Goal: Task Accomplishment & Management: Use online tool/utility

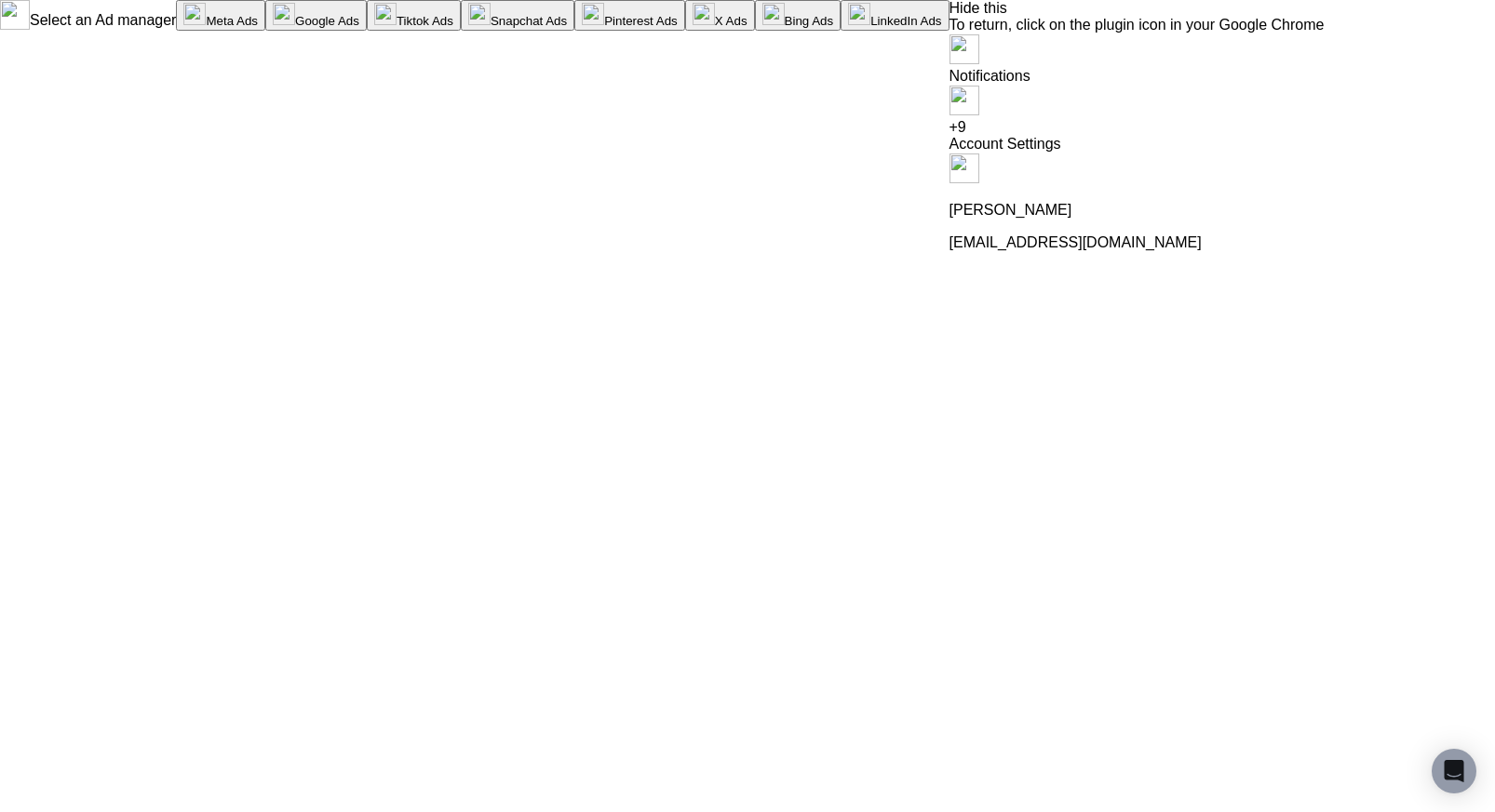
click at [979, 35] on img at bounding box center [964, 49] width 30 height 30
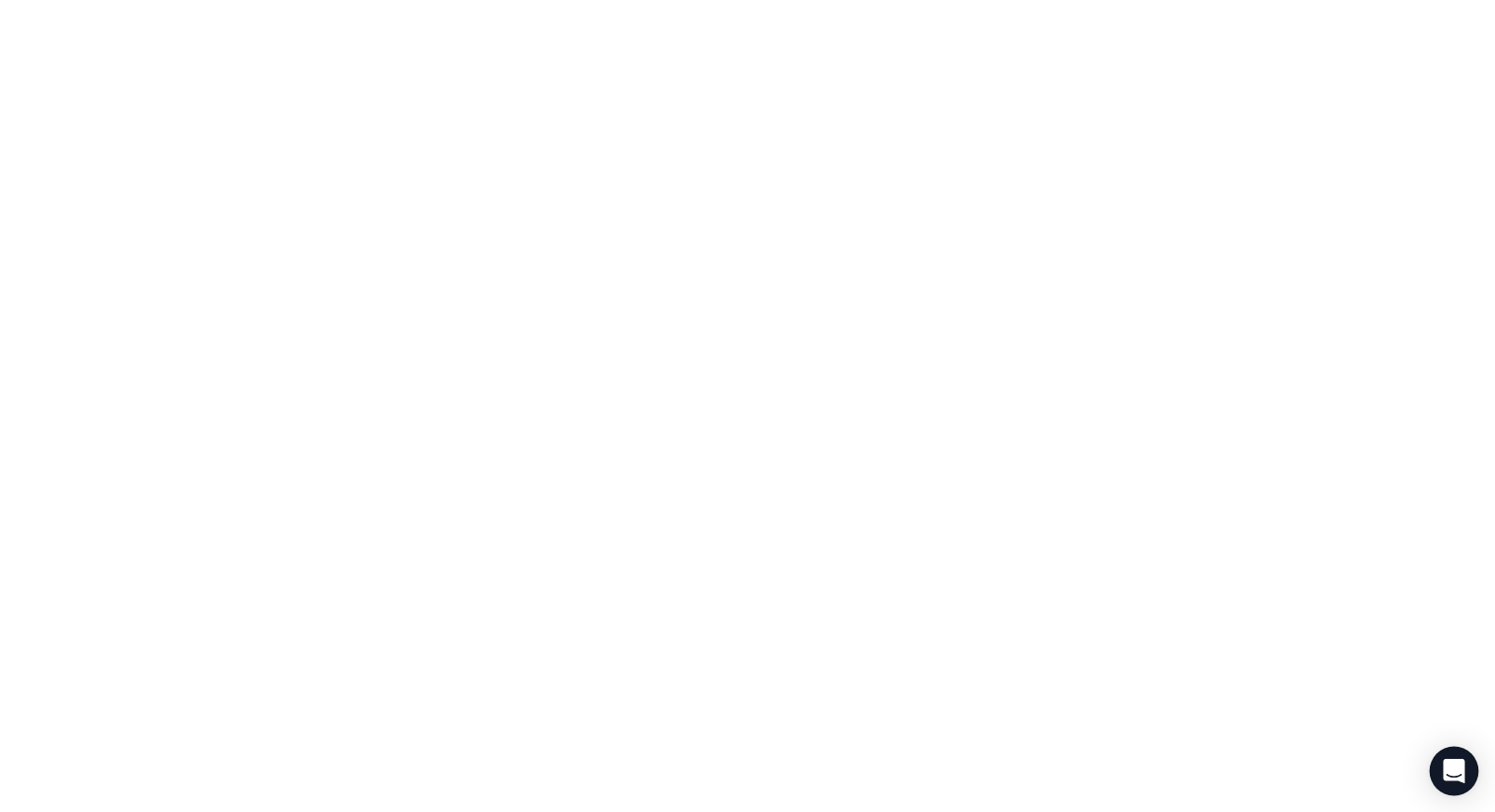
click at [1462, 773] on icon "Open Intercom Messenger" at bounding box center [1454, 771] width 24 height 24
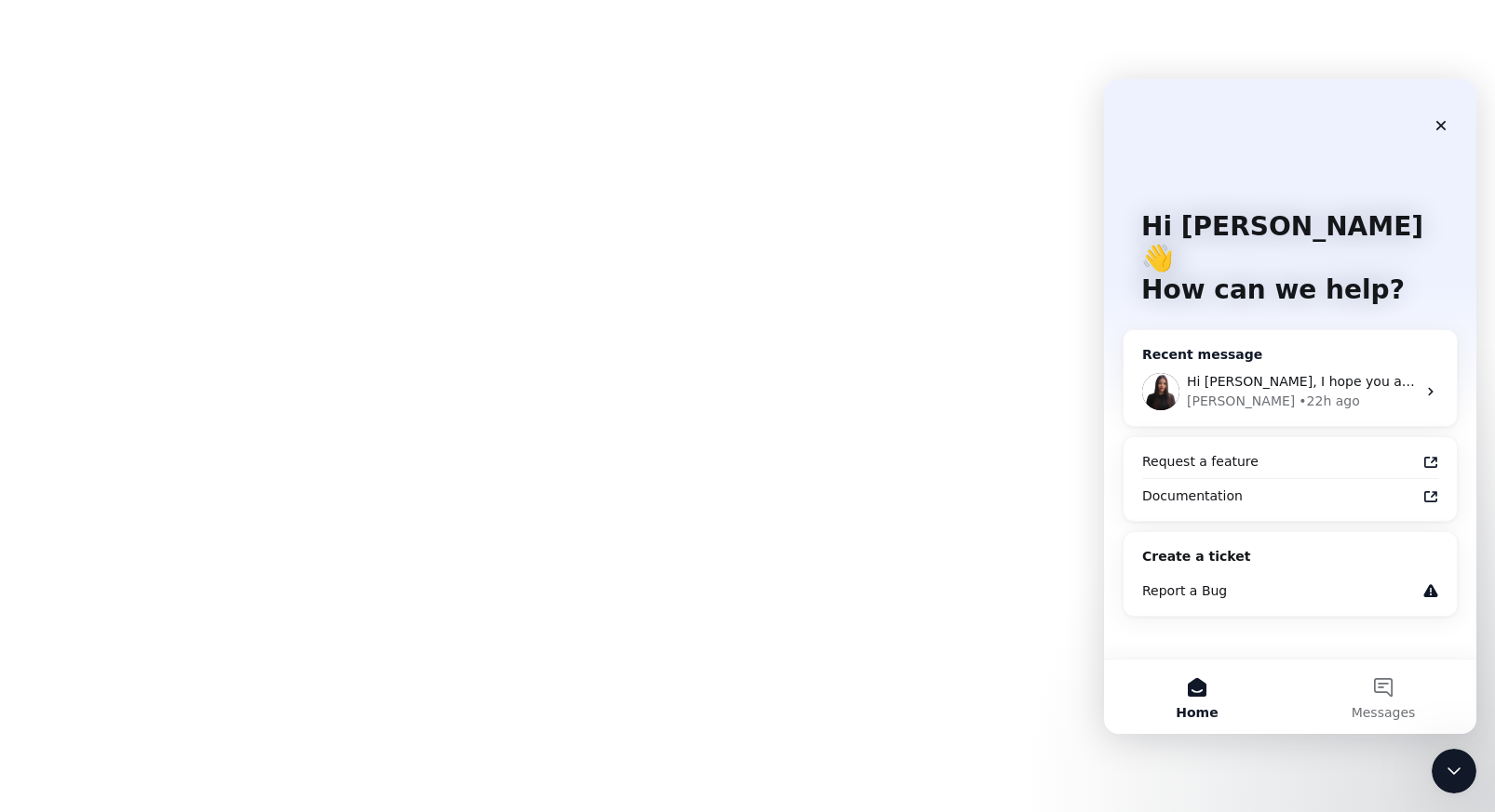
click at [1298, 392] on div "• 22h ago" at bounding box center [1328, 401] width 61 height 19
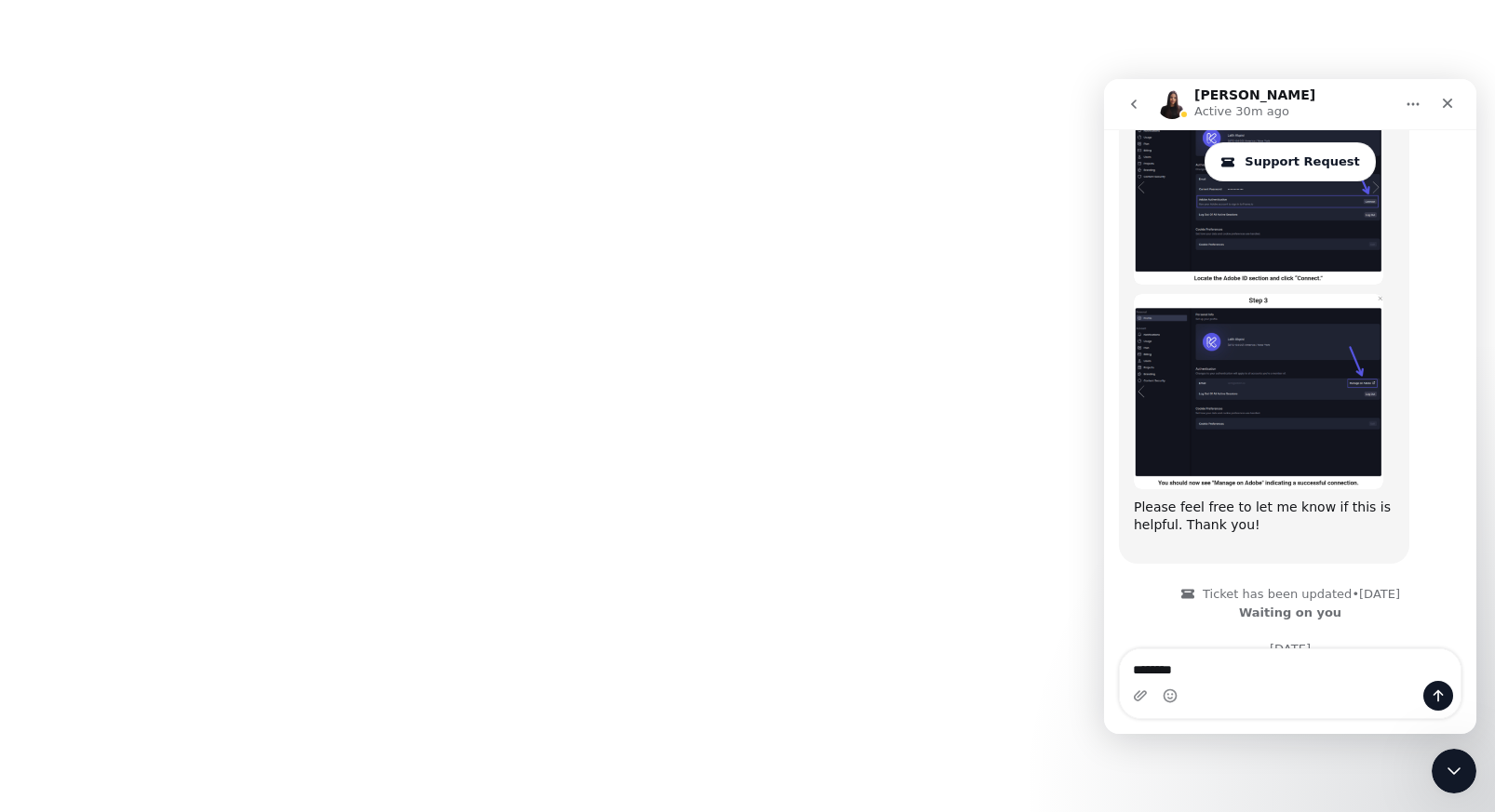
scroll to position [3645, 0]
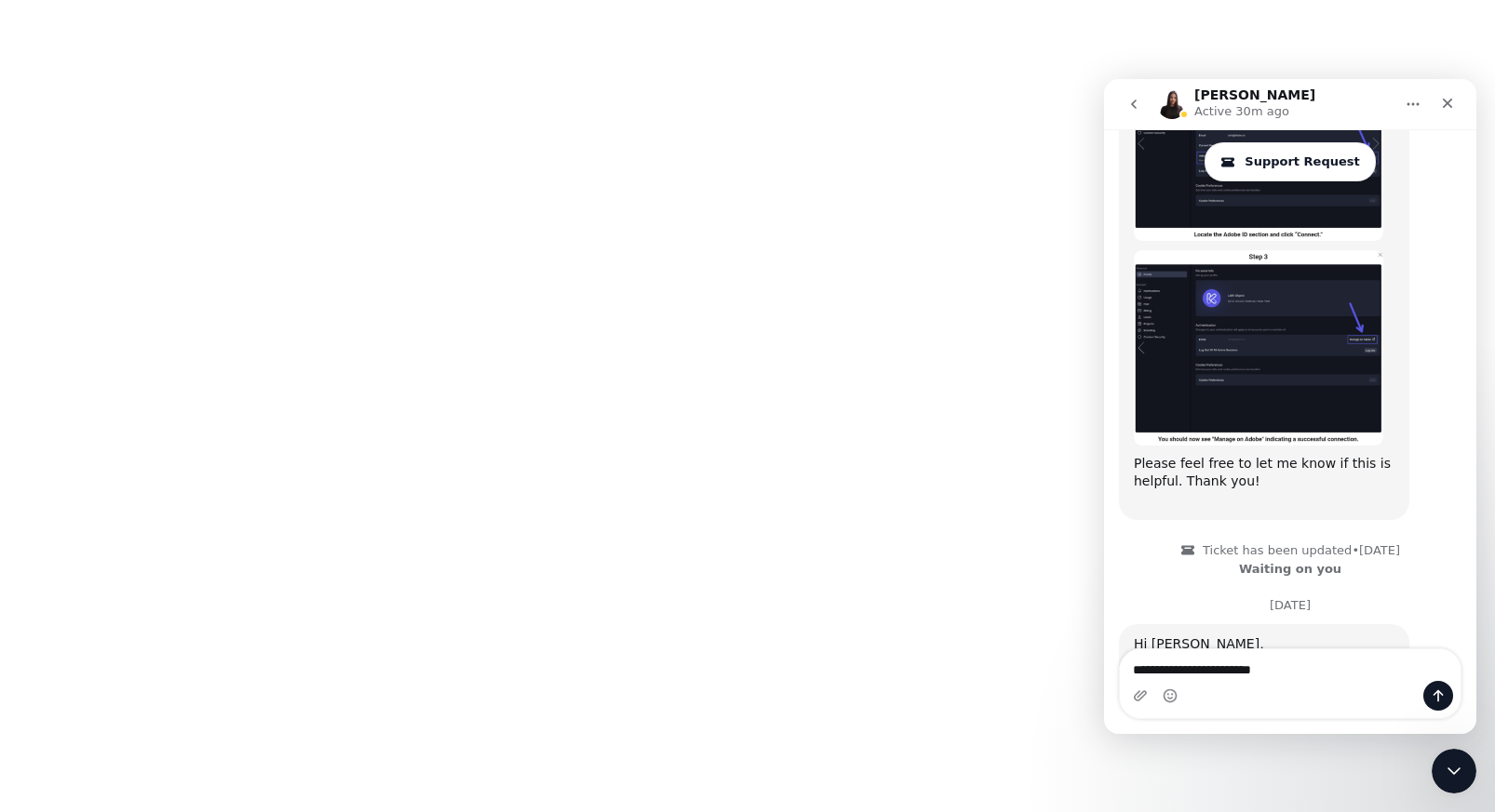
type textarea "**********"
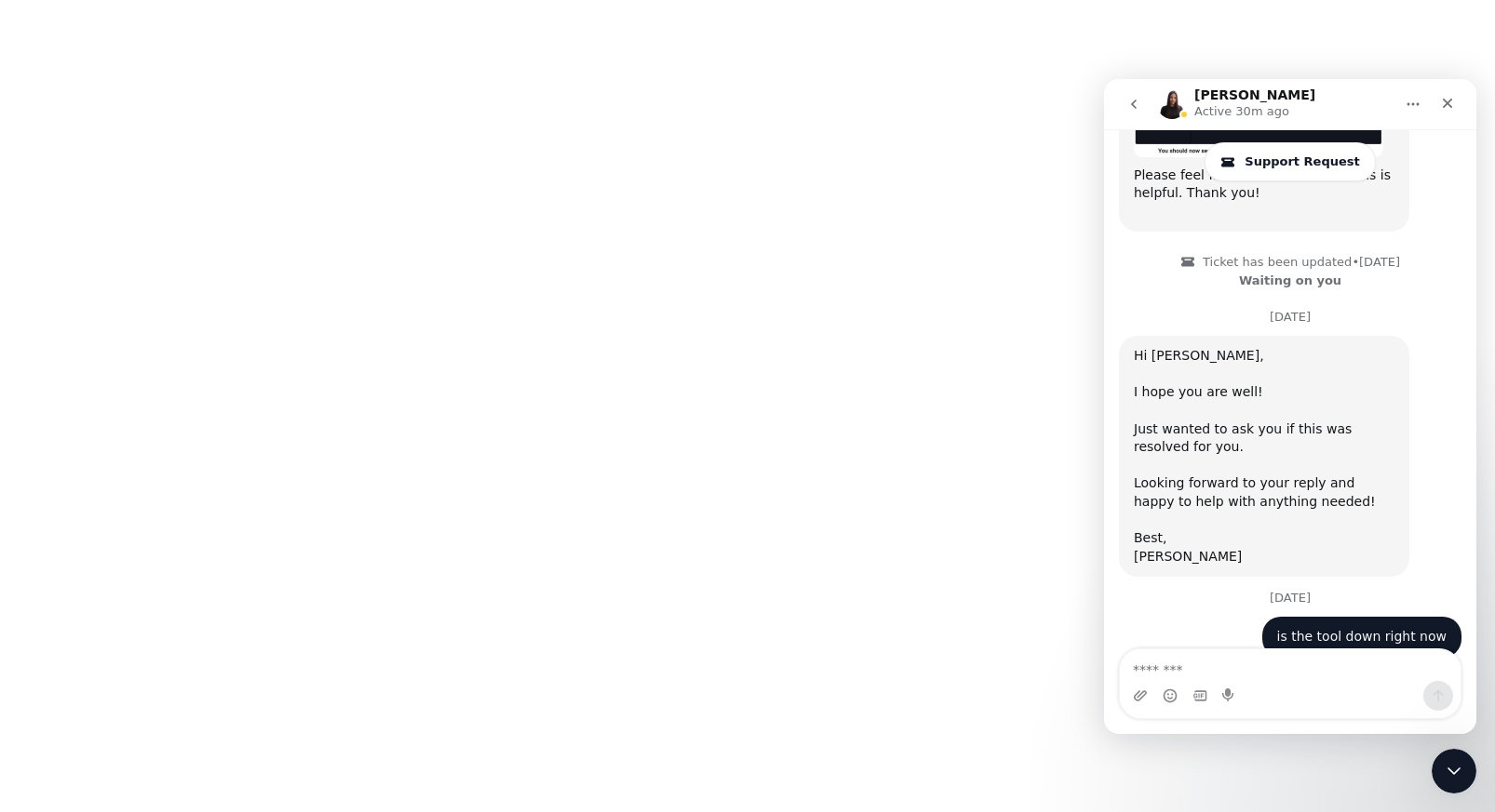
scroll to position [3943, 0]
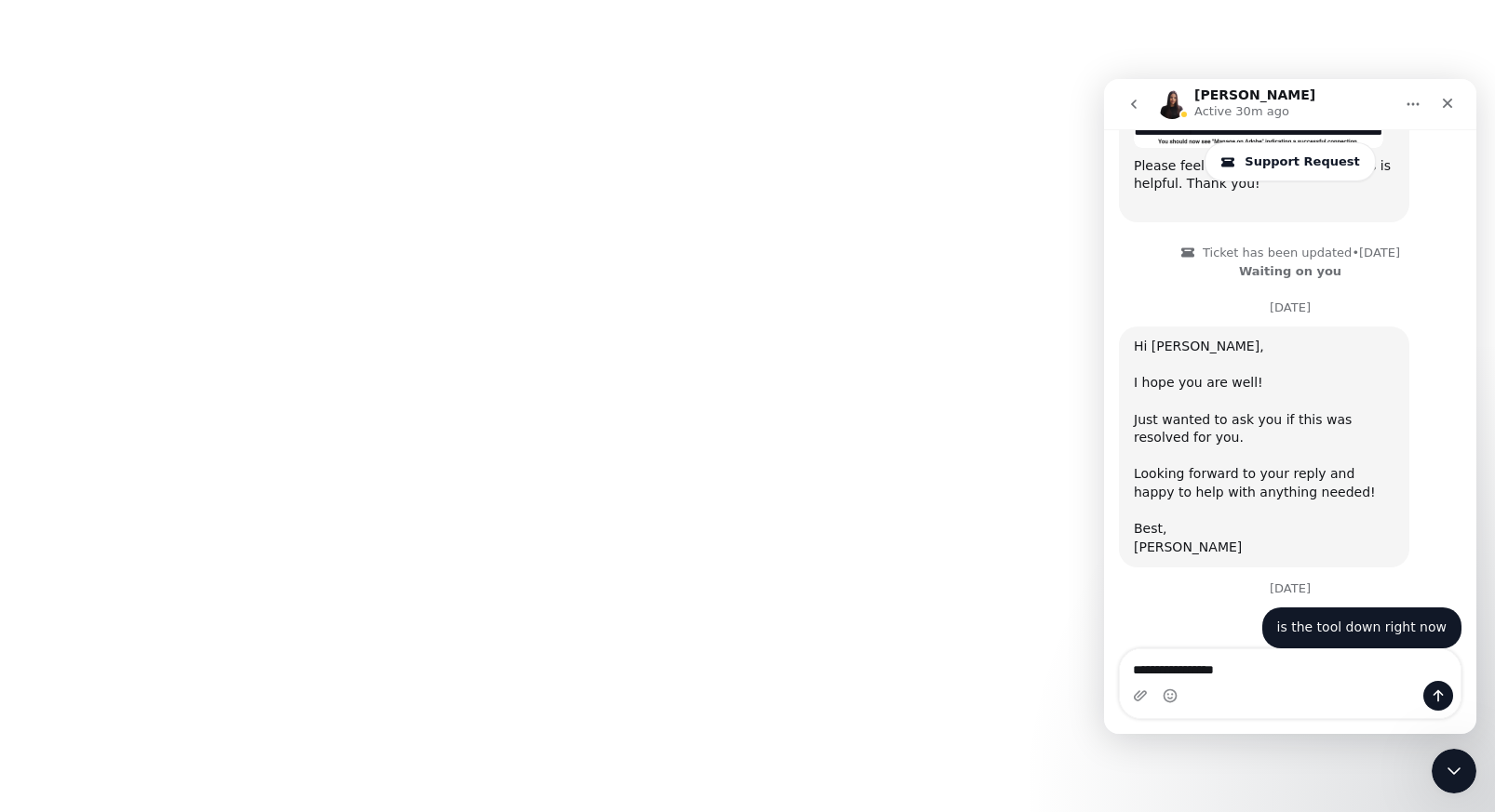
type textarea "**********"
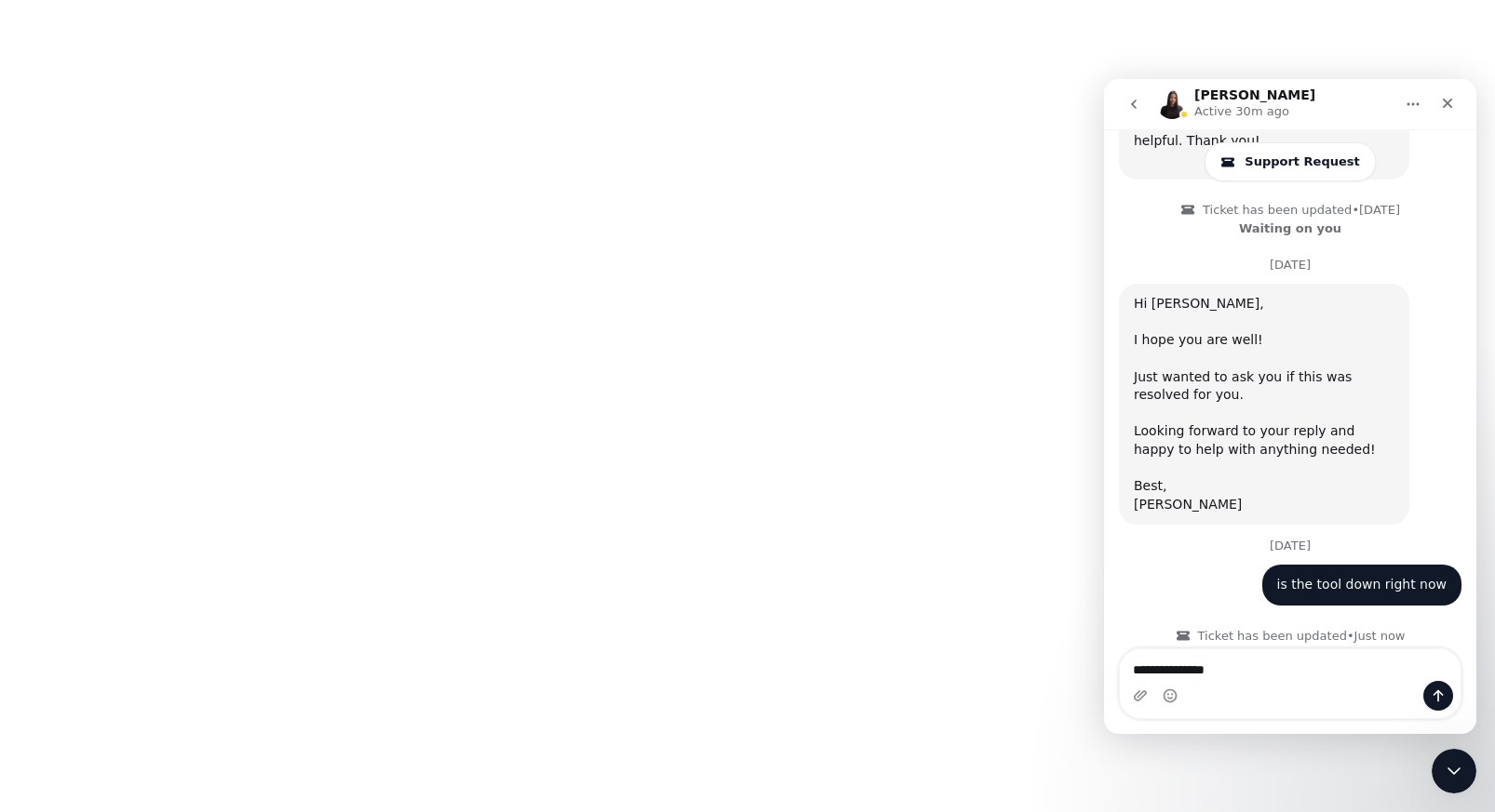
type textarea "**********"
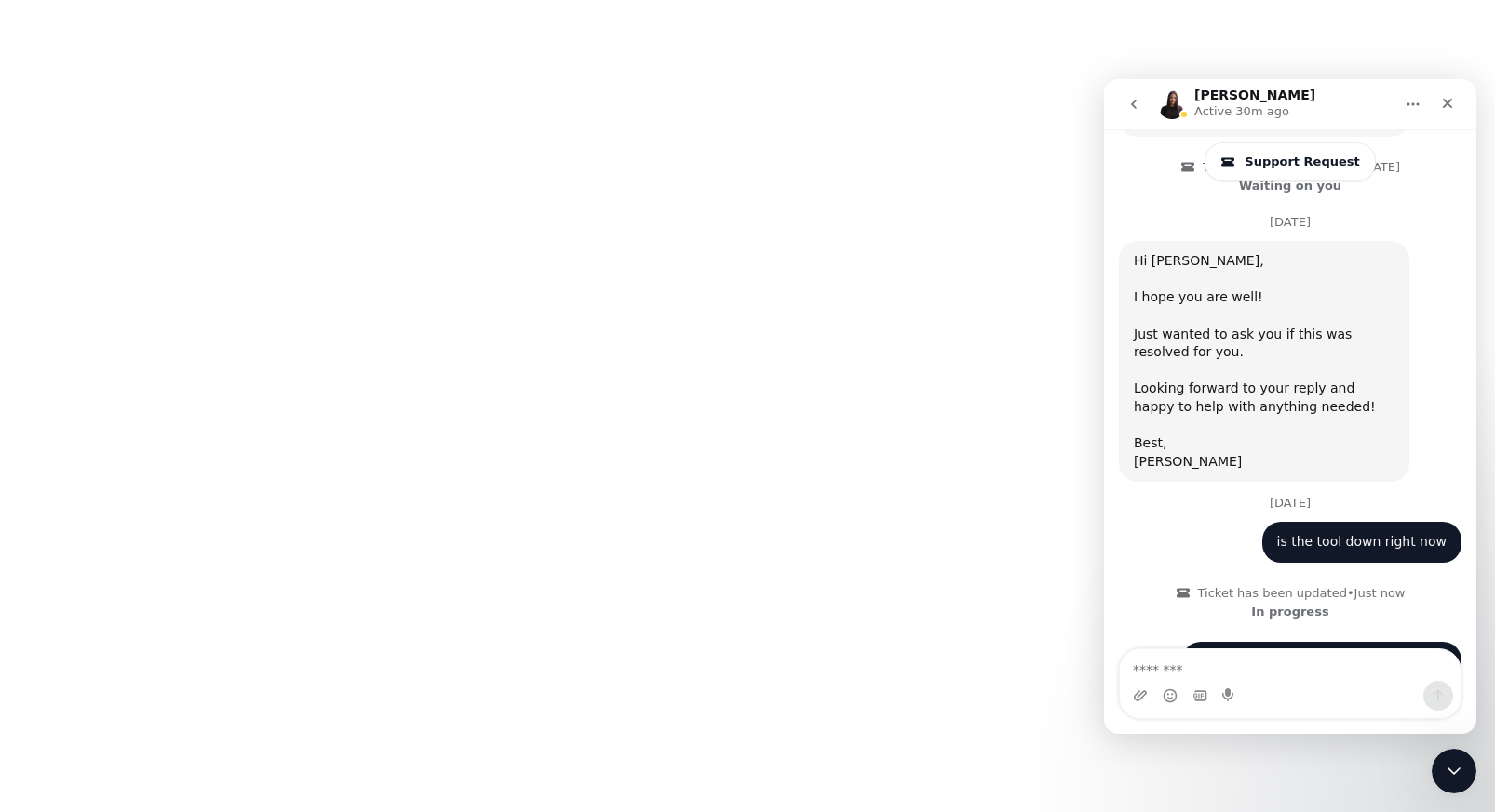
click at [1139, 114] on button "go back" at bounding box center [1133, 104] width 36 height 36
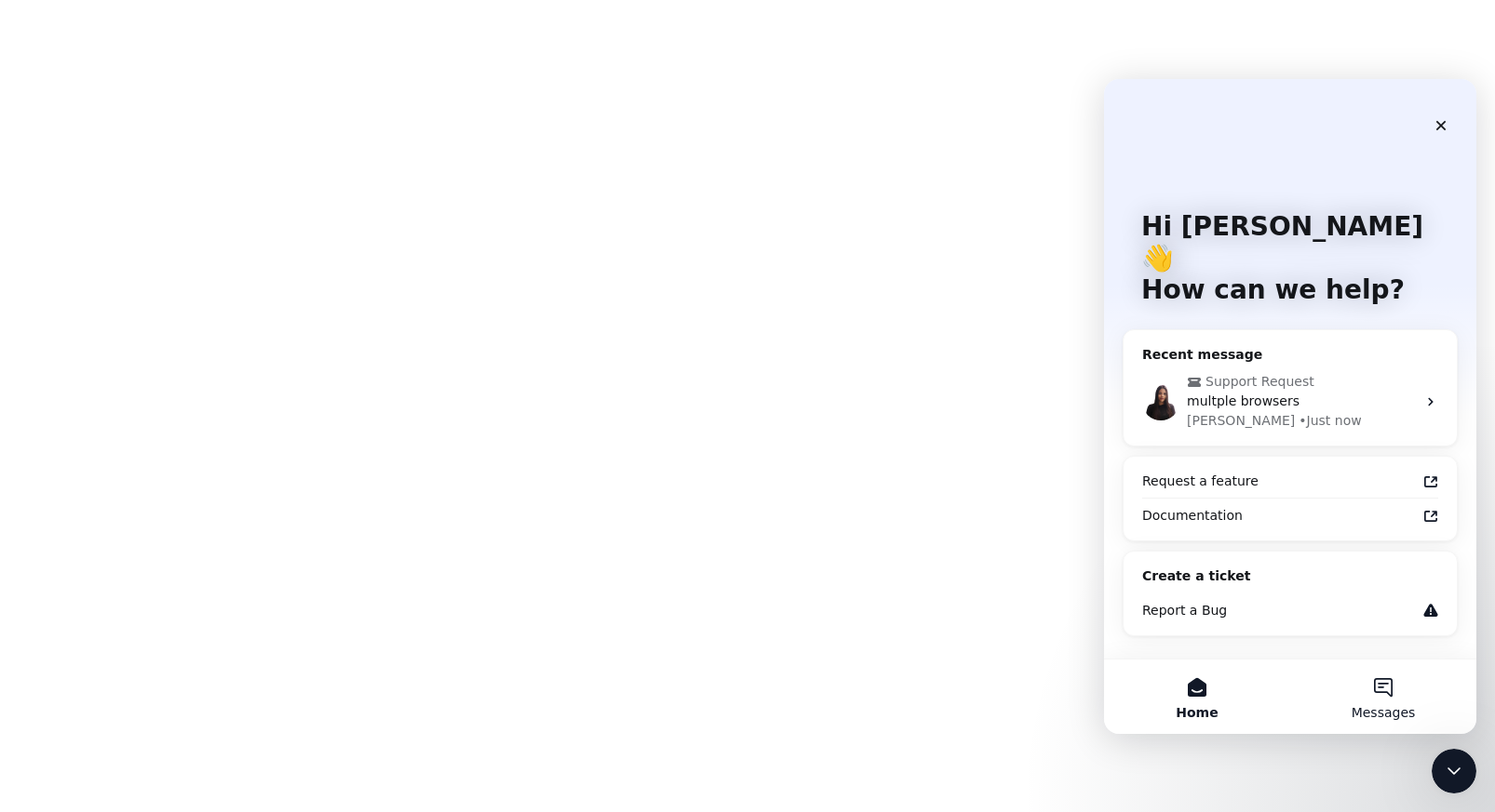
click at [1408, 706] on span "Messages" at bounding box center [1383, 713] width 65 height 14
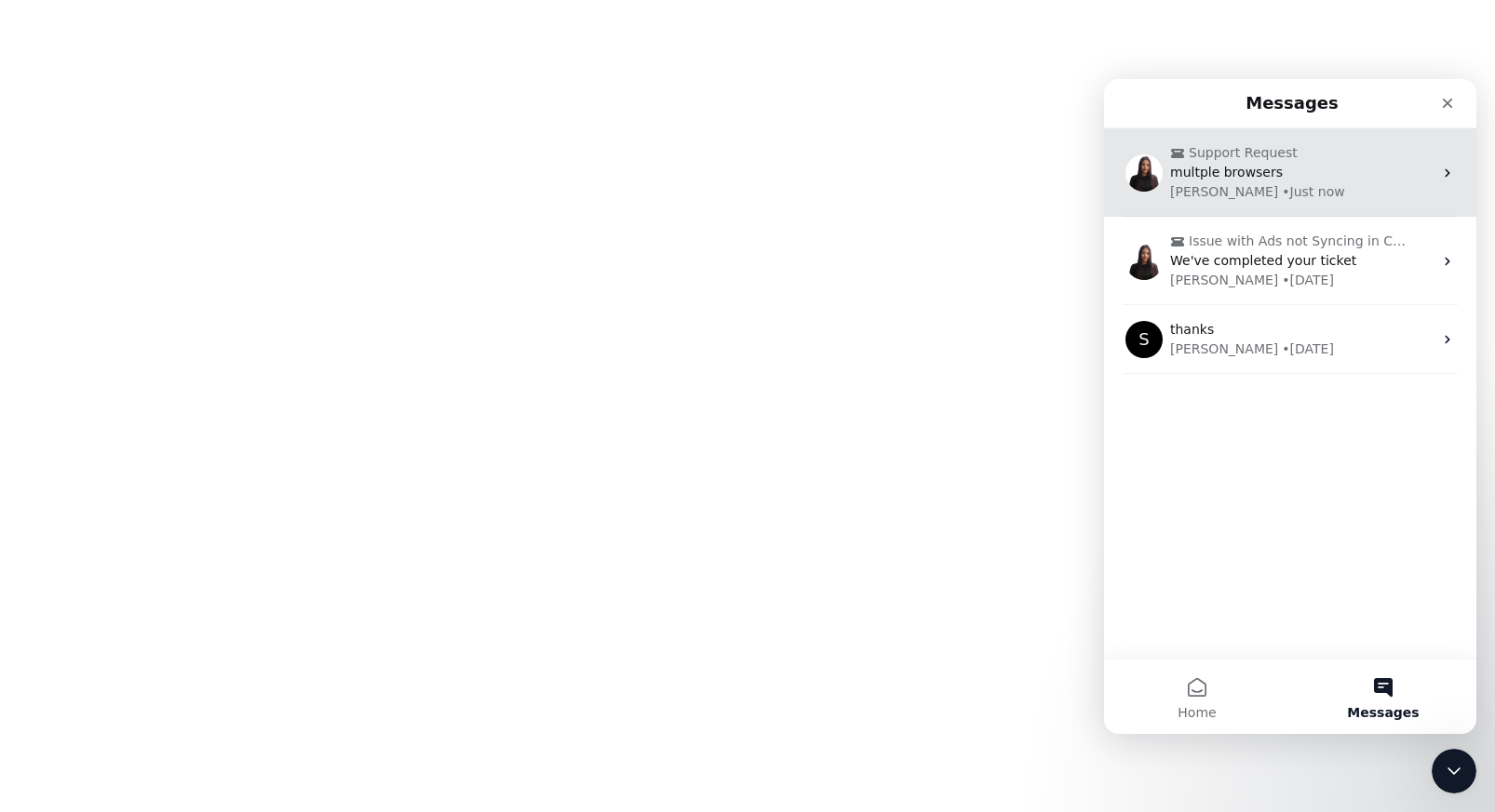
click at [1310, 180] on div "multple browsers" at bounding box center [1301, 173] width 262 height 19
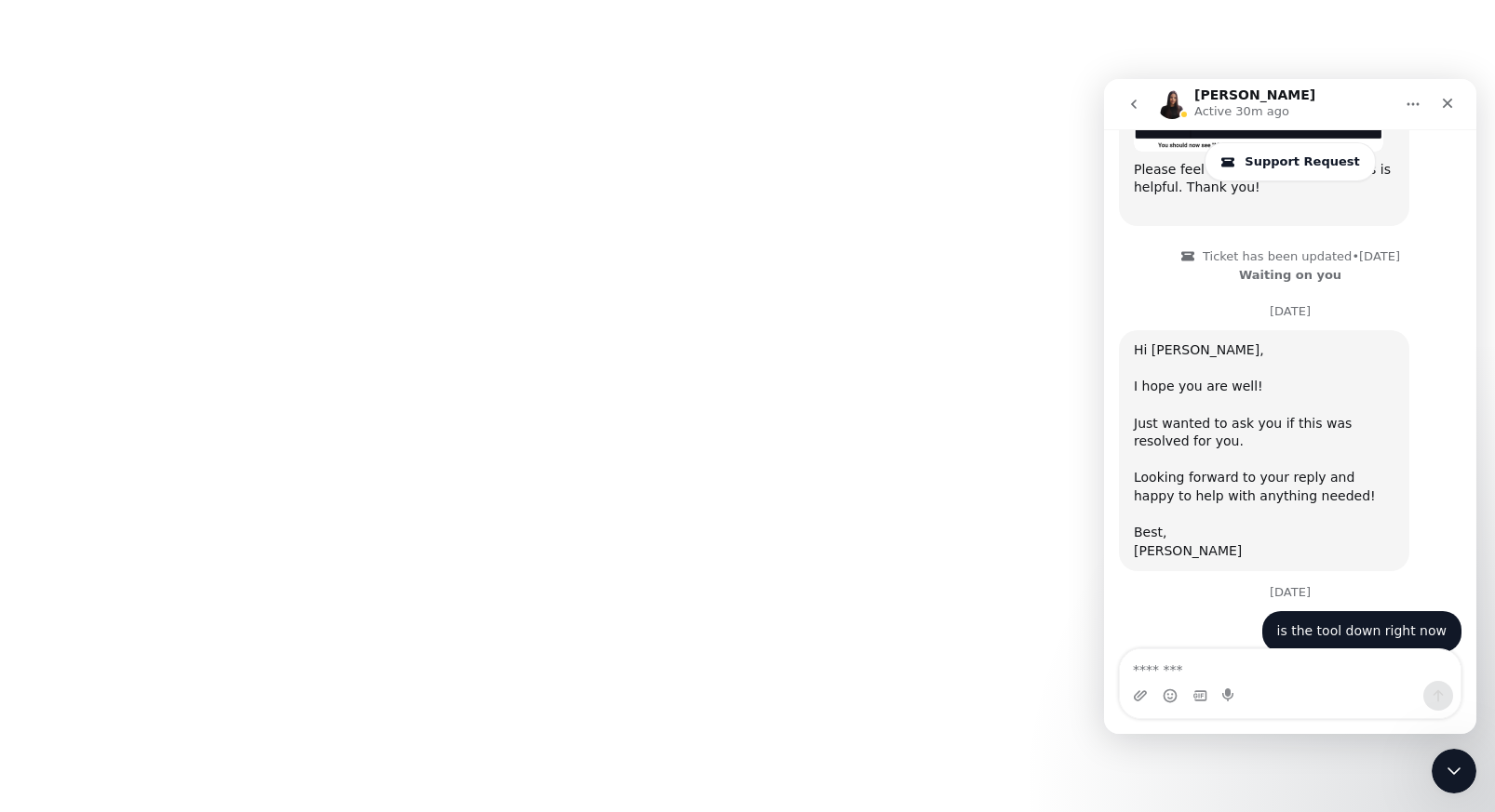
scroll to position [4029, 0]
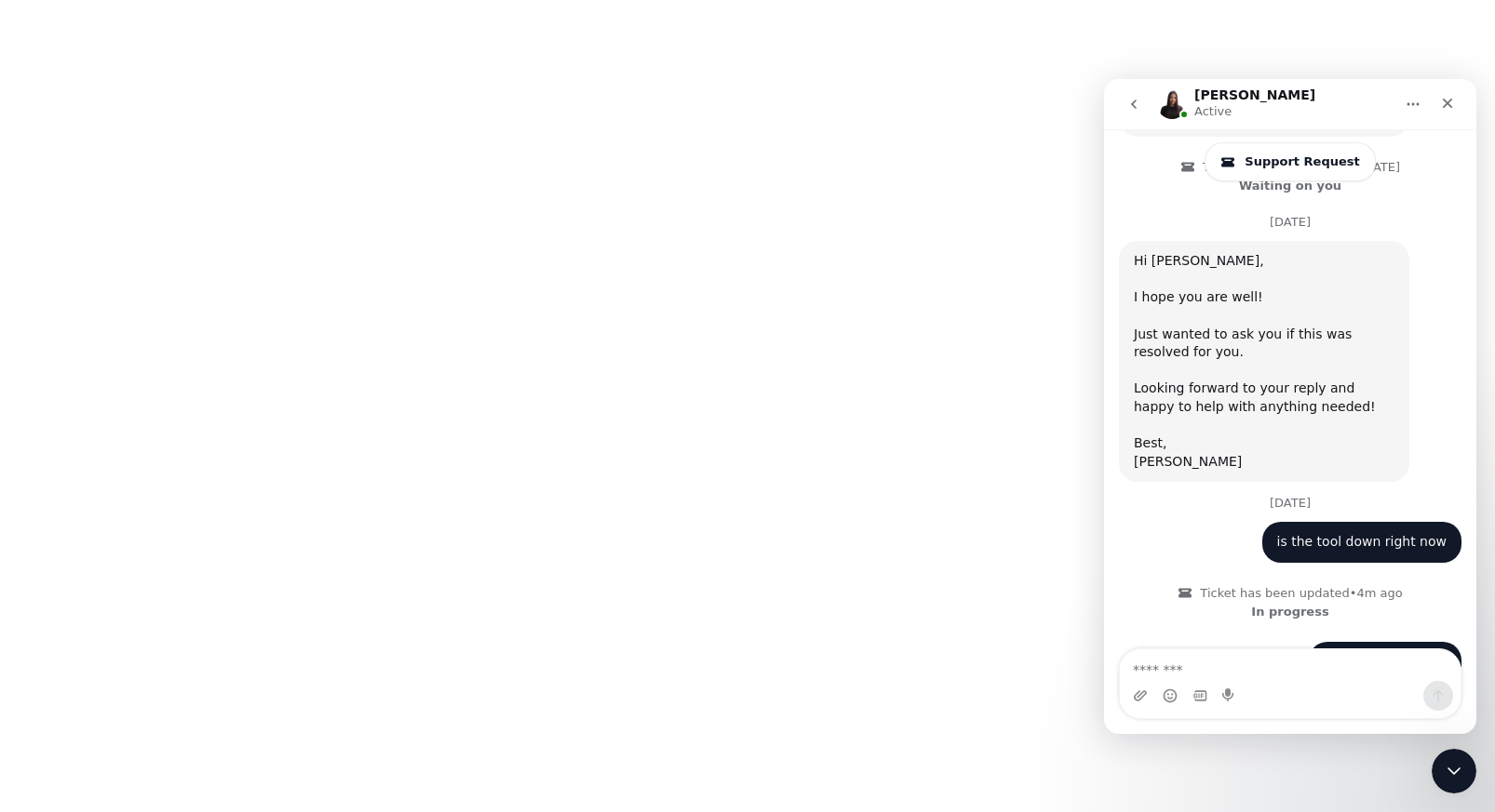
click at [841, 182] on body at bounding box center [748, 406] width 1495 height 812
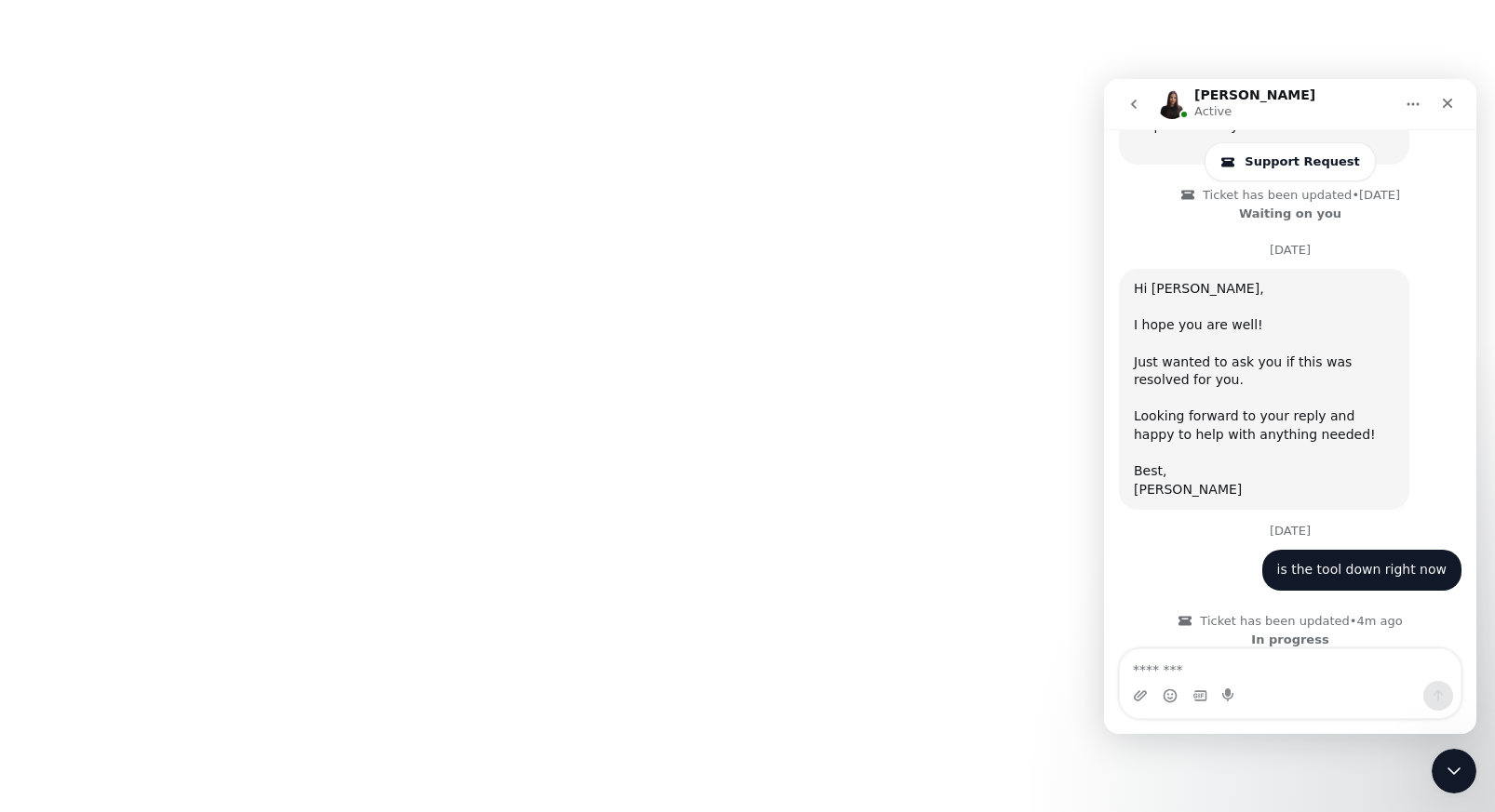
scroll to position [4029, 0]
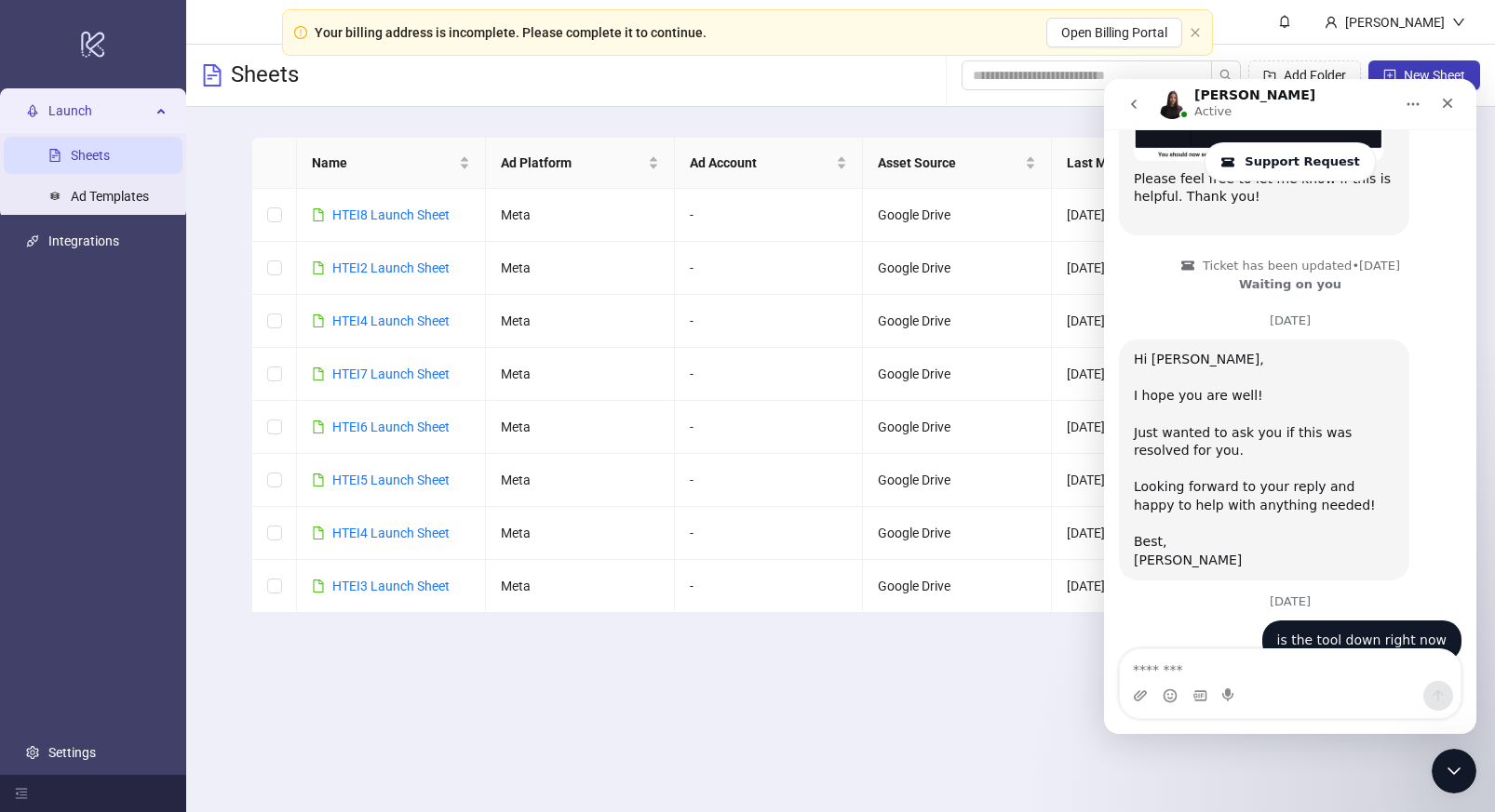
scroll to position [4029, 0]
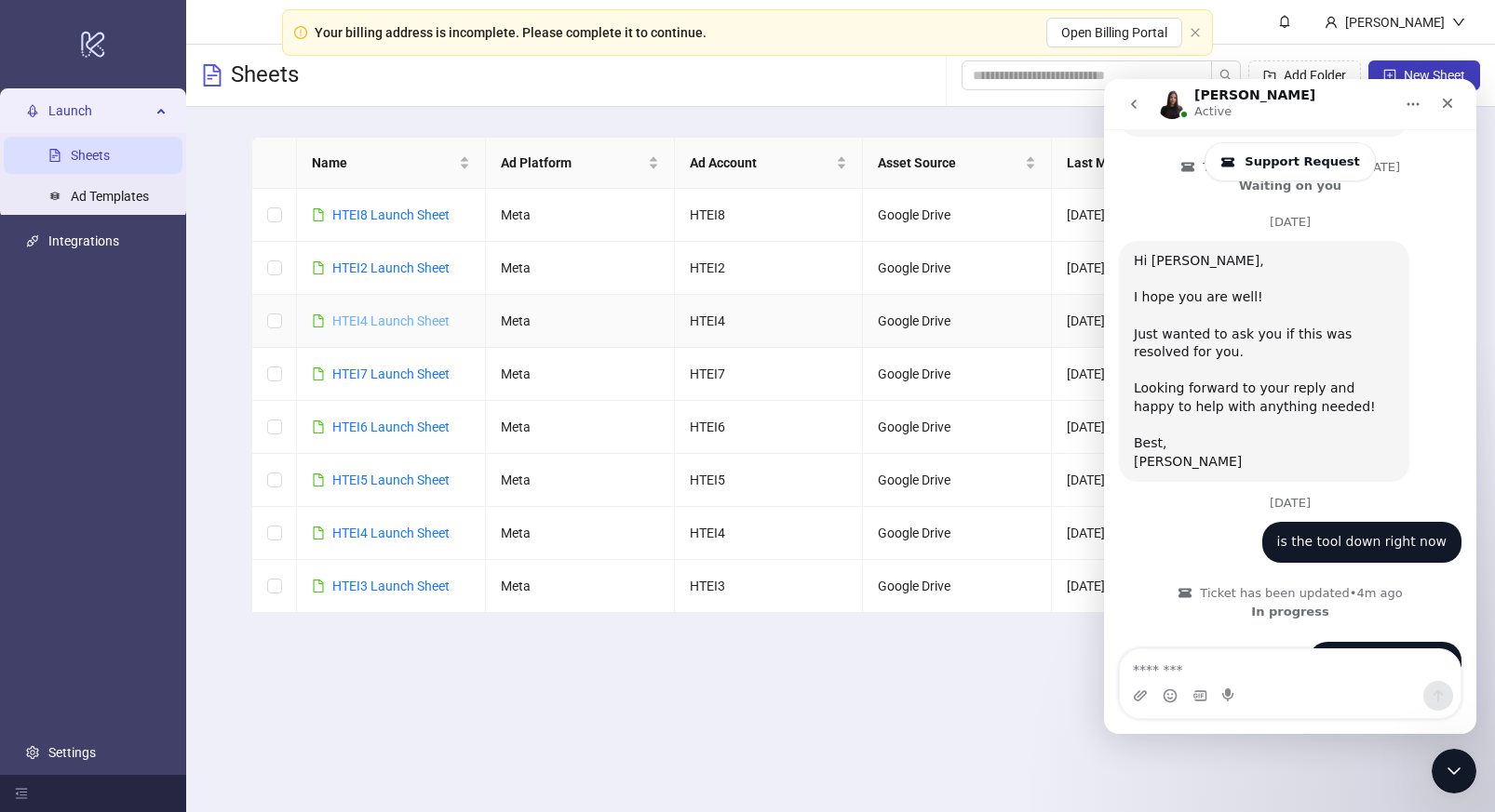
click at [379, 316] on link "HTEI4 Launch Sheet" at bounding box center [392, 320] width 118 height 14
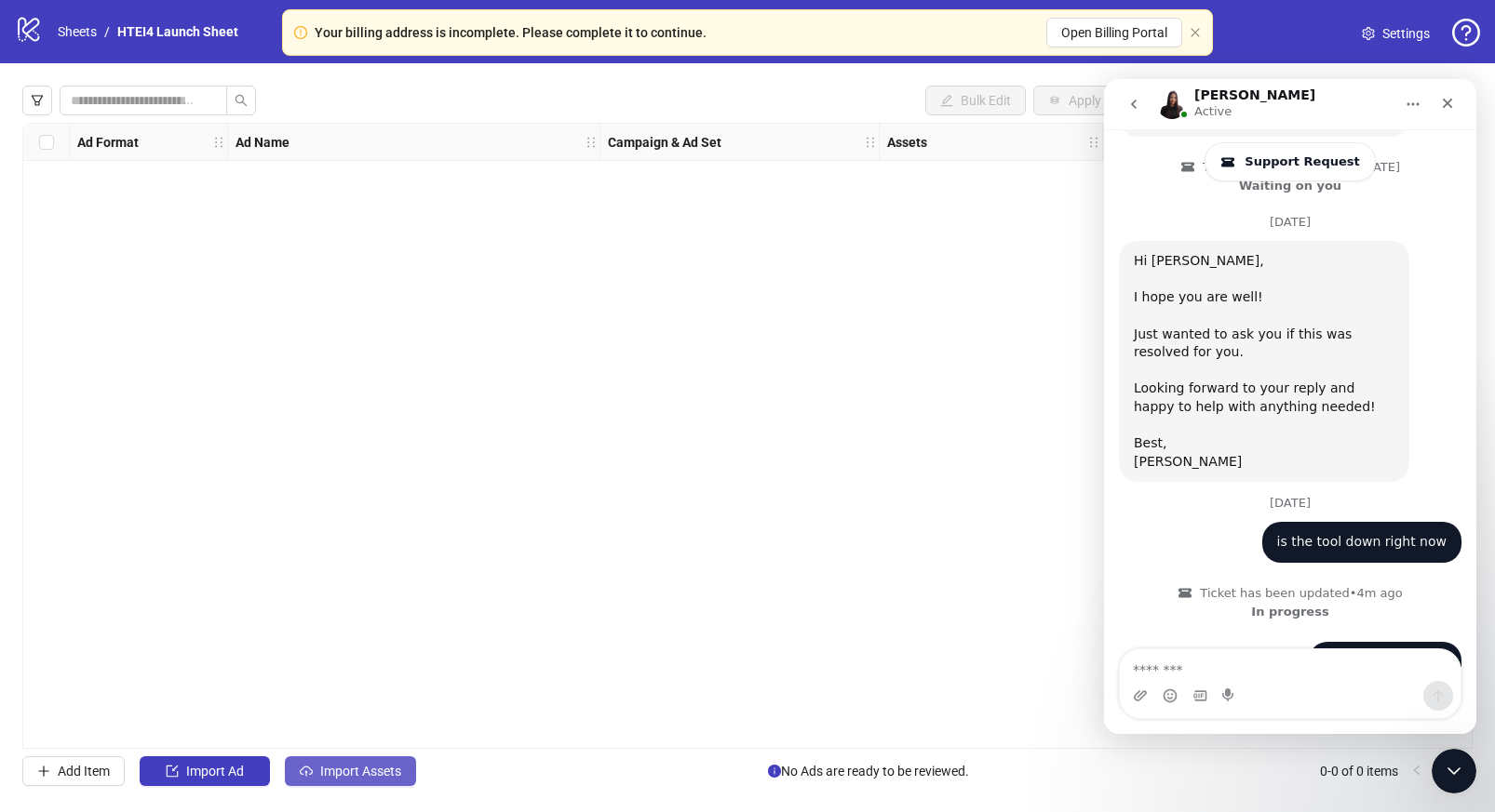
click at [388, 769] on span "Import Assets" at bounding box center [361, 771] width 81 height 14
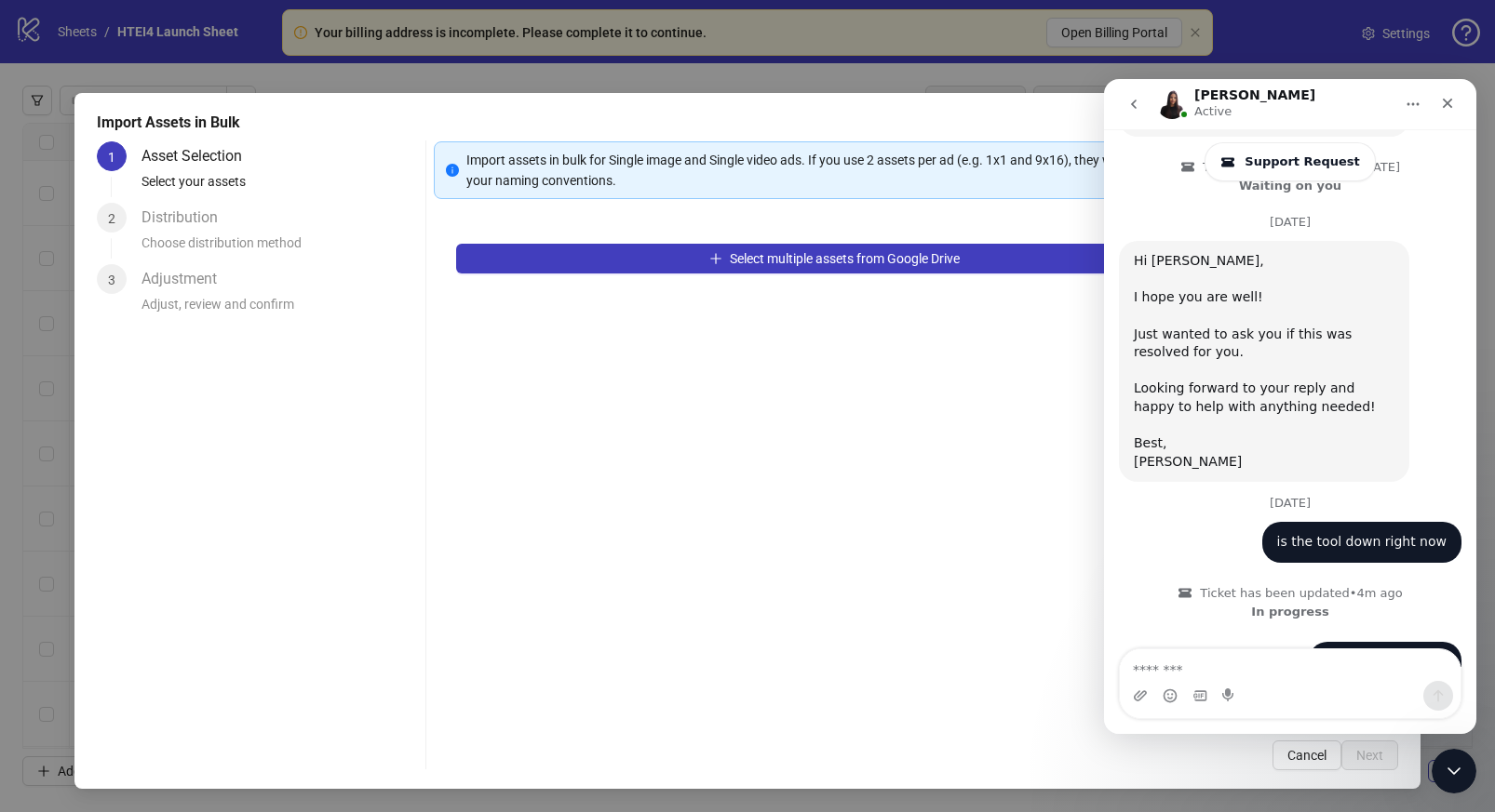
click at [773, 277] on div "Select multiple assets from Google Drive change asset source here" at bounding box center [915, 470] width 964 height 497
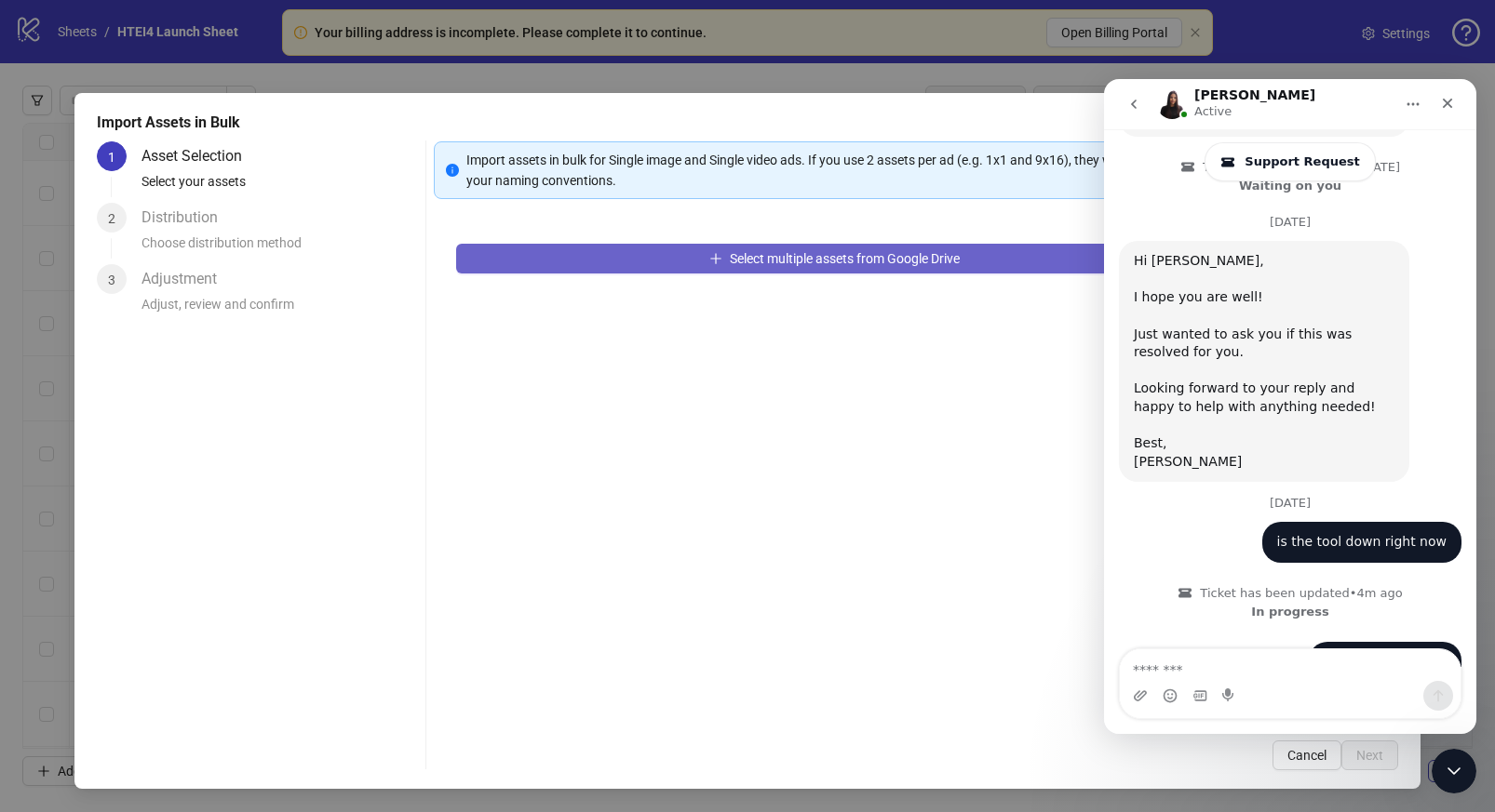
click at [773, 252] on span "Select multiple assets from Google Drive" at bounding box center [845, 258] width 230 height 14
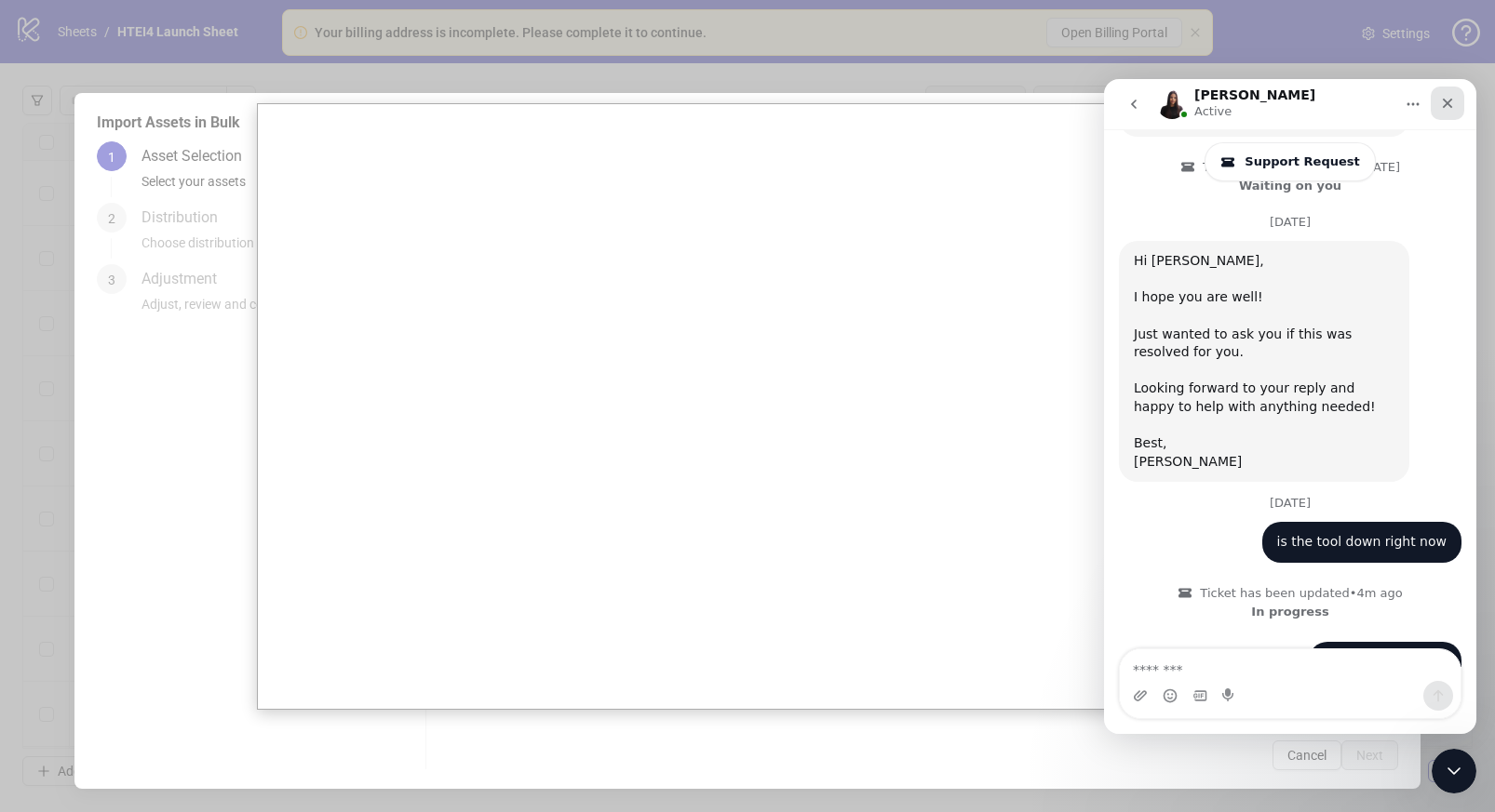
click at [1448, 94] on div "Close" at bounding box center [1447, 103] width 34 height 34
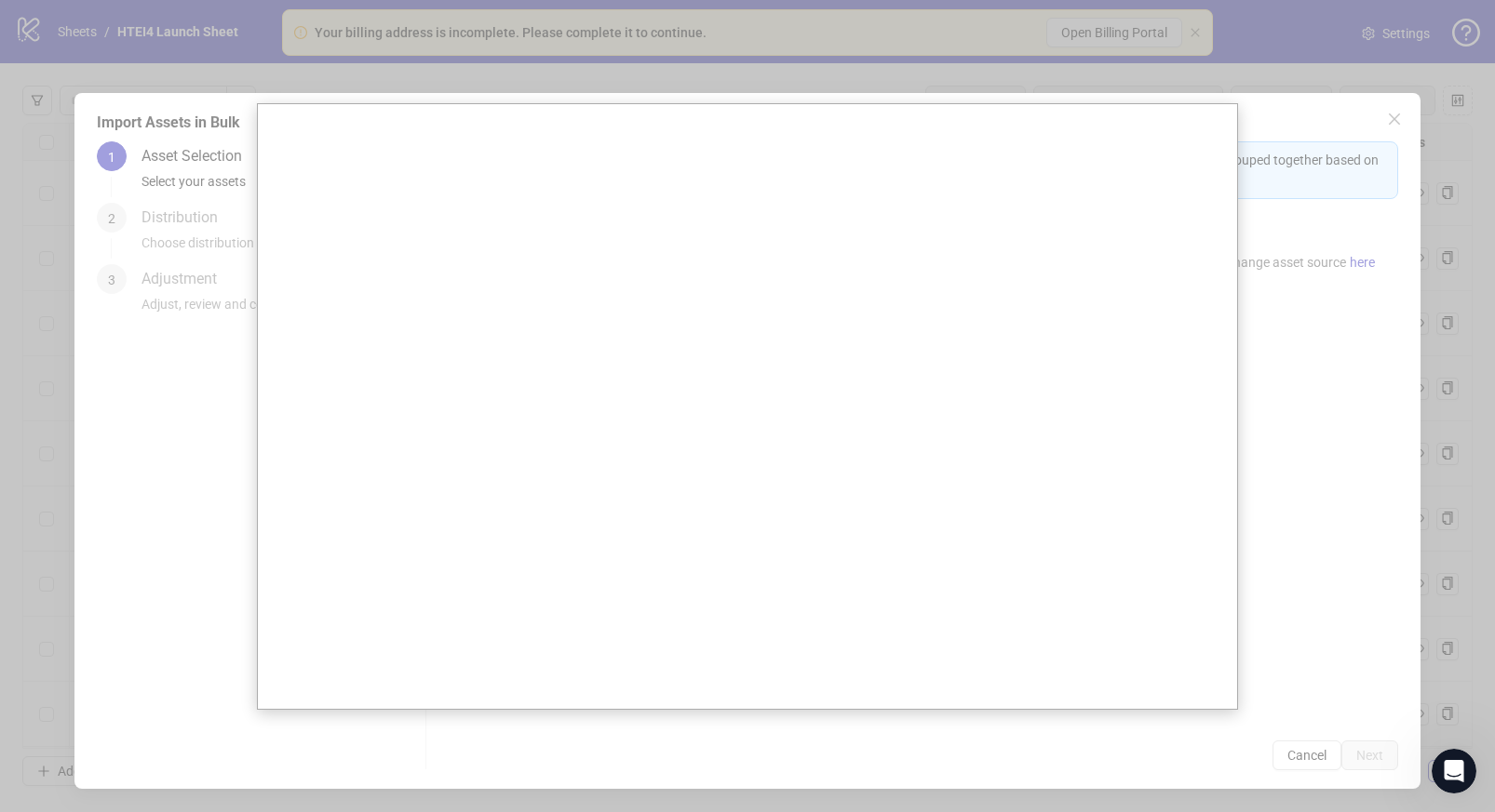
scroll to position [4029, 0]
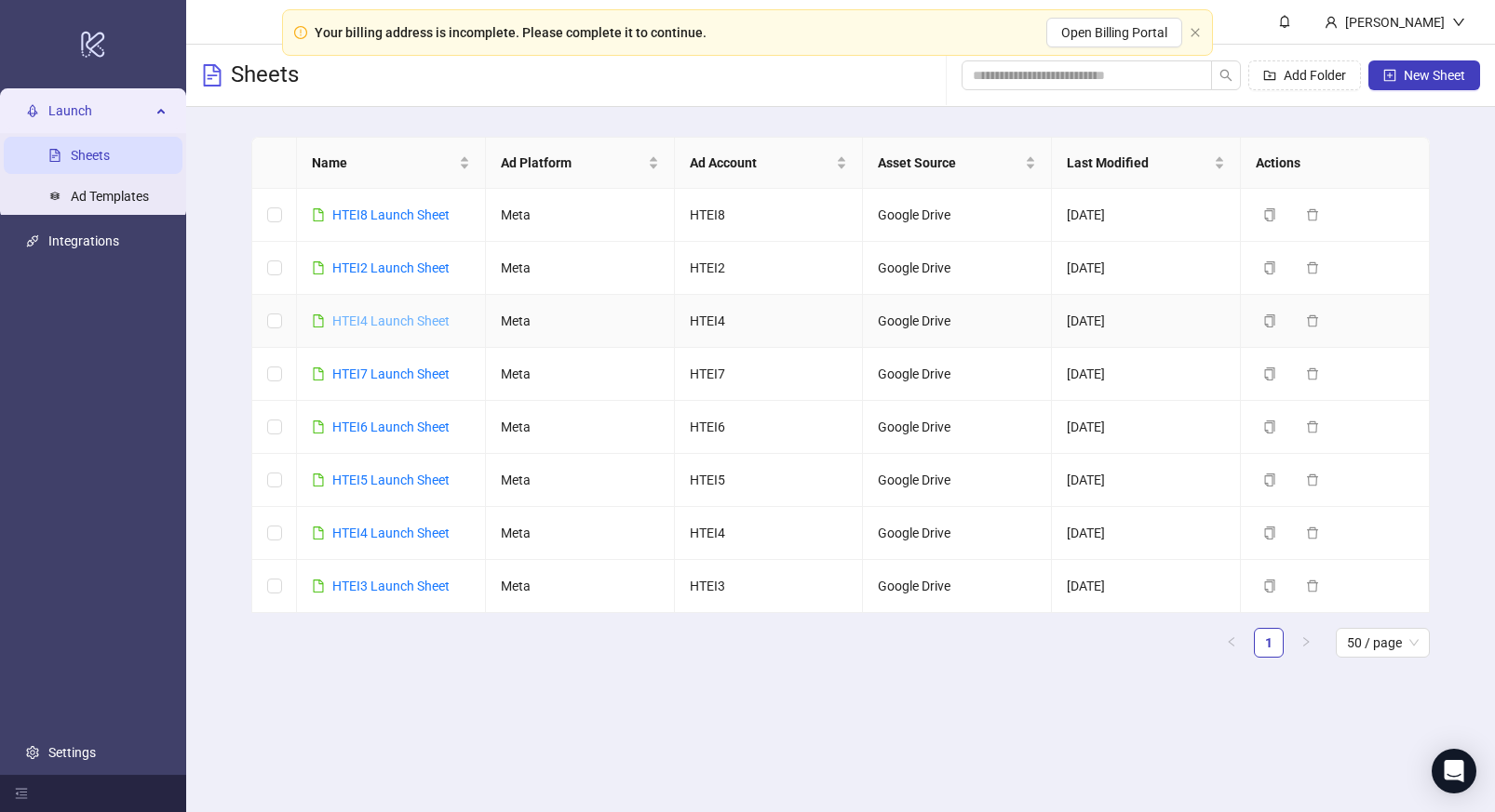
click at [394, 322] on link "HTEI4 Launch Sheet" at bounding box center [392, 320] width 118 height 14
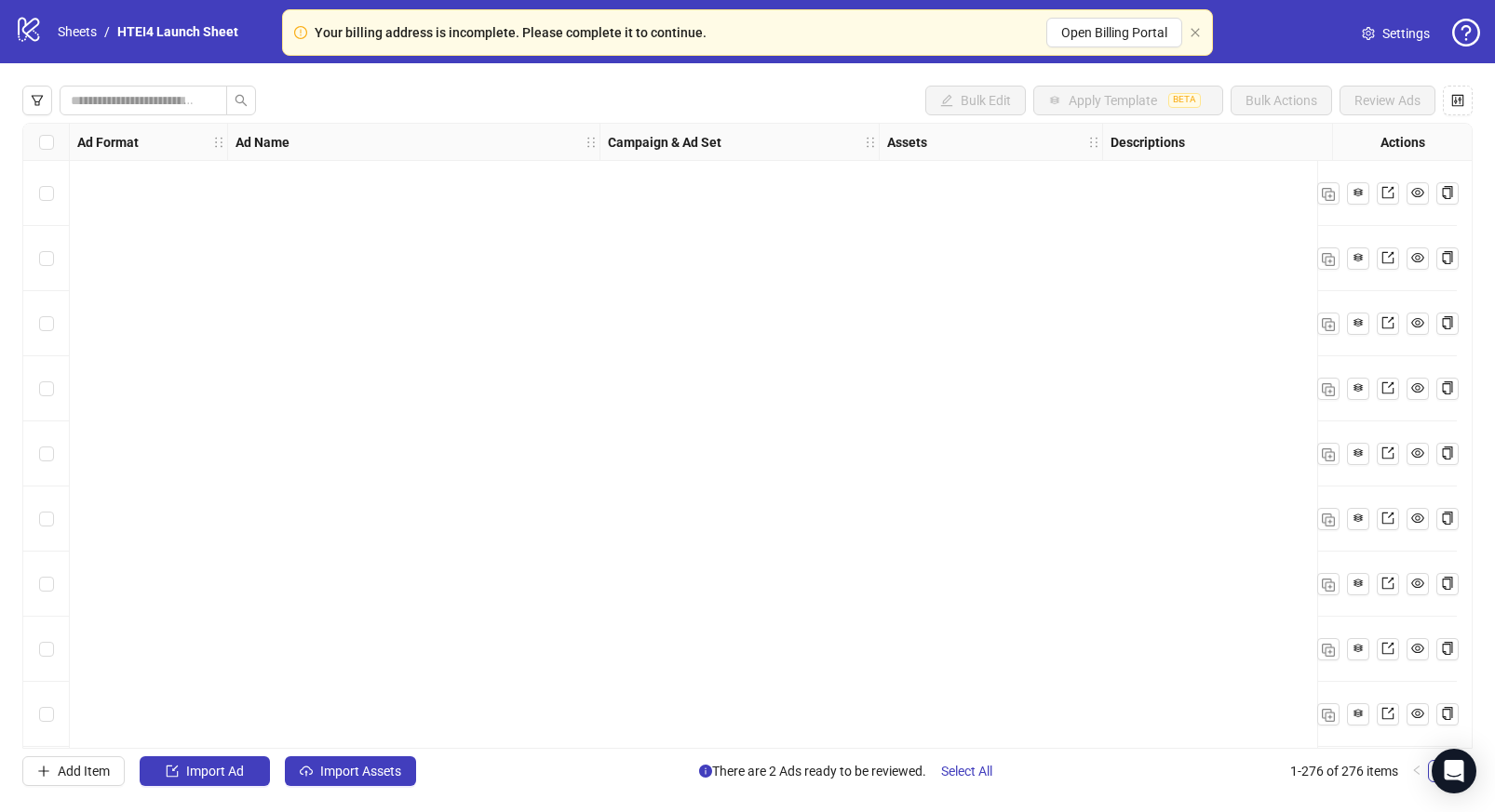
scroll to position [17400, 0]
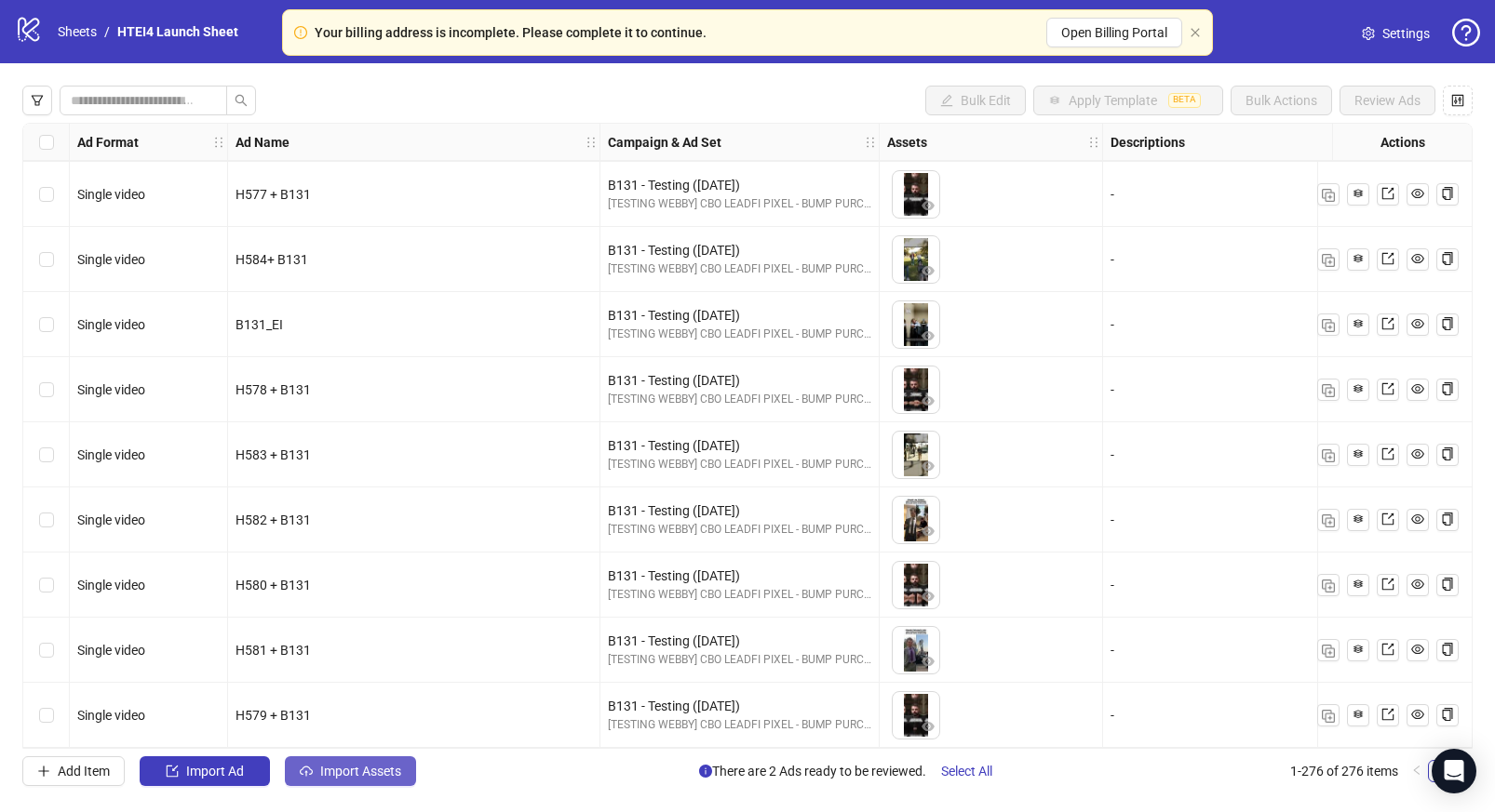
click at [345, 769] on span "Import Assets" at bounding box center [361, 771] width 81 height 14
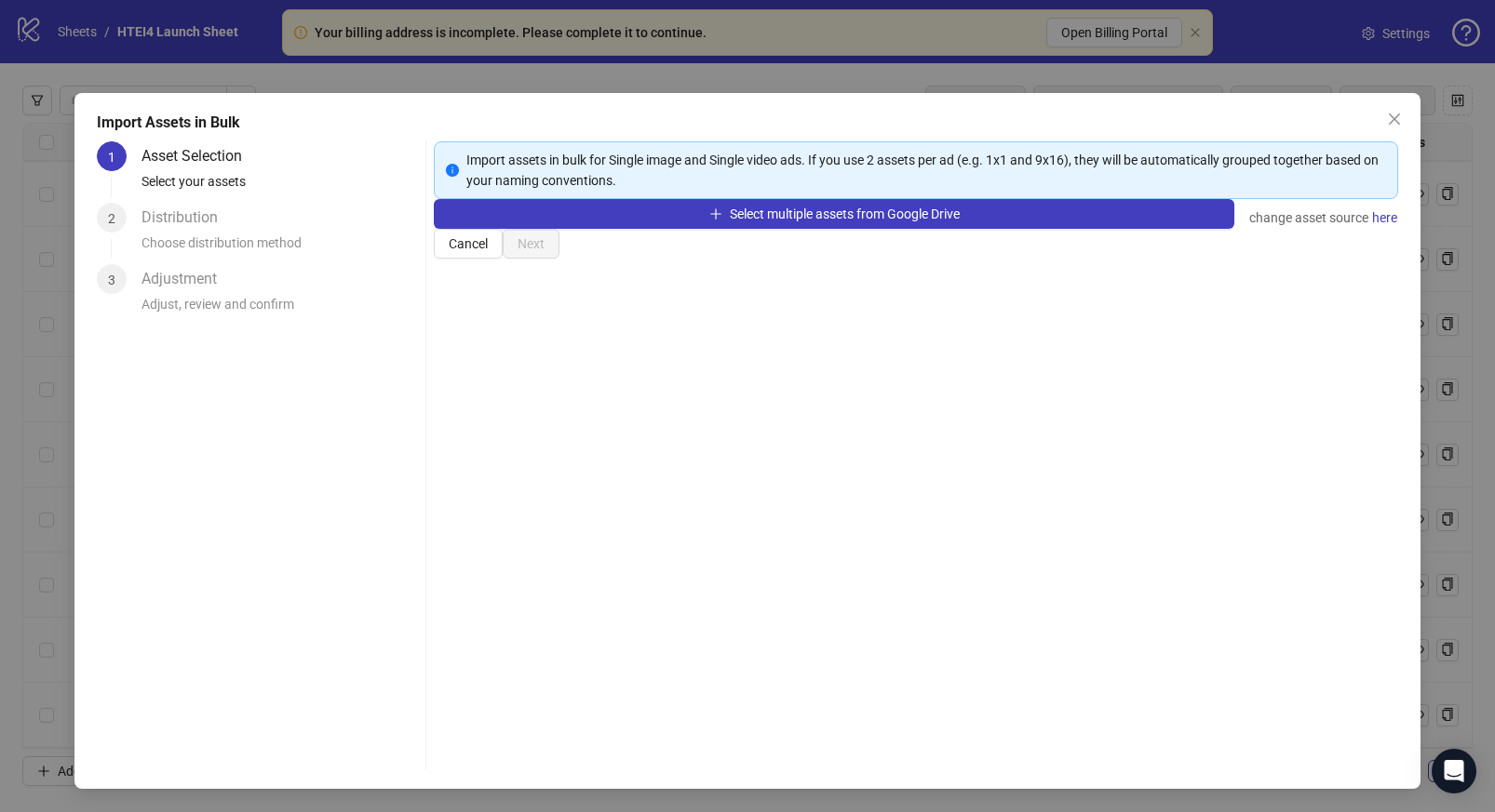
click at [776, 229] on div "Select multiple assets from Google Drive change asset source here" at bounding box center [915, 214] width 964 height 30
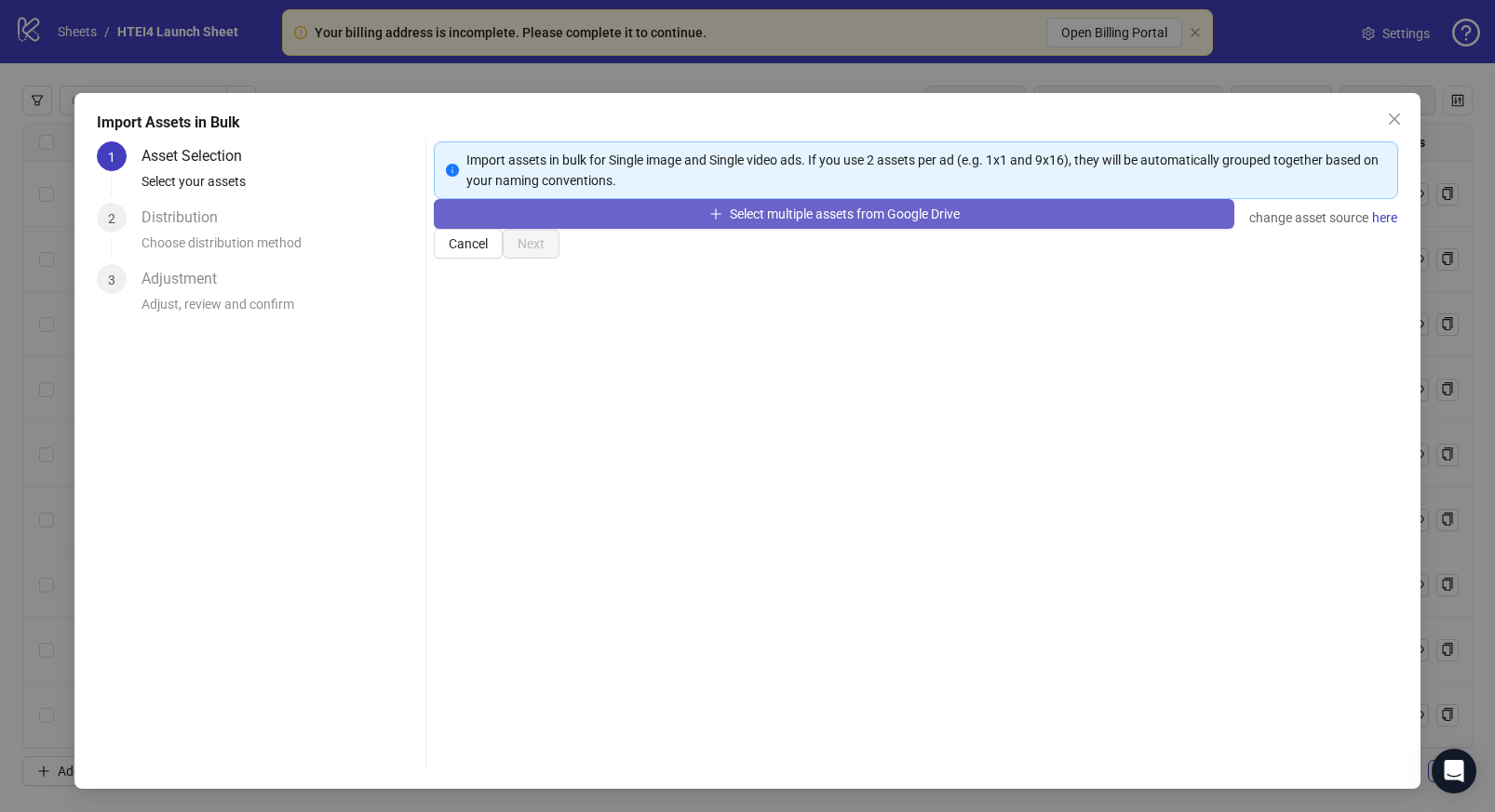
click at [776, 229] on button "Select multiple assets from Google Drive" at bounding box center [833, 214] width 800 height 30
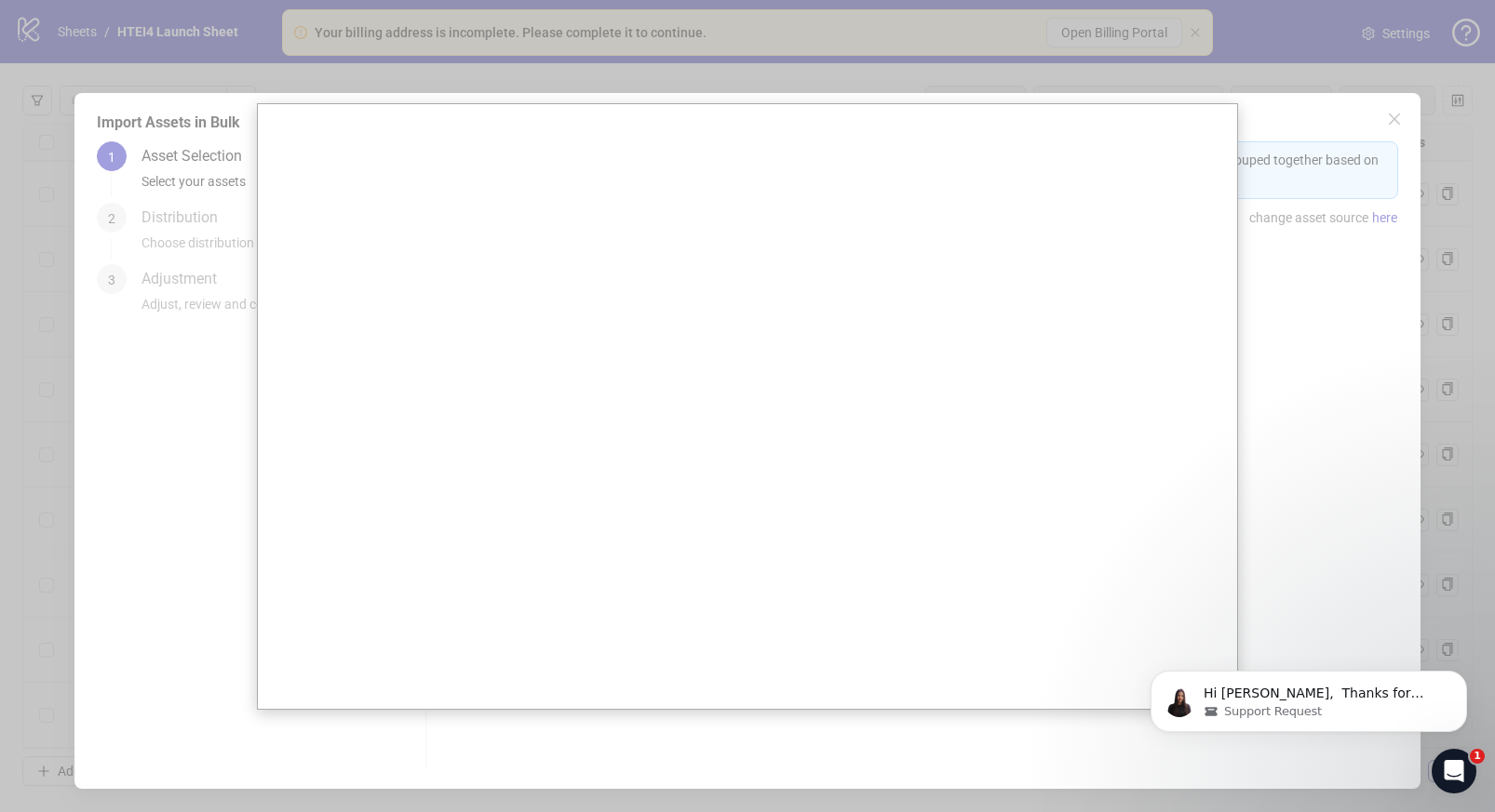
scroll to position [0, 0]
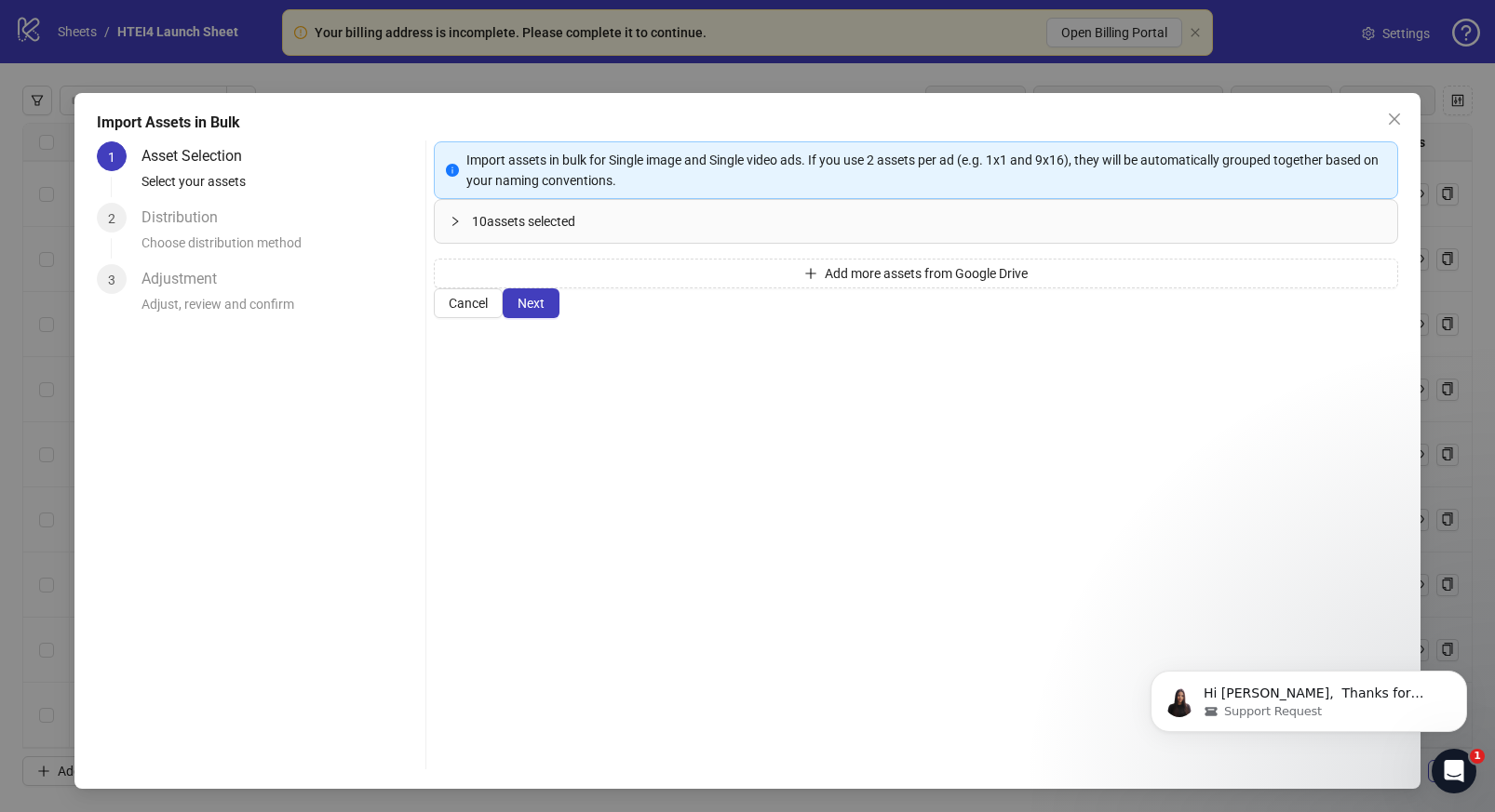
click at [1347, 756] on html "Hi [PERSON_NAME], ​ Thanks for reaching out! ​ There were some delays a few hou…" at bounding box center [1309, 696] width 372 height 130
click at [1458, 678] on icon "Dismiss notification" at bounding box center [1460, 676] width 7 height 7
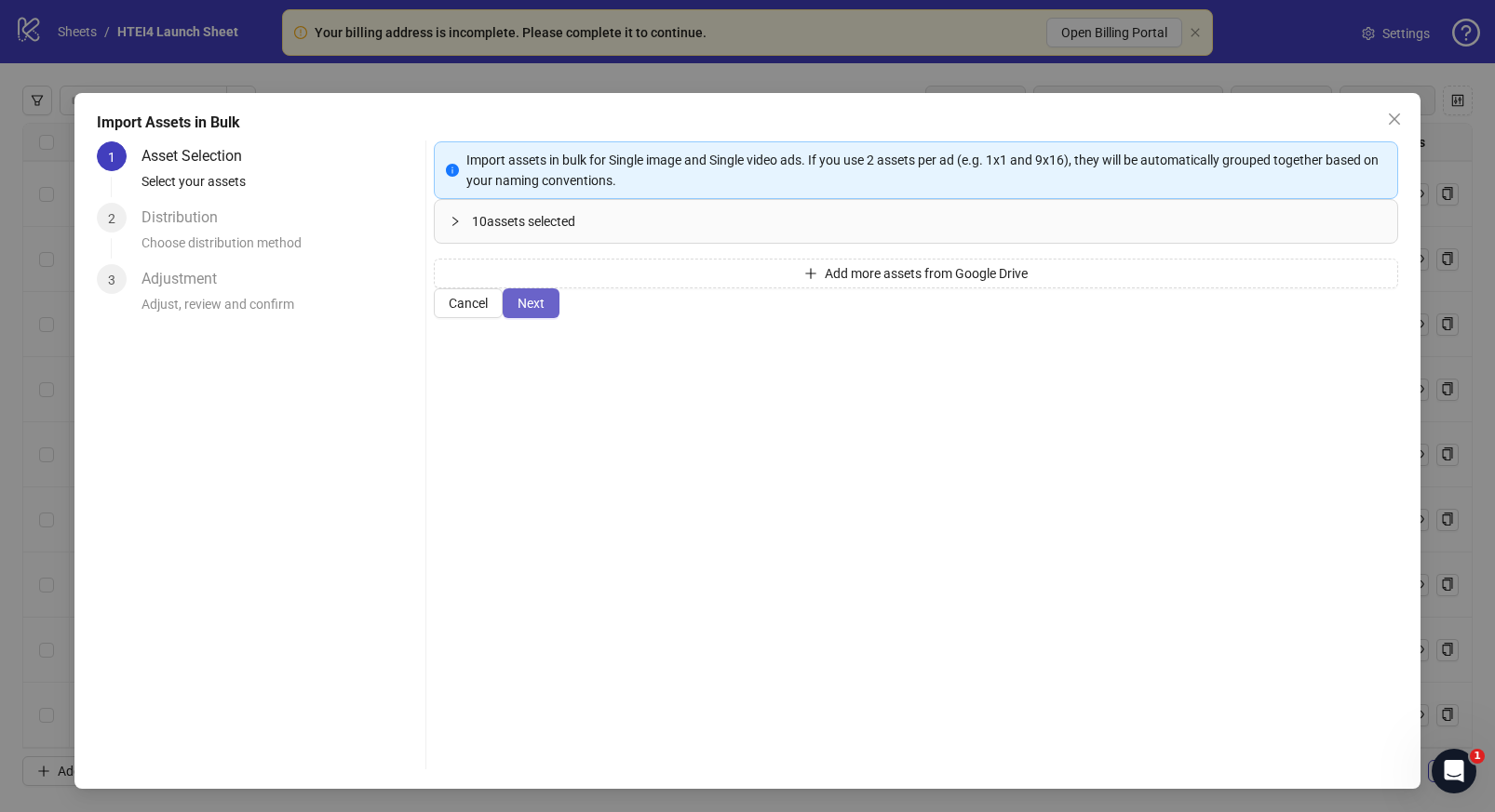
click at [559, 318] on button "Next" at bounding box center [530, 303] width 57 height 30
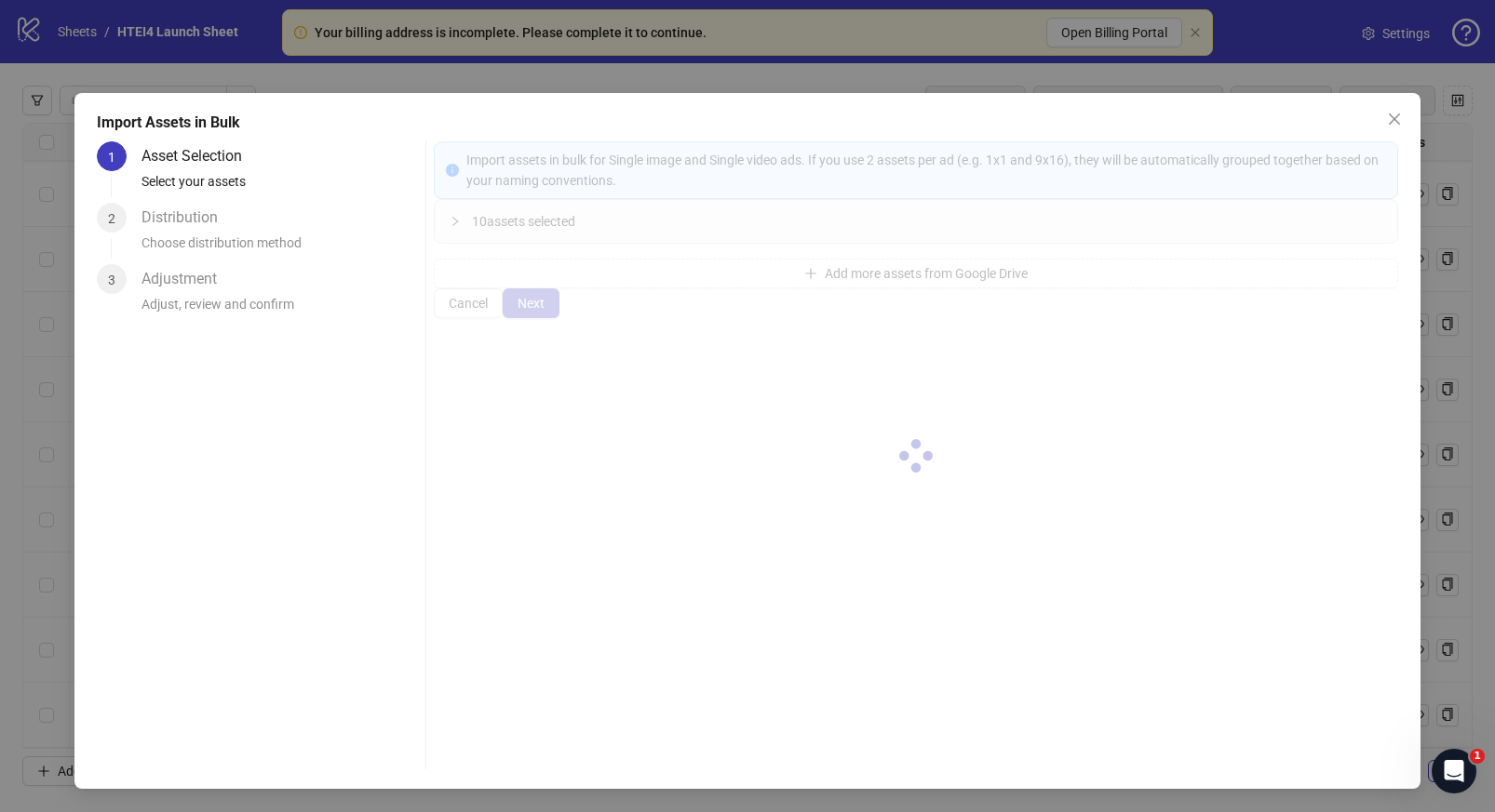
click at [1390, 748] on div at bounding box center [915, 456] width 964 height 629
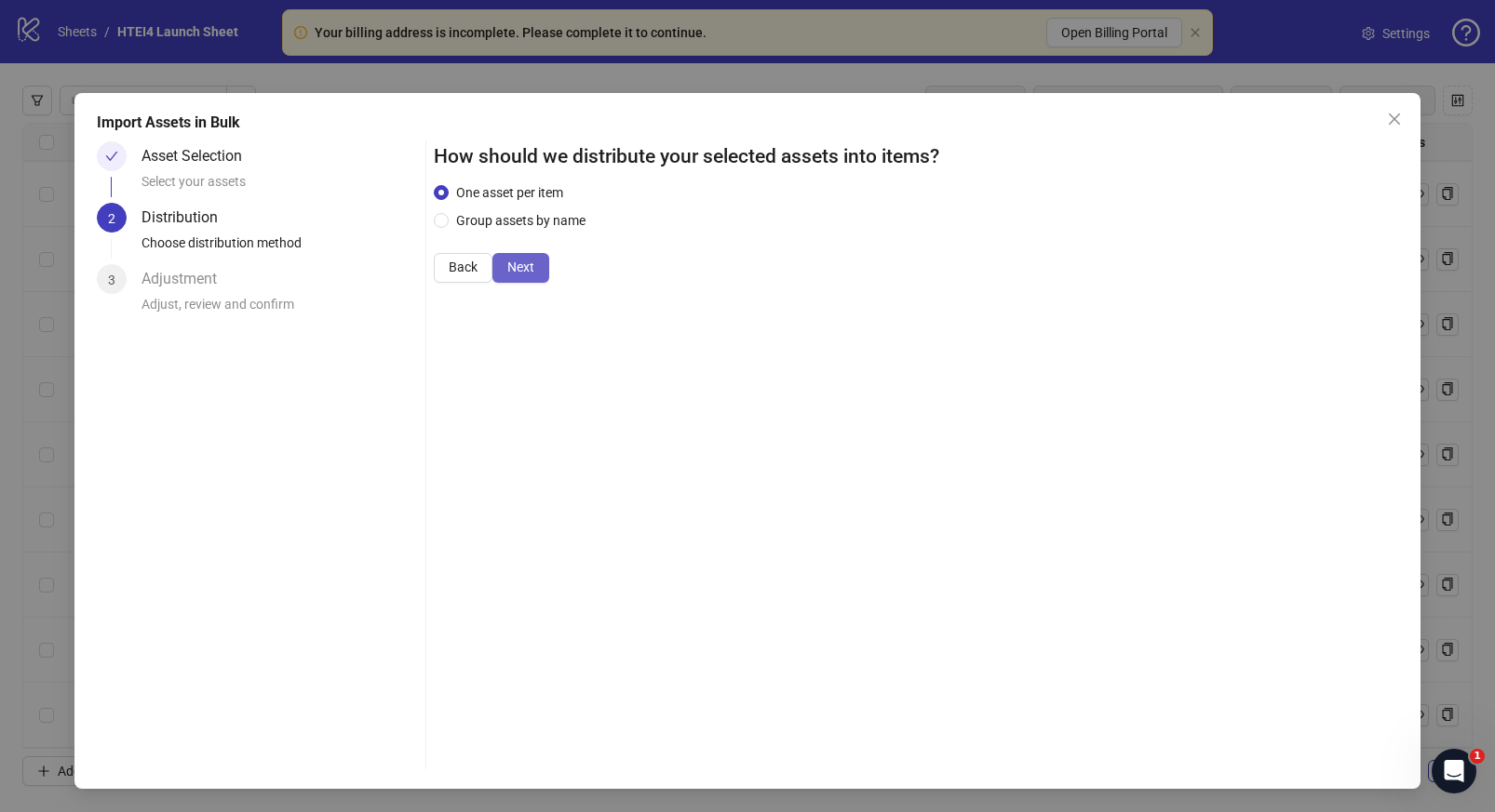
click at [534, 275] on span "Next" at bounding box center [521, 266] width 27 height 14
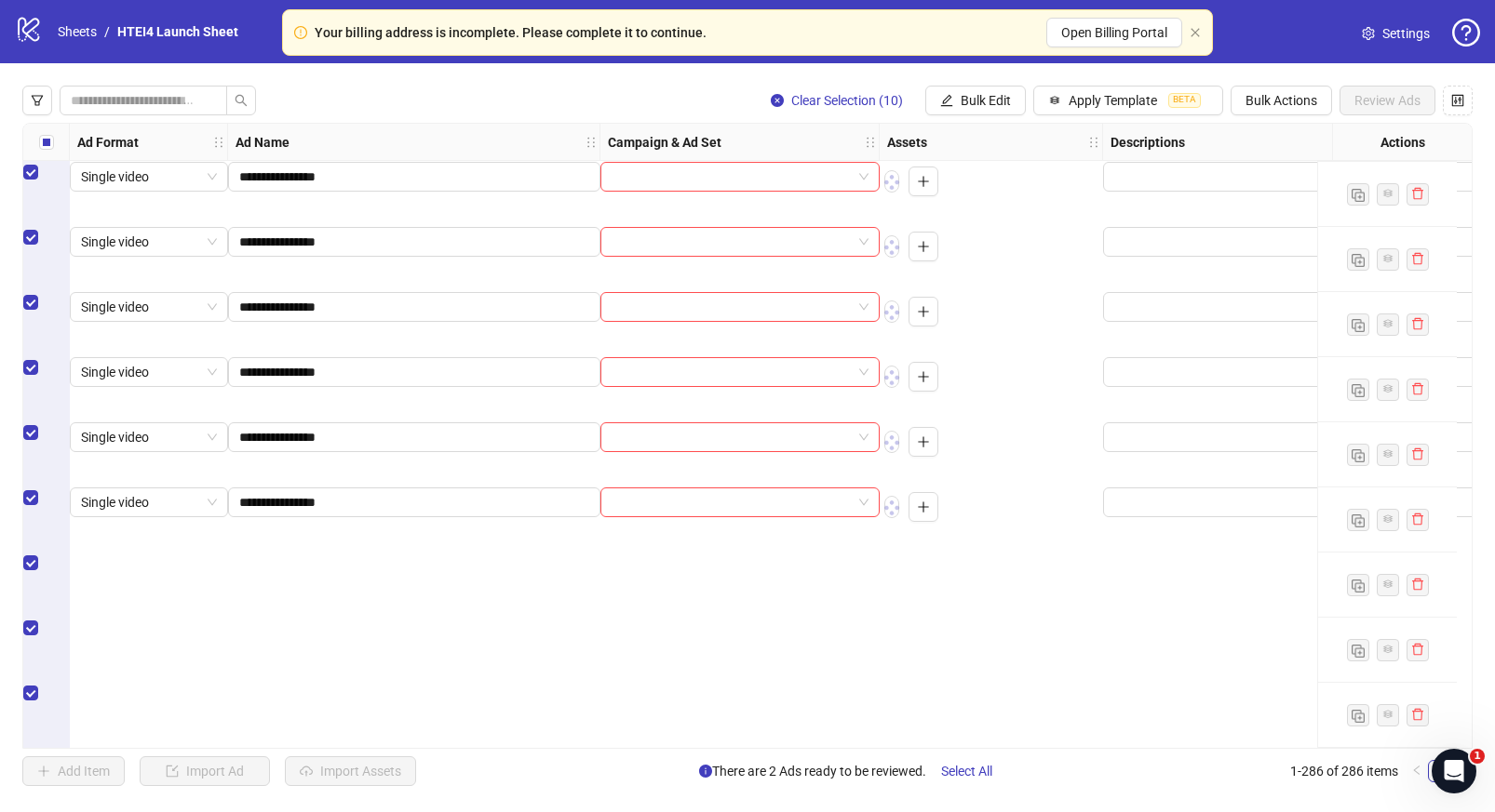
scroll to position [17778, 0]
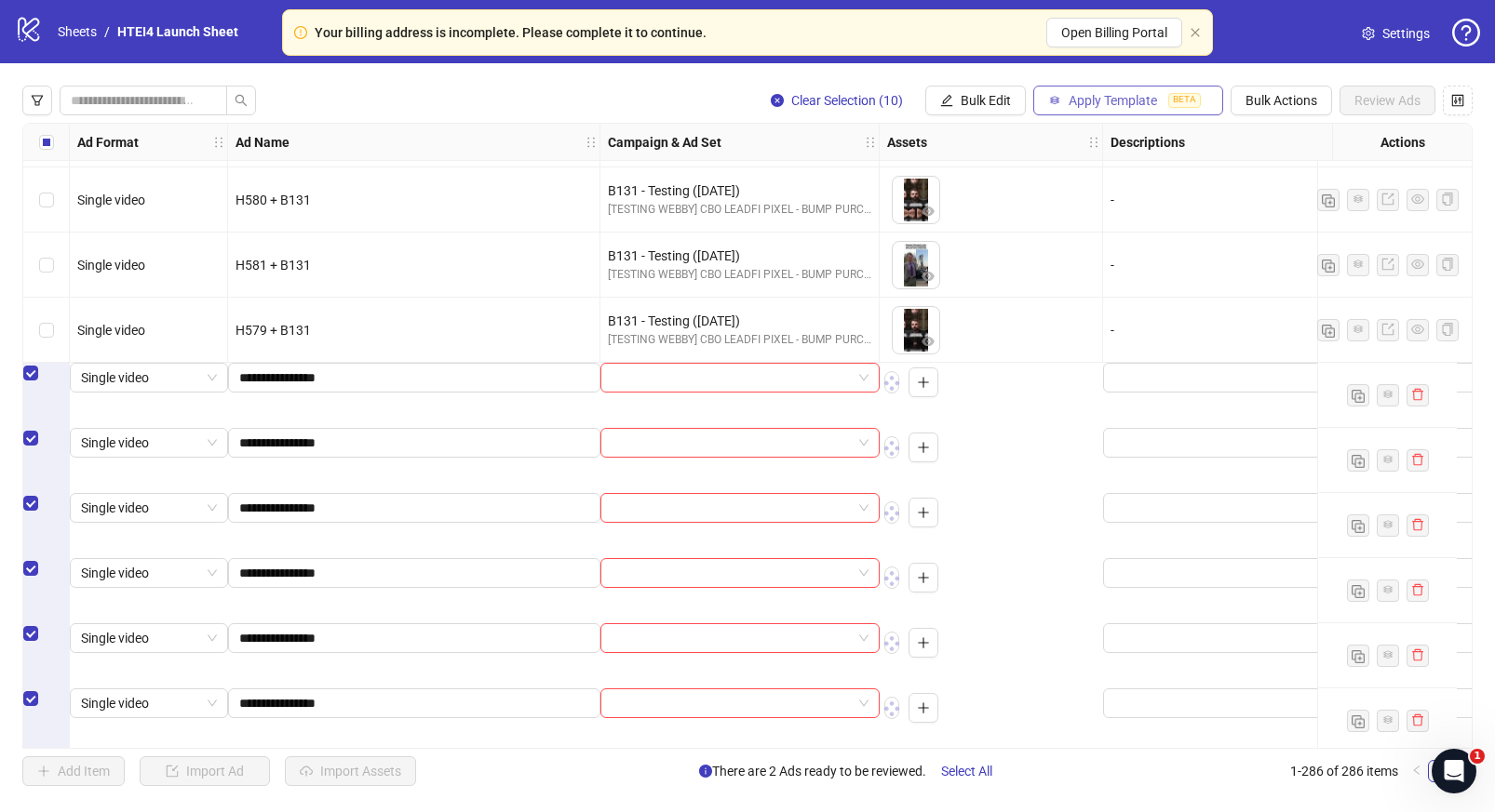
click at [1138, 112] on button "Apply Template BETA" at bounding box center [1128, 100] width 190 height 30
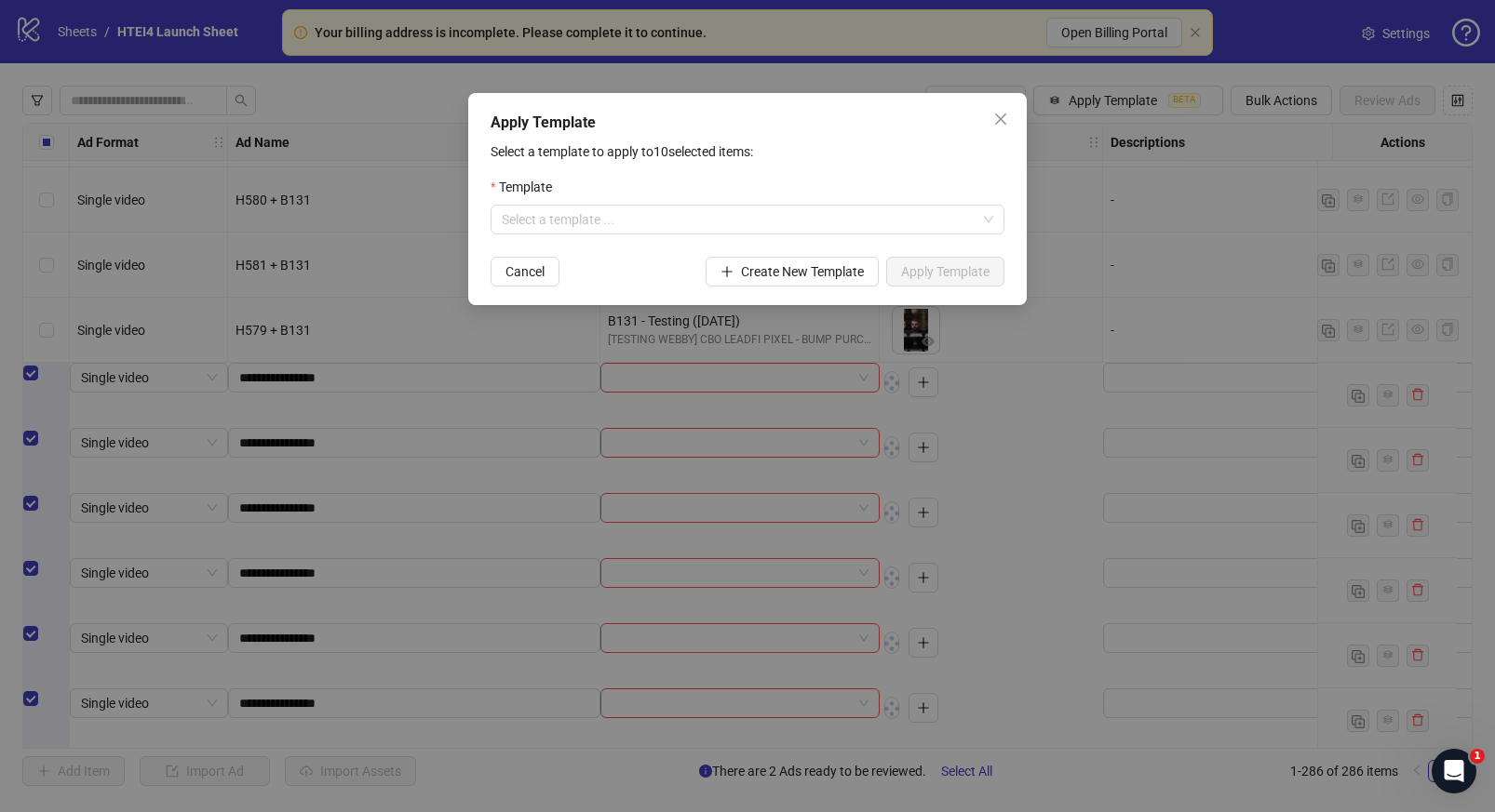
click at [891, 202] on div "Template" at bounding box center [748, 190] width 514 height 28
click at [883, 217] on input "search" at bounding box center [739, 219] width 475 height 28
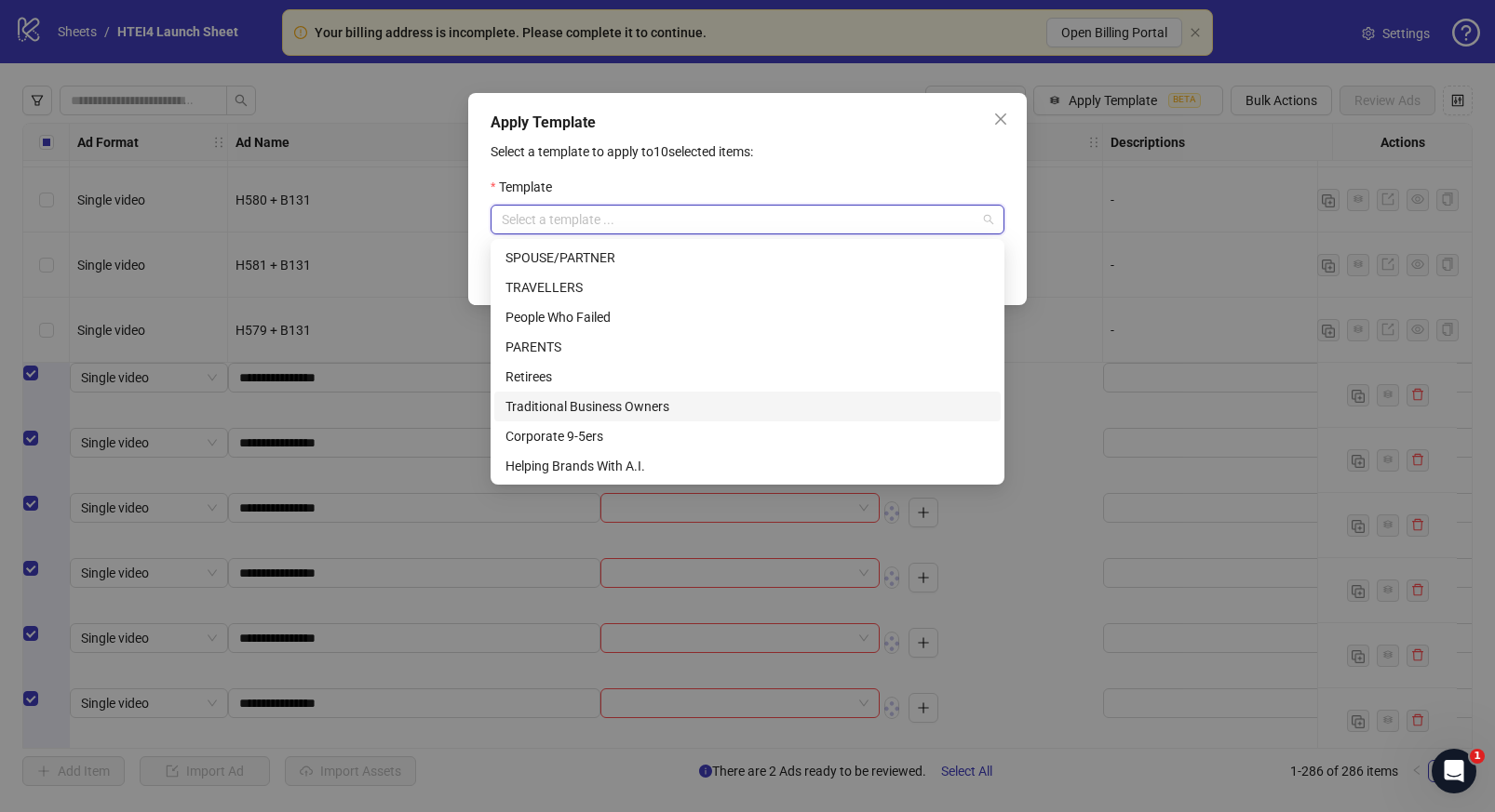
scroll to position [60, 0]
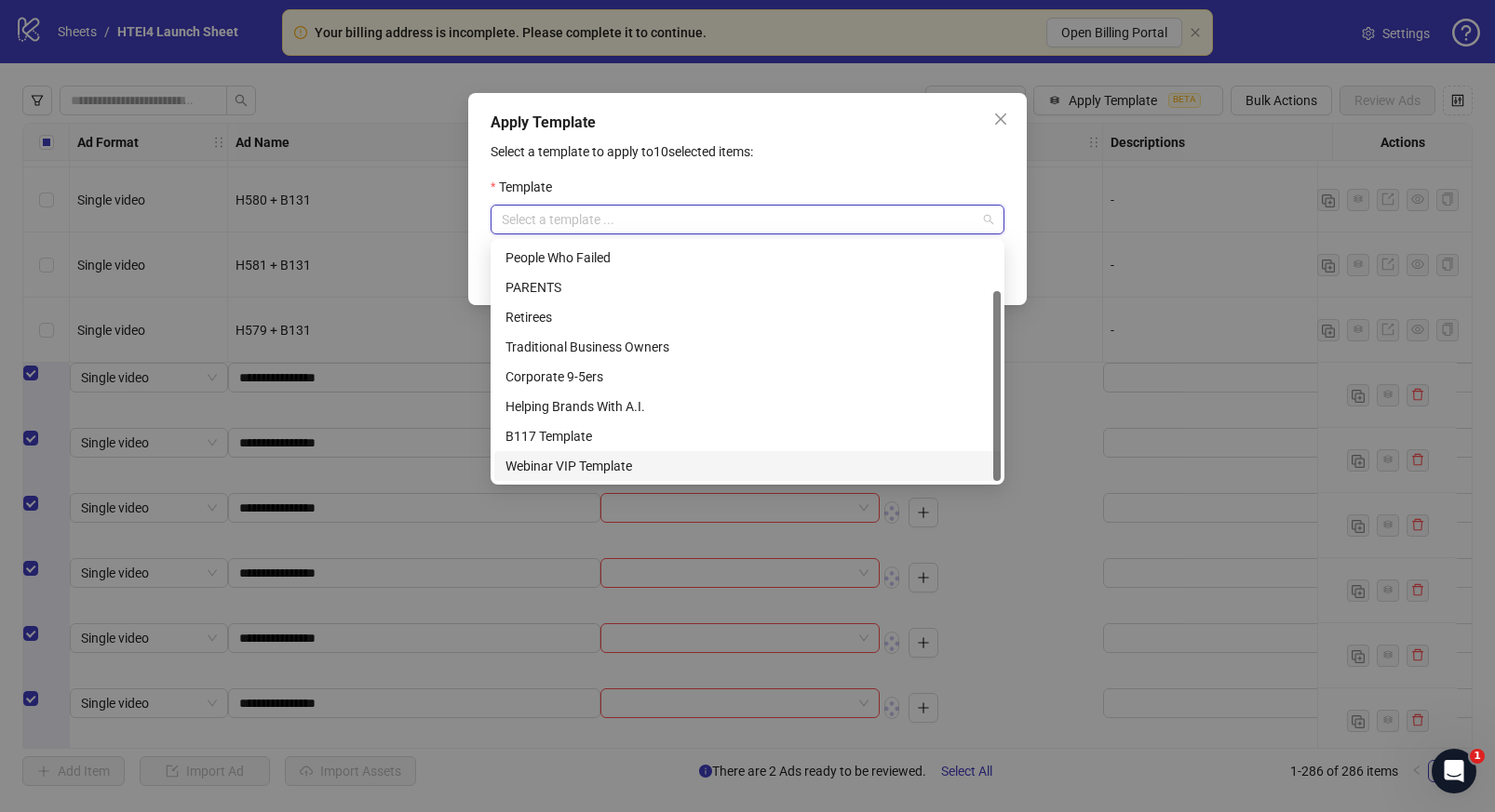
click at [585, 460] on div "Webinar VIP Template" at bounding box center [748, 466] width 484 height 20
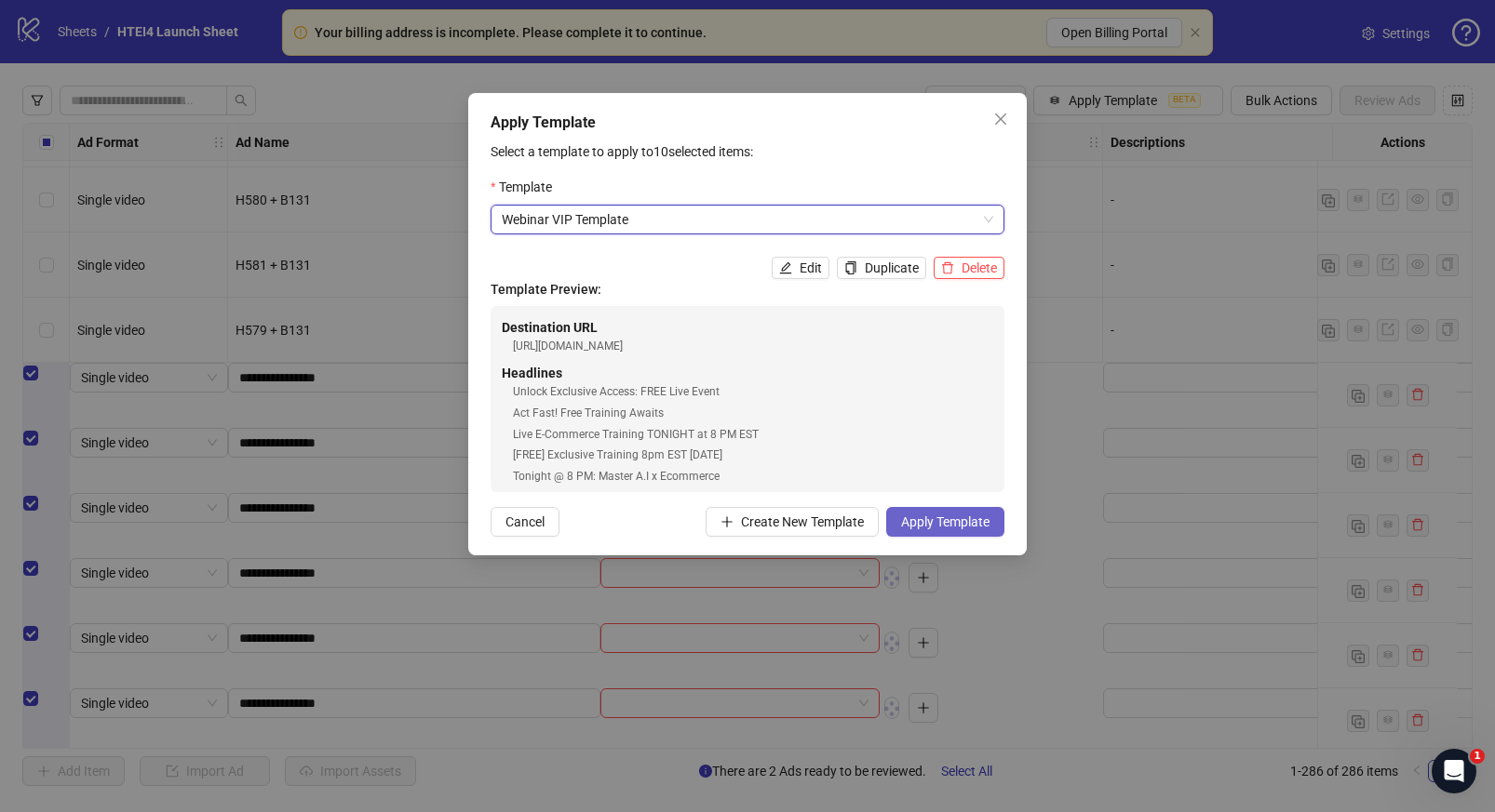
click at [971, 532] on button "Apply Template" at bounding box center [945, 522] width 119 height 30
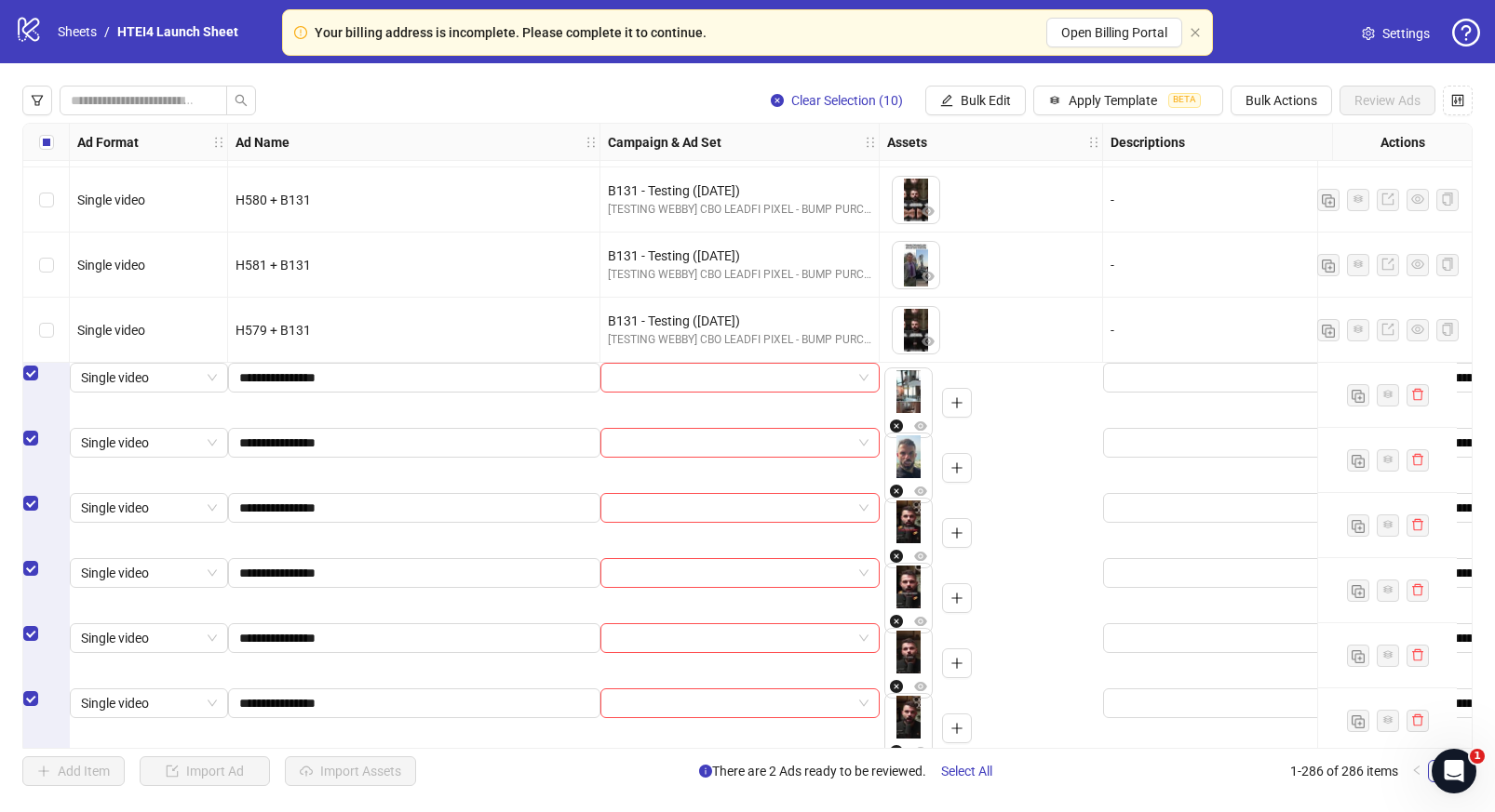
scroll to position [18051, 0]
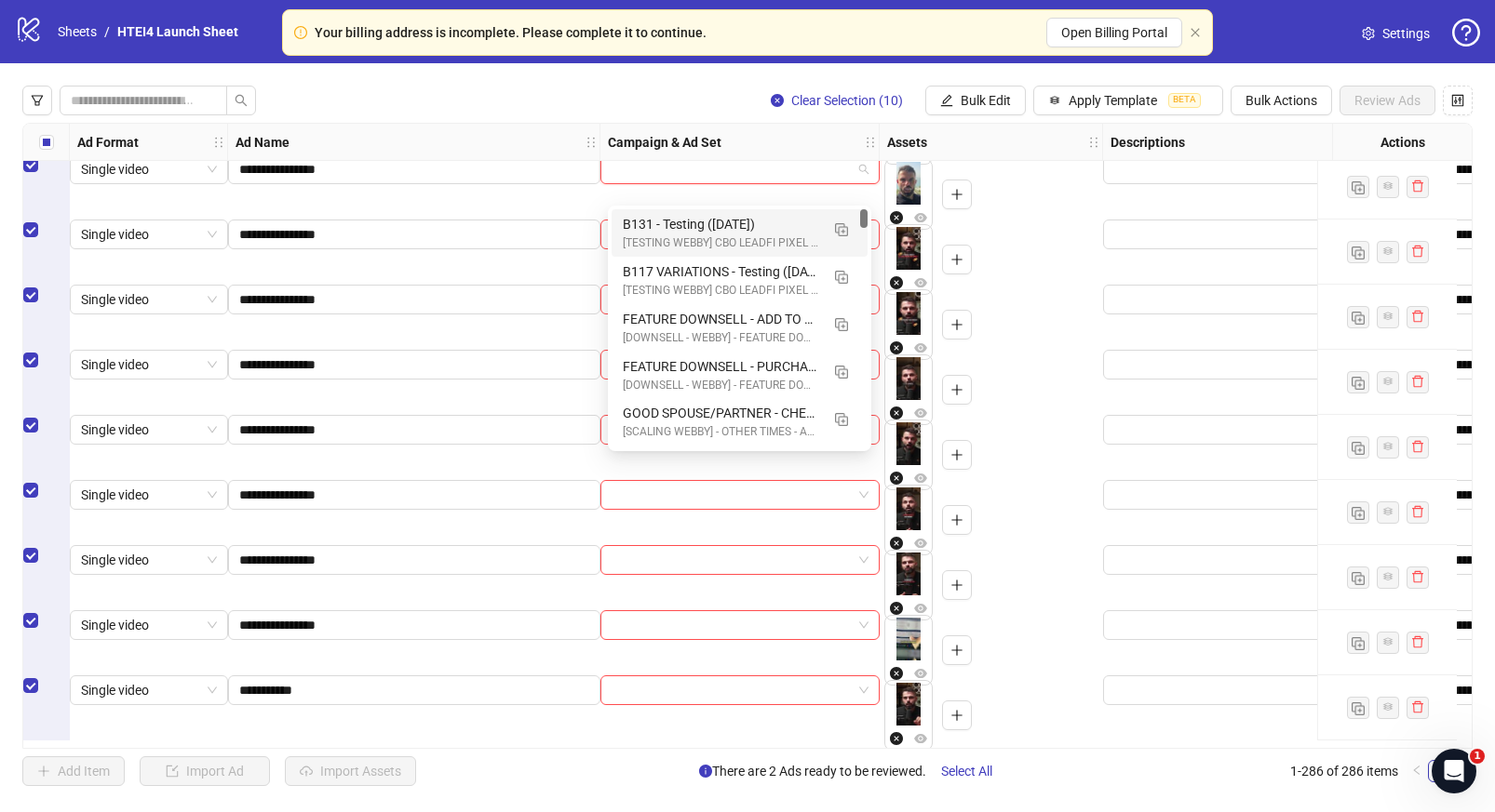
click at [804, 174] on input "search" at bounding box center [731, 169] width 240 height 28
click at [852, 233] on button "button" at bounding box center [841, 229] width 30 height 30
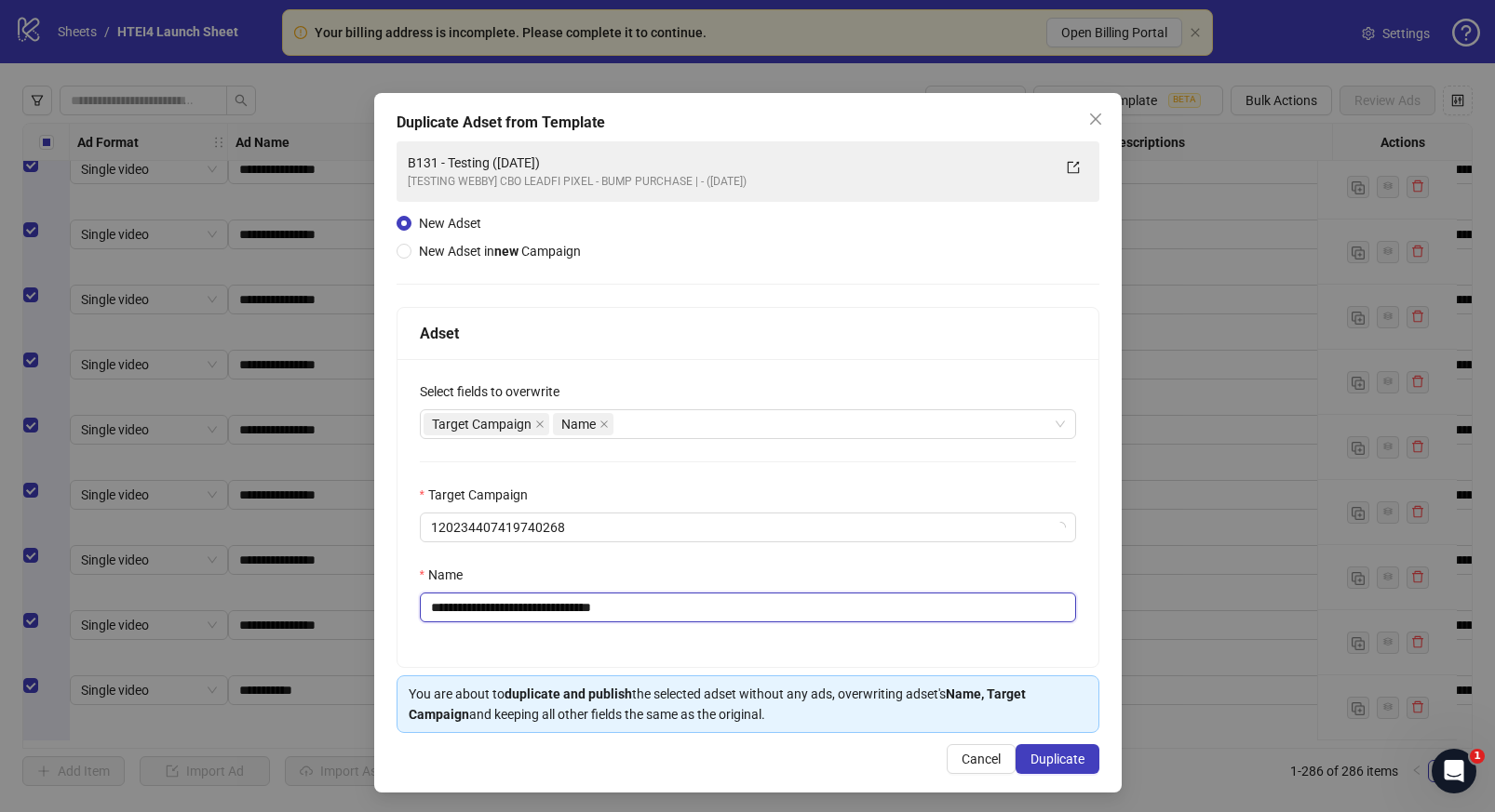
click at [457, 610] on input "**********" at bounding box center [748, 608] width 656 height 30
drag, startPoint x: 625, startPoint y: 609, endPoint x: 697, endPoint y: 606, distance: 72.1
click at [697, 610] on input "**********" at bounding box center [748, 608] width 656 height 30
type input "**********"
click at [1075, 761] on span "Duplicate" at bounding box center [1057, 759] width 54 height 14
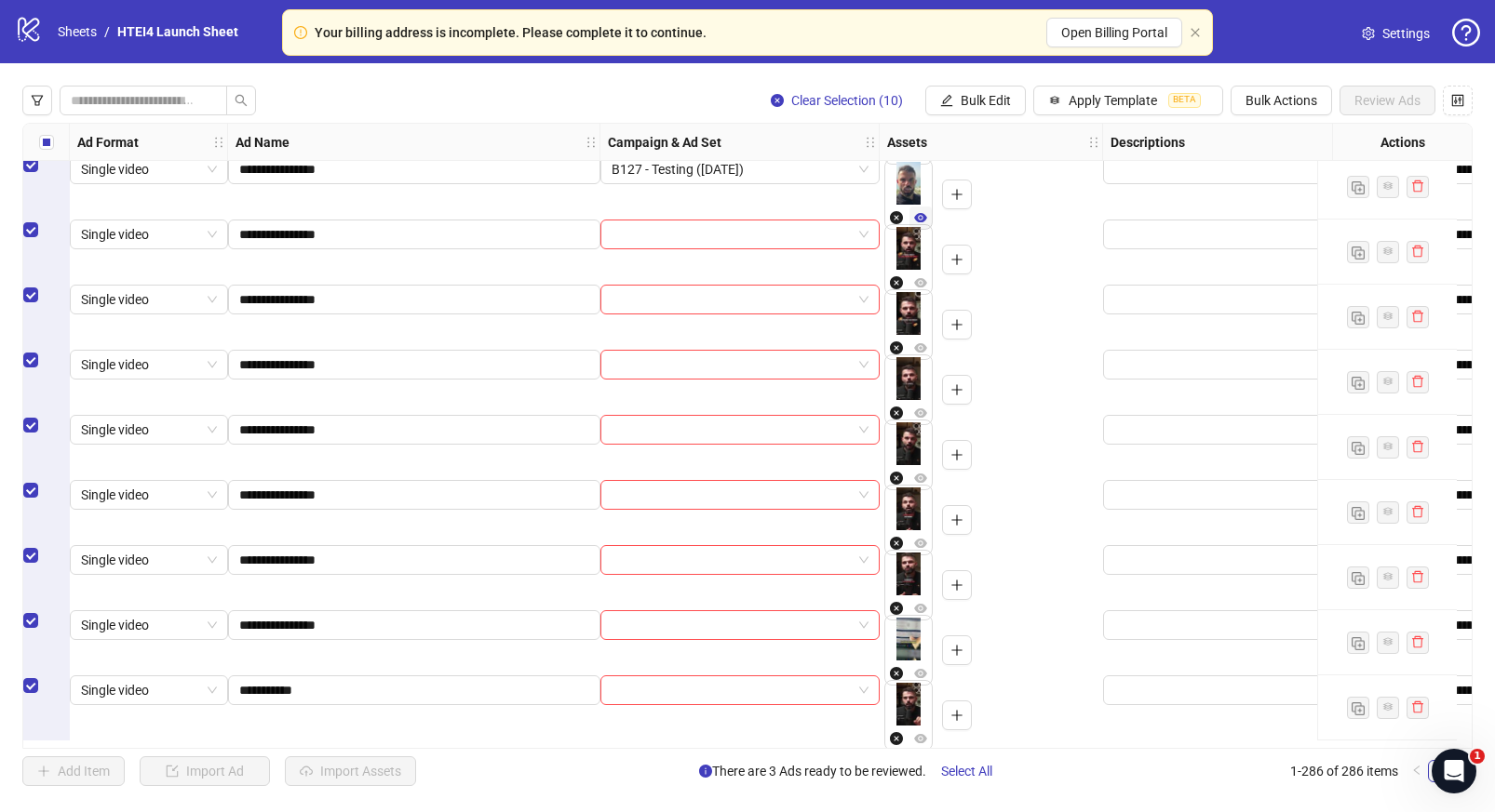
scroll to position [17998, 0]
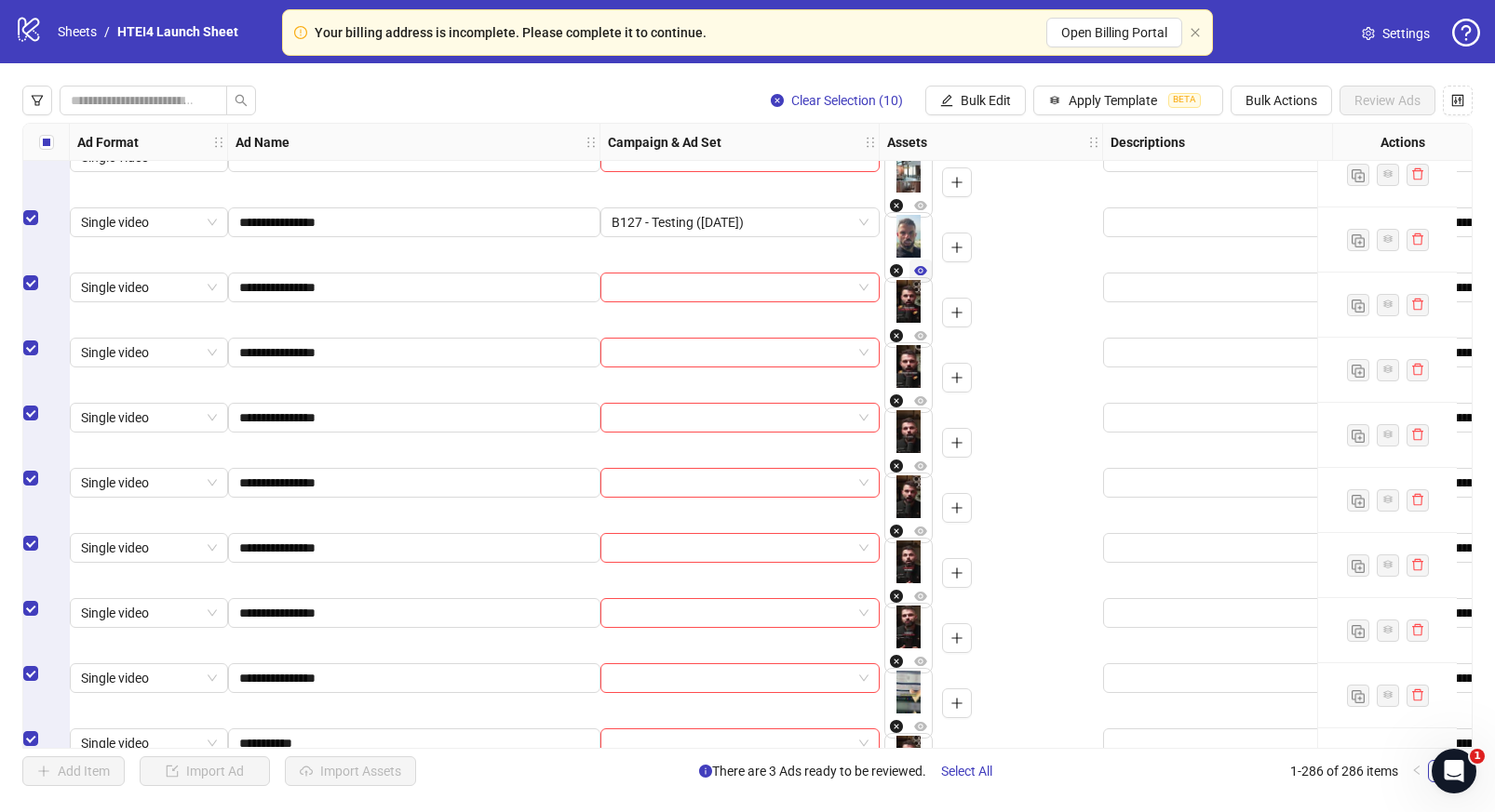
click at [924, 266] on icon "eye" at bounding box center [921, 271] width 14 height 10
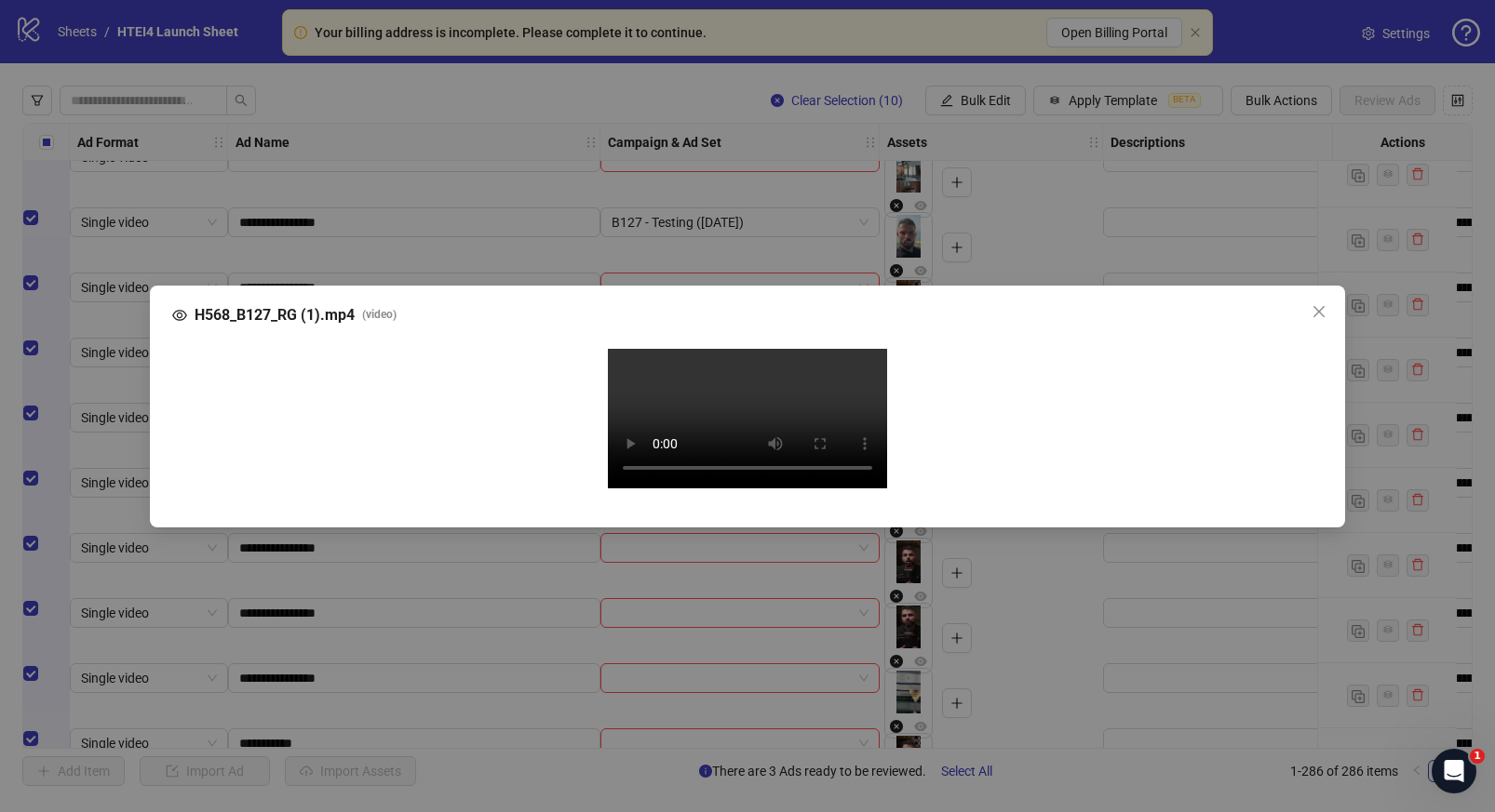
click at [142, 449] on div "H568_B127_RG (1).mp4 ( video ) Your browser does not support the video tag." at bounding box center [748, 406] width 1495 height 812
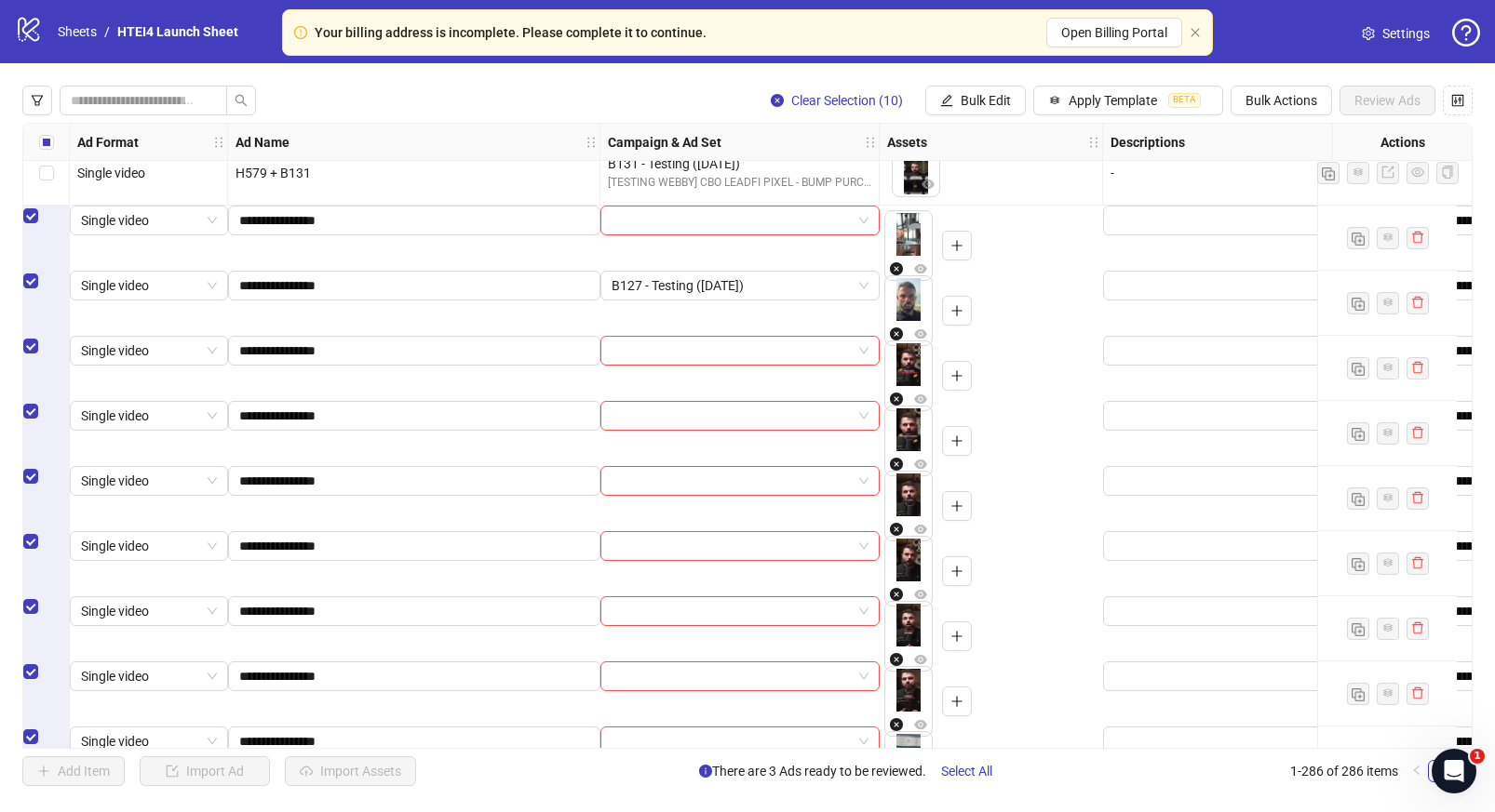
scroll to position [18051, 0]
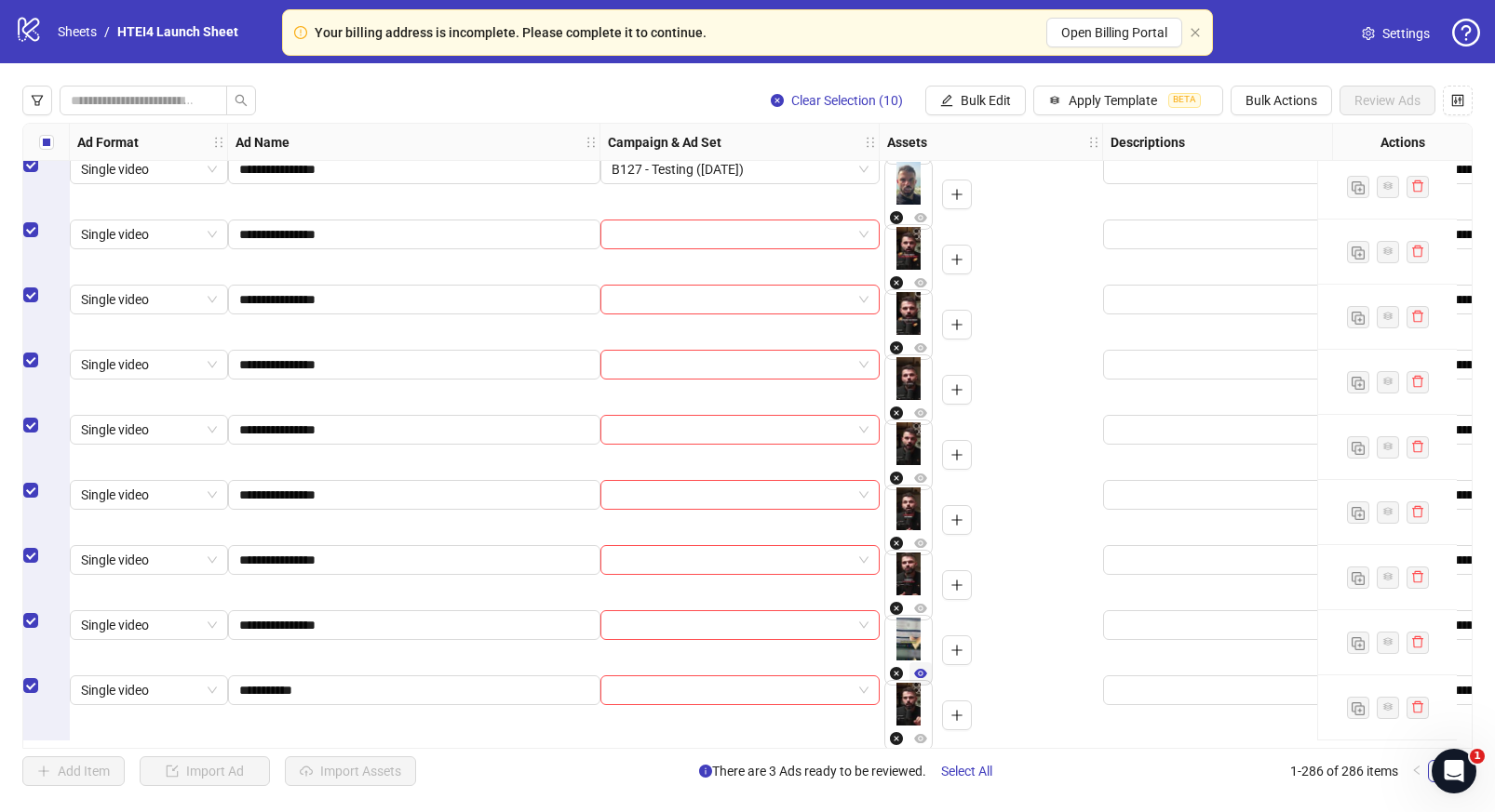
click at [925, 669] on icon "eye" at bounding box center [921, 674] width 14 height 10
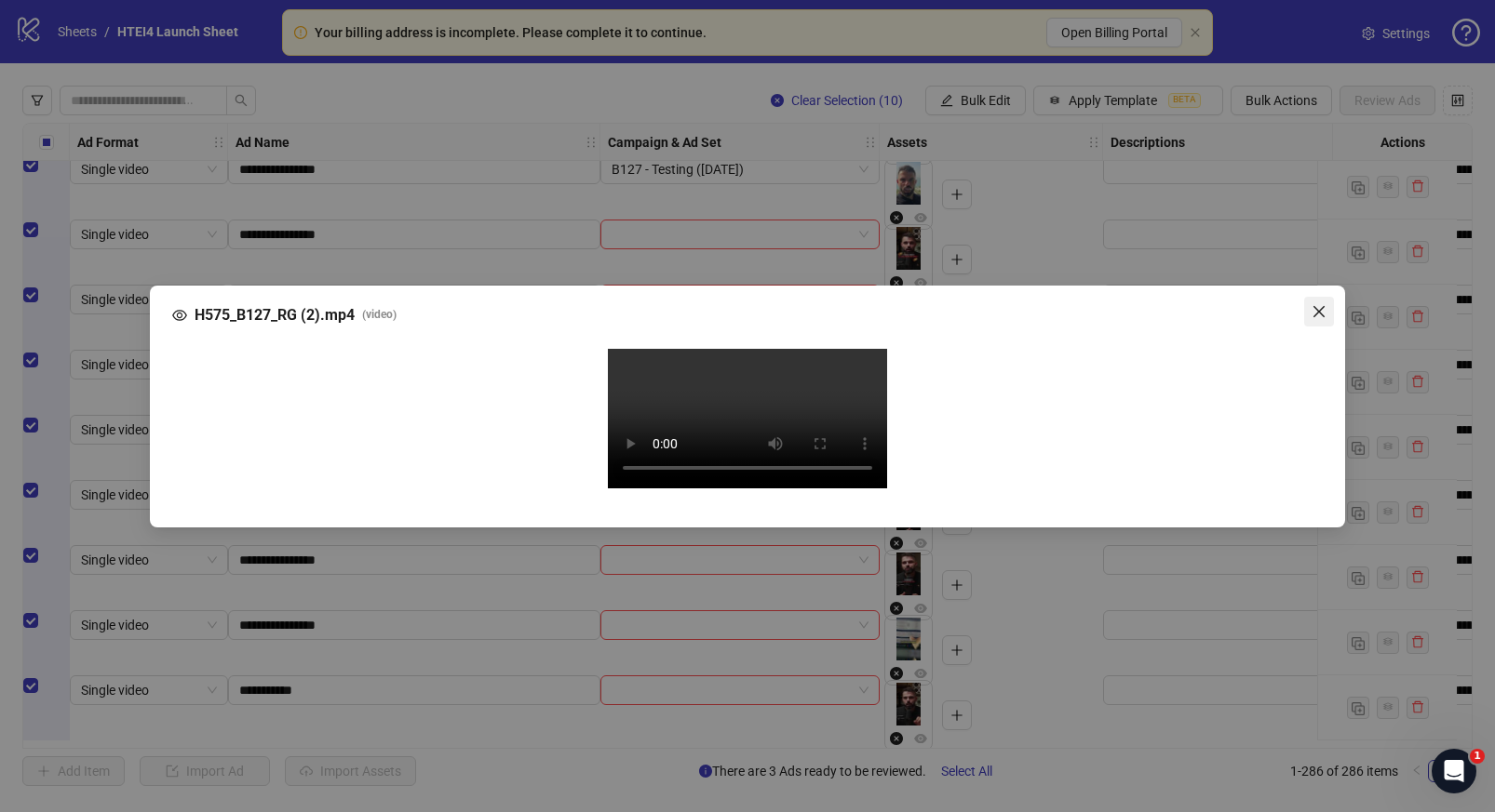
click at [1319, 305] on icon "close" at bounding box center [1318, 311] width 14 height 14
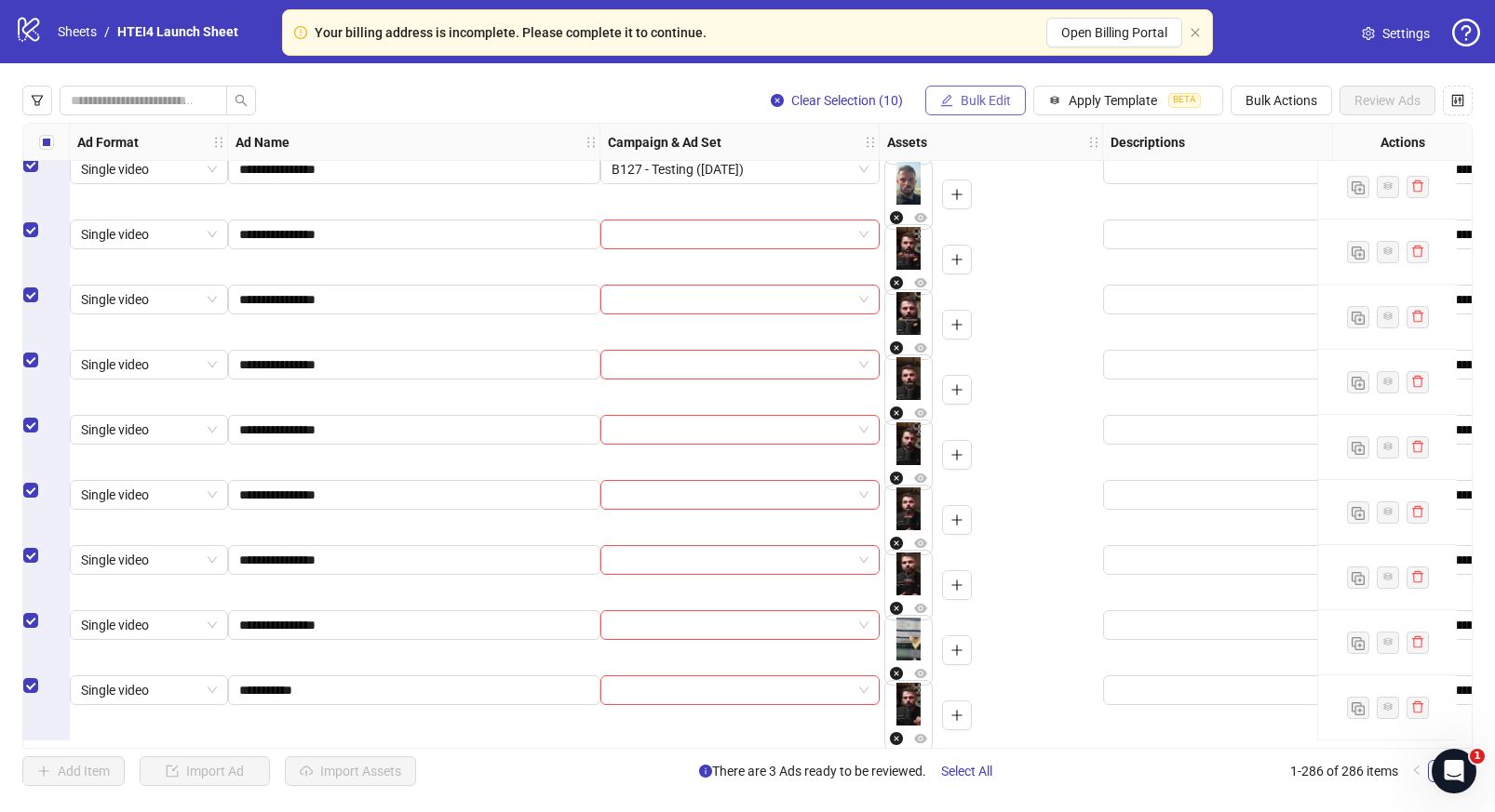
click at [979, 102] on span "Bulk Edit" at bounding box center [986, 100] width 50 height 14
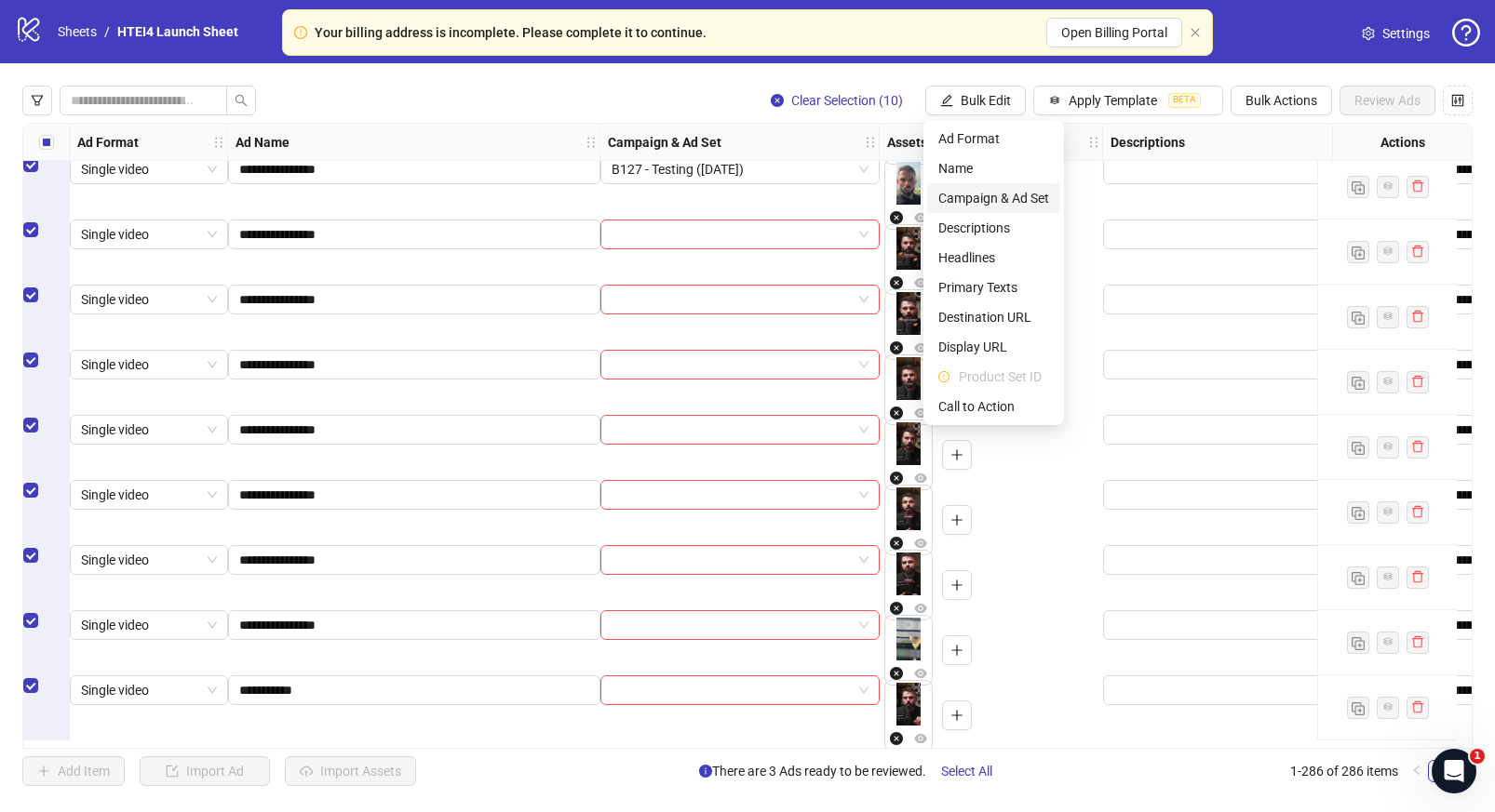
click at [969, 205] on span "Campaign & Ad Set" at bounding box center [993, 198] width 111 height 20
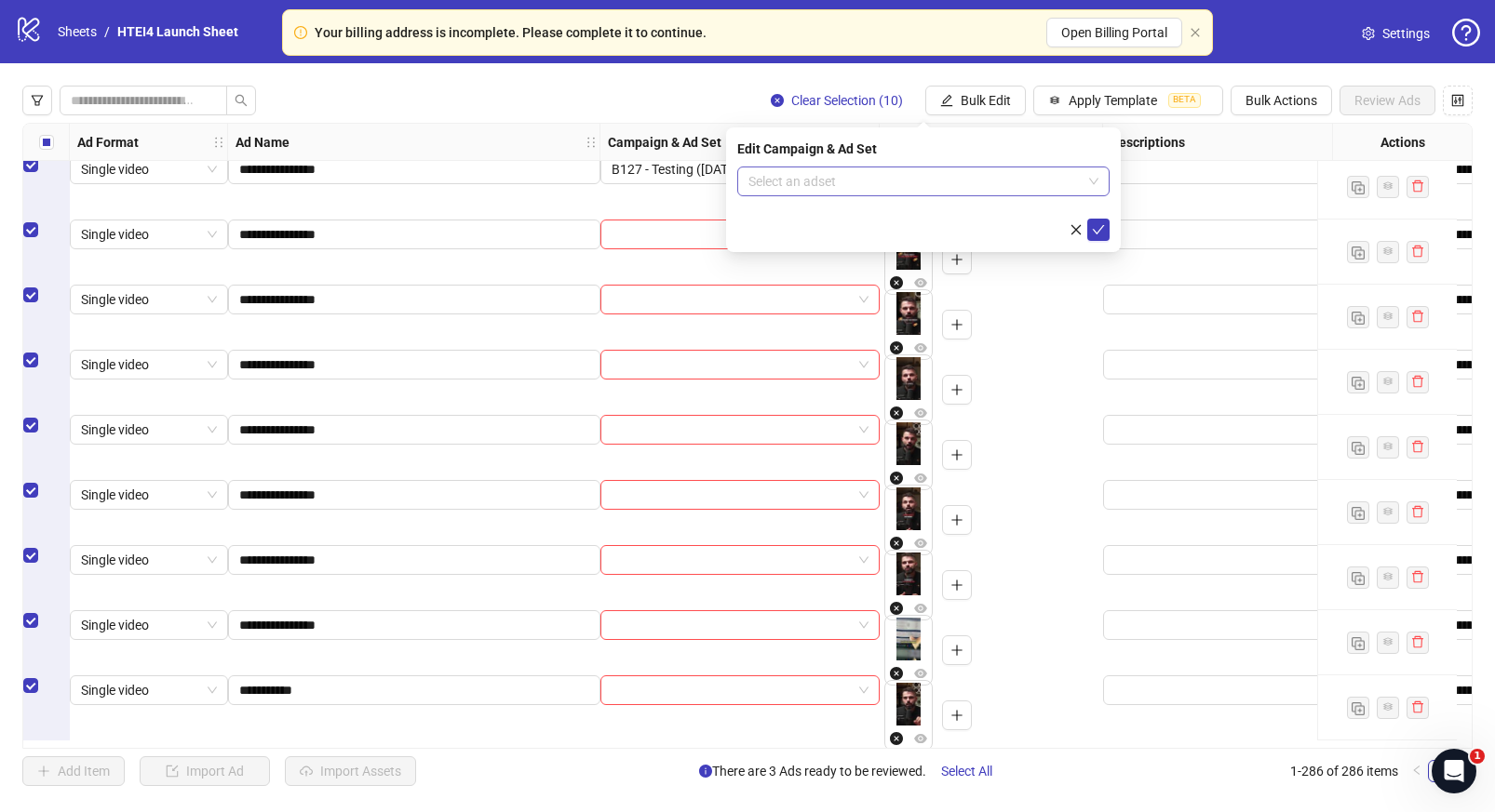
click at [1078, 188] on input "search" at bounding box center [914, 181] width 333 height 28
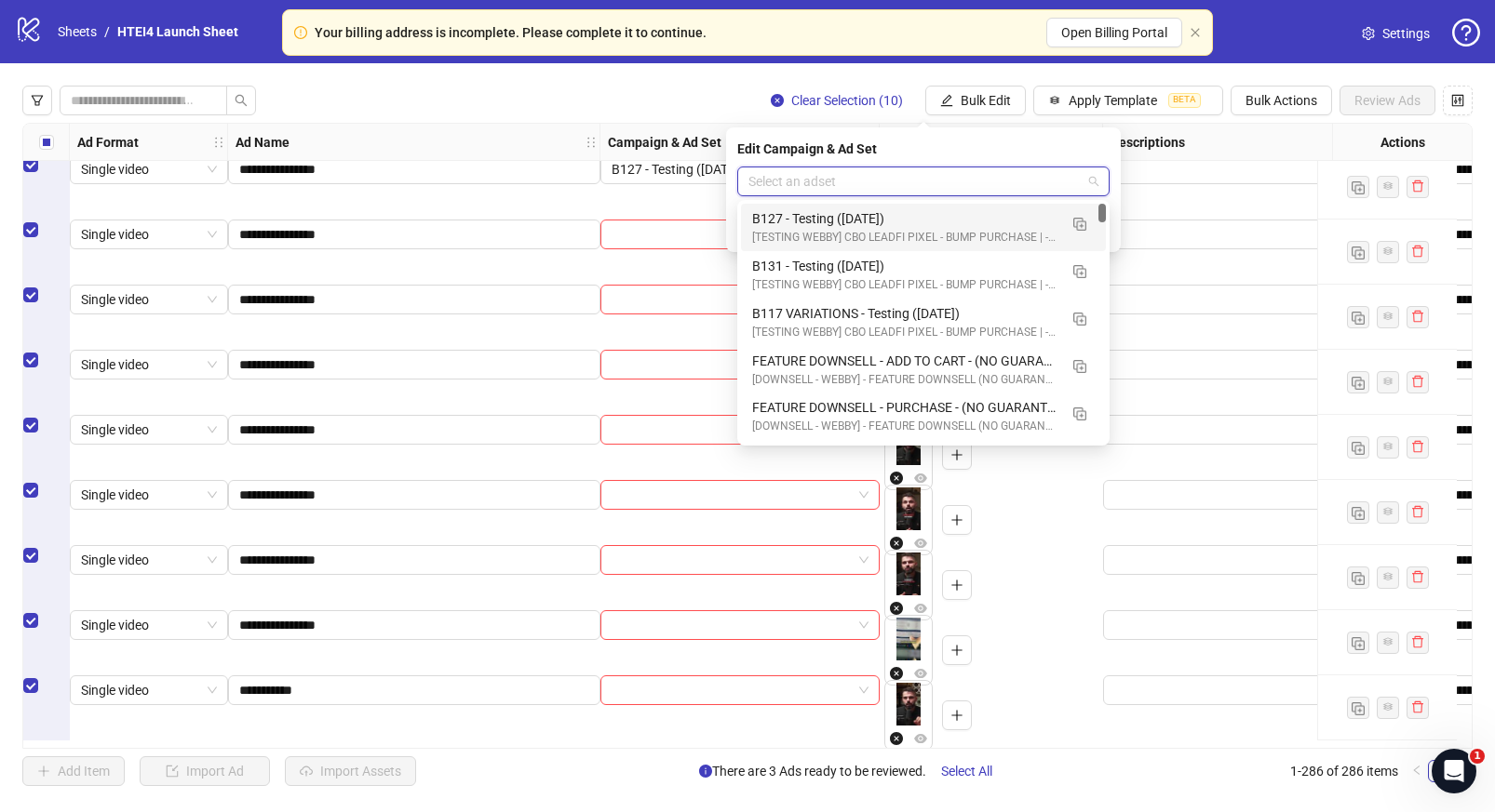
click at [965, 221] on div "B127 - Testing ([DATE])" at bounding box center [905, 218] width 306 height 20
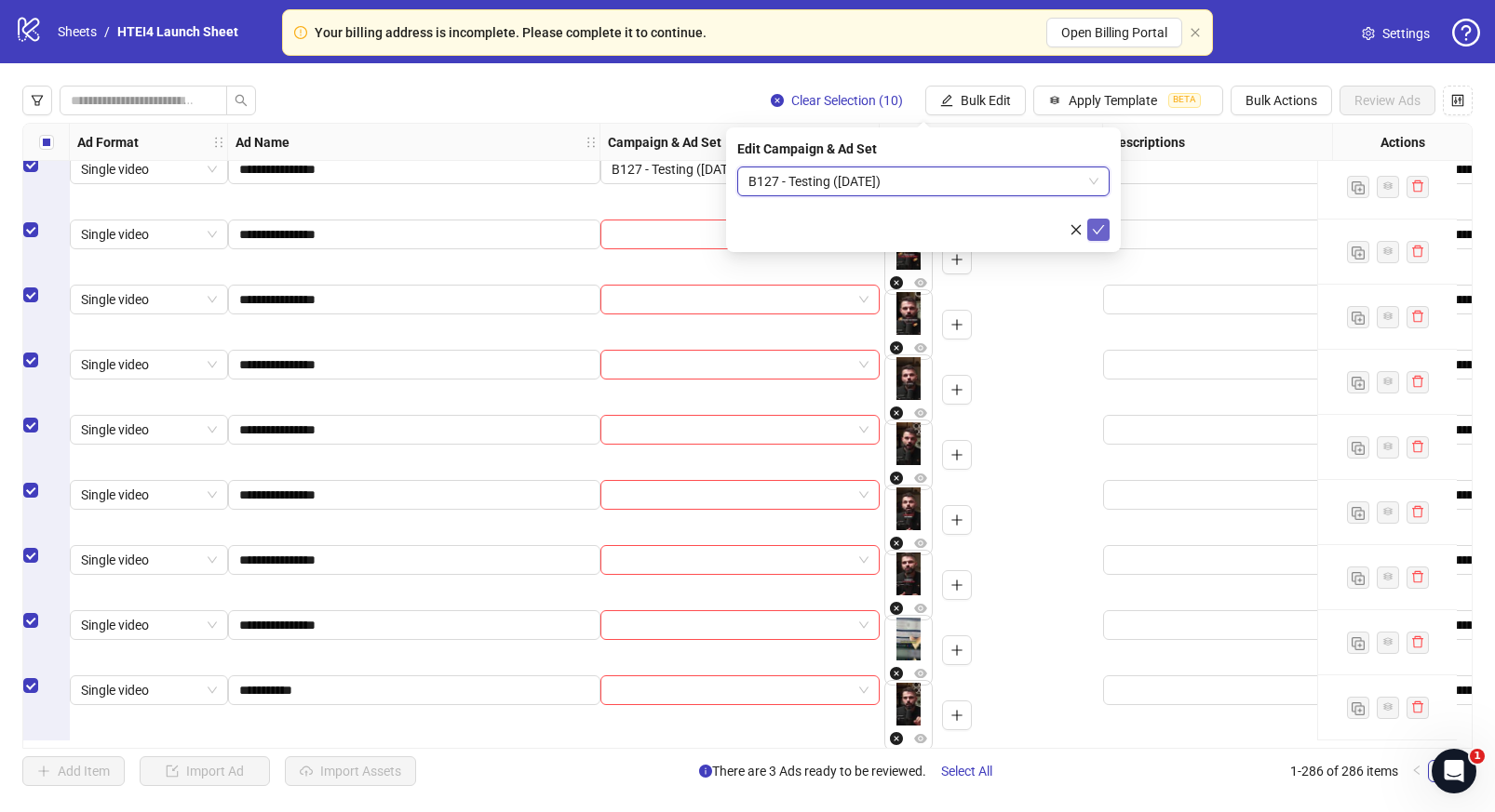
click at [1097, 226] on icon "check" at bounding box center [1099, 230] width 14 height 14
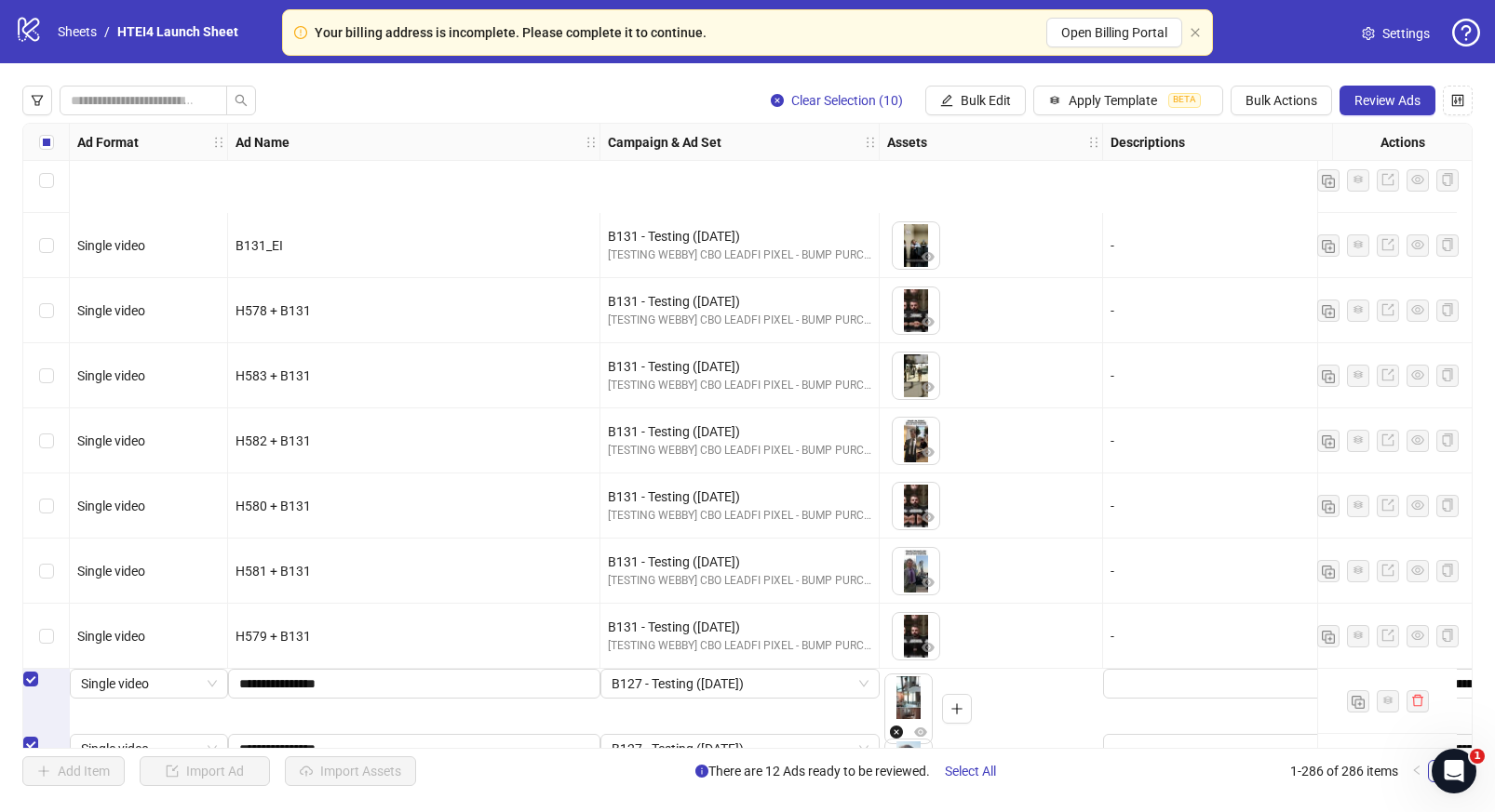
scroll to position [17632, 0]
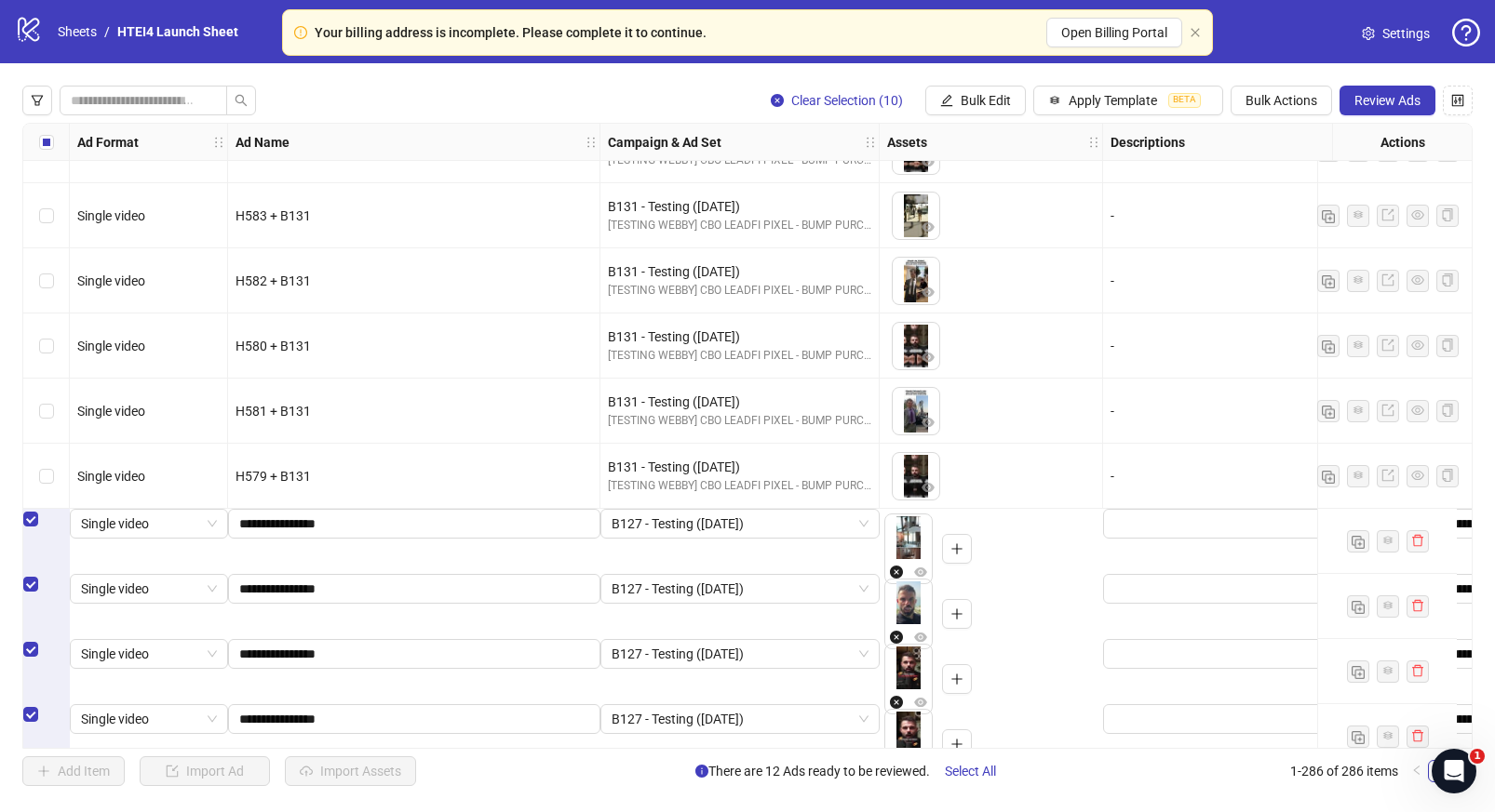
click at [1397, 121] on div "Clear Selection (10) Bulk Edit Apply Template BETA Bulk Actions Review Ads Ad F…" at bounding box center [748, 436] width 1495 height 745
click at [1395, 108] on button "Review Ads" at bounding box center [1387, 100] width 95 height 30
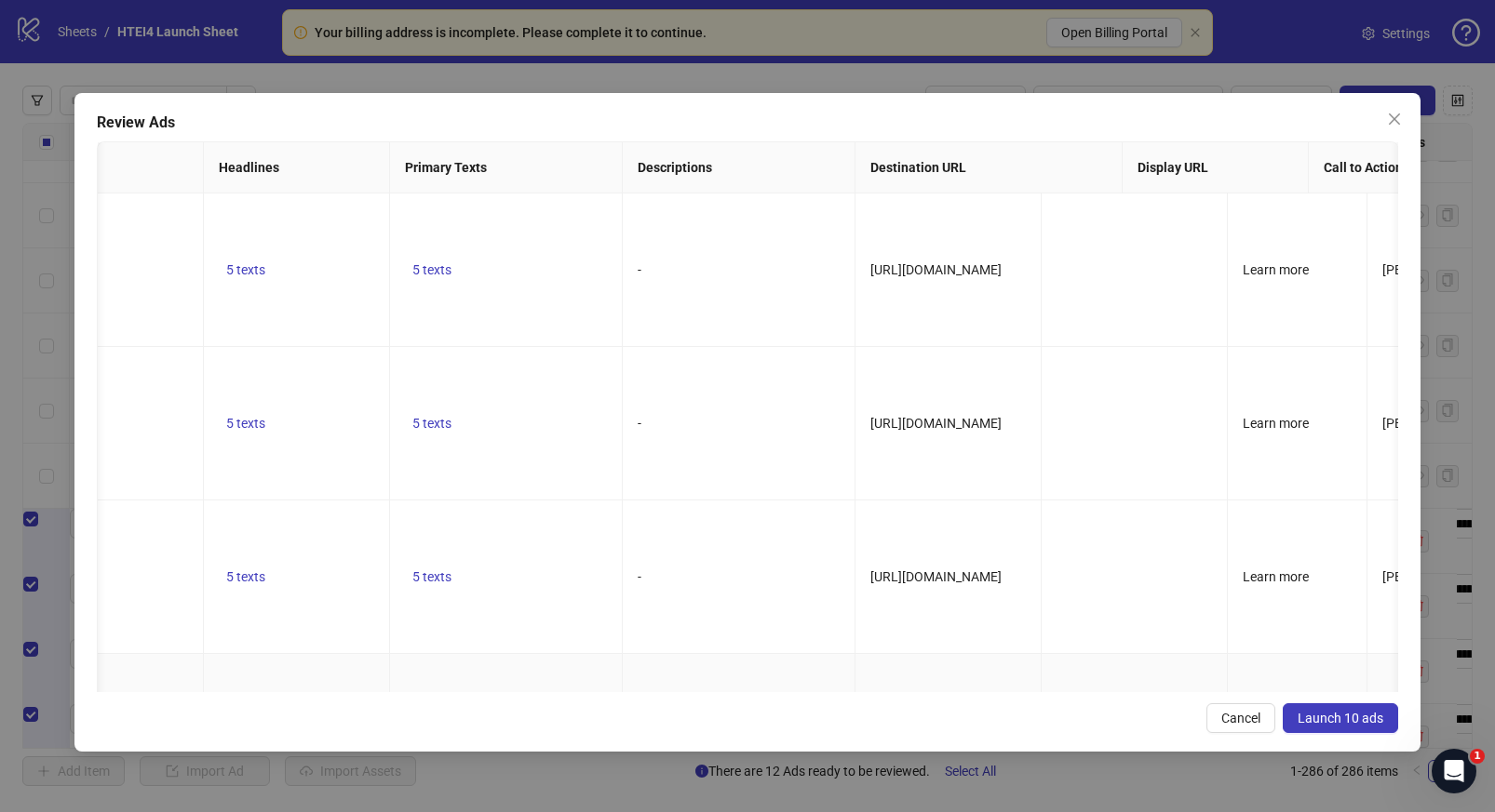
scroll to position [0, 678]
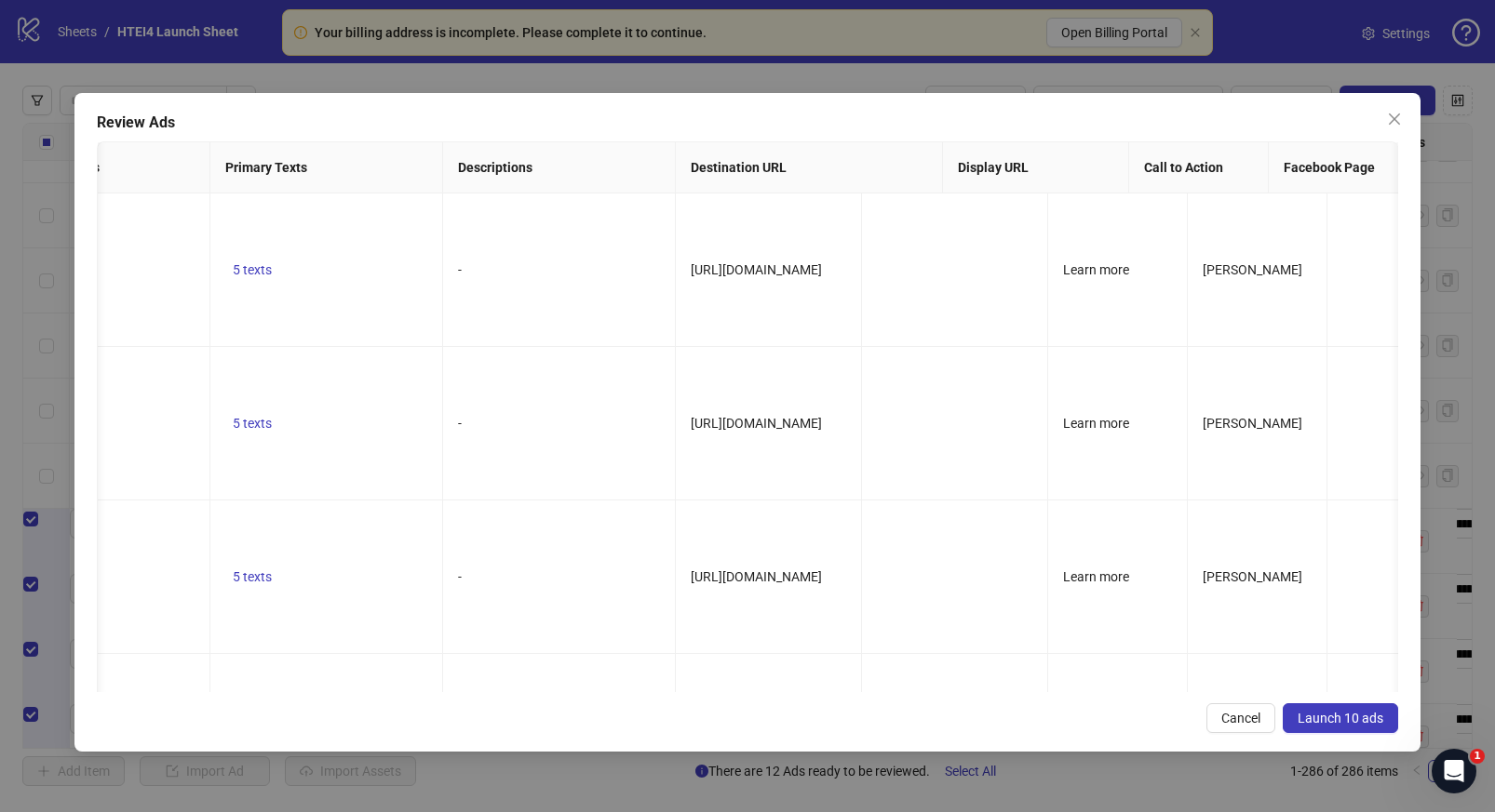
click at [1337, 723] on span "Launch 10 ads" at bounding box center [1340, 717] width 86 height 14
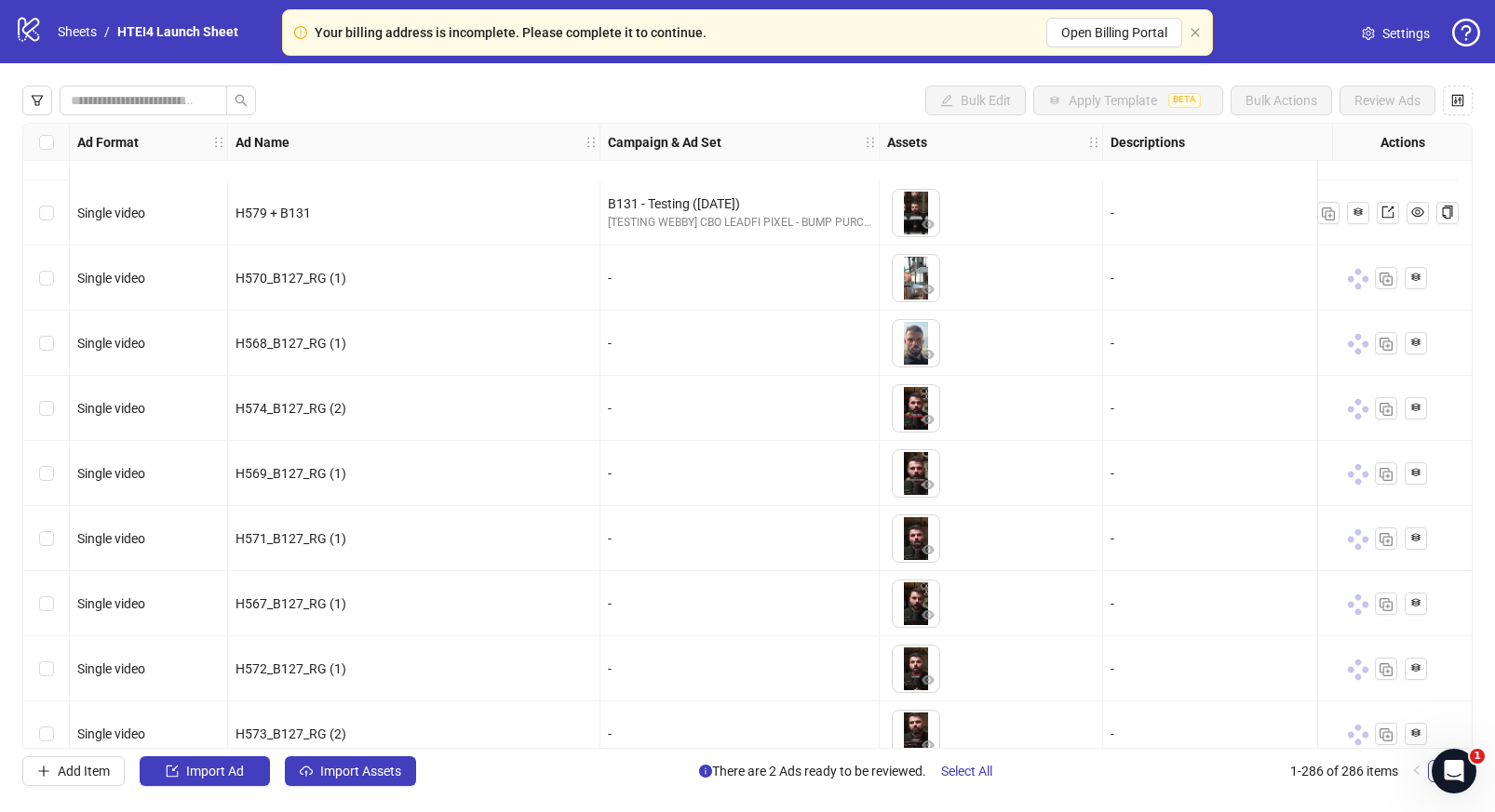
scroll to position [18051, 0]
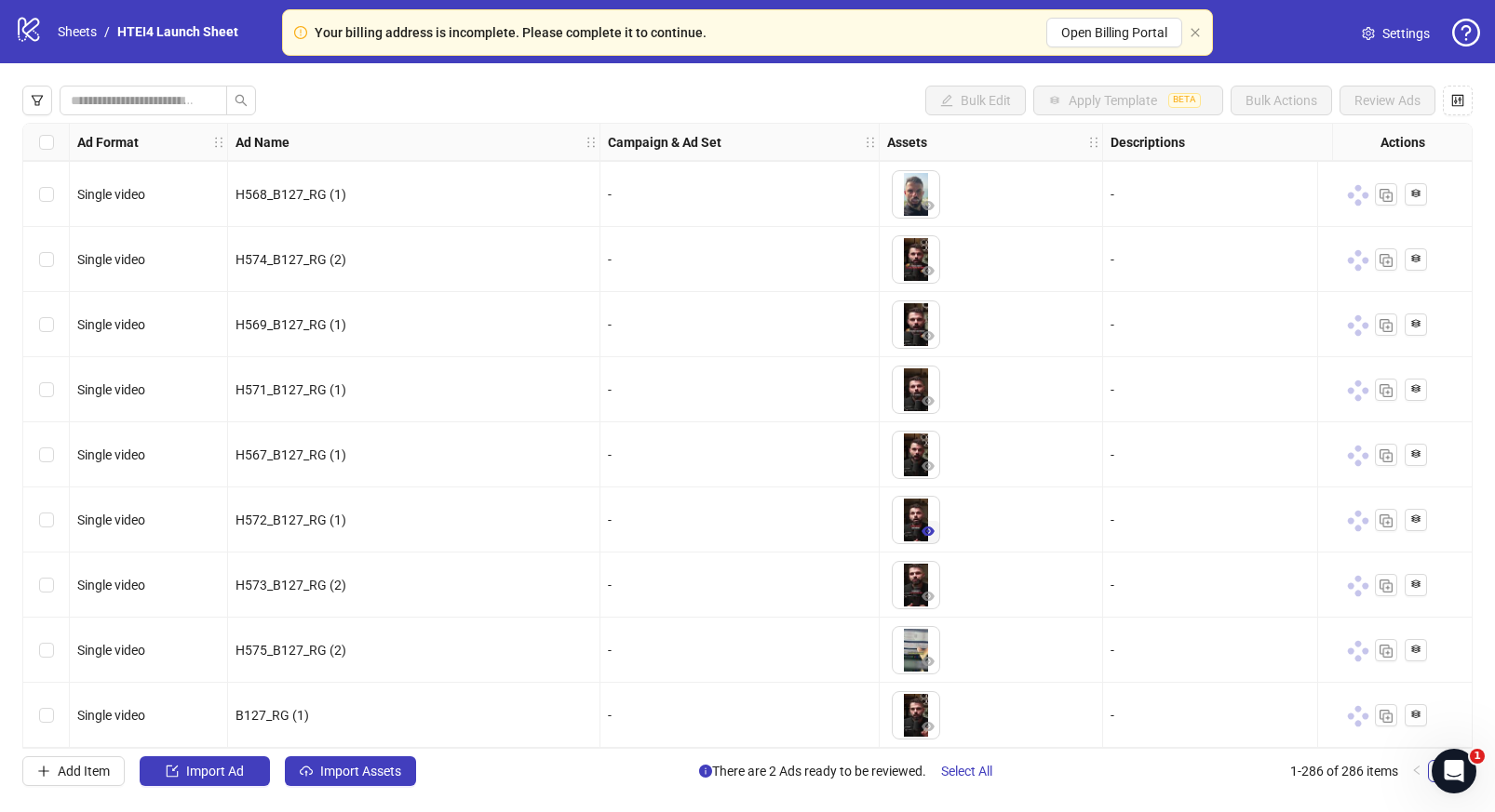
click at [929, 521] on button "button" at bounding box center [928, 531] width 22 height 22
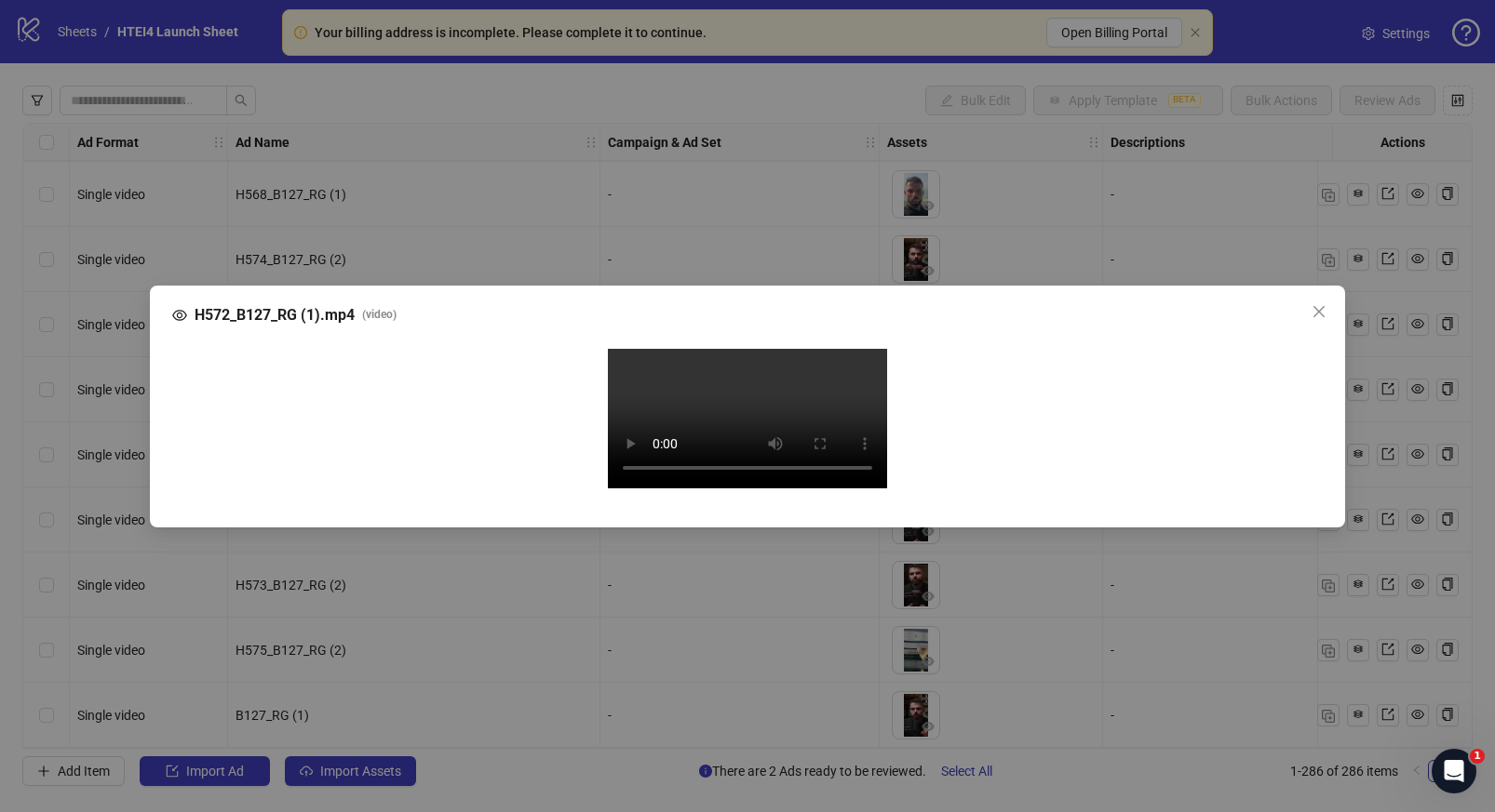
click at [77, 356] on div "H572_B127_RG (1).mp4 ( video ) Your browser does not support the video tag." at bounding box center [748, 406] width 1495 height 812
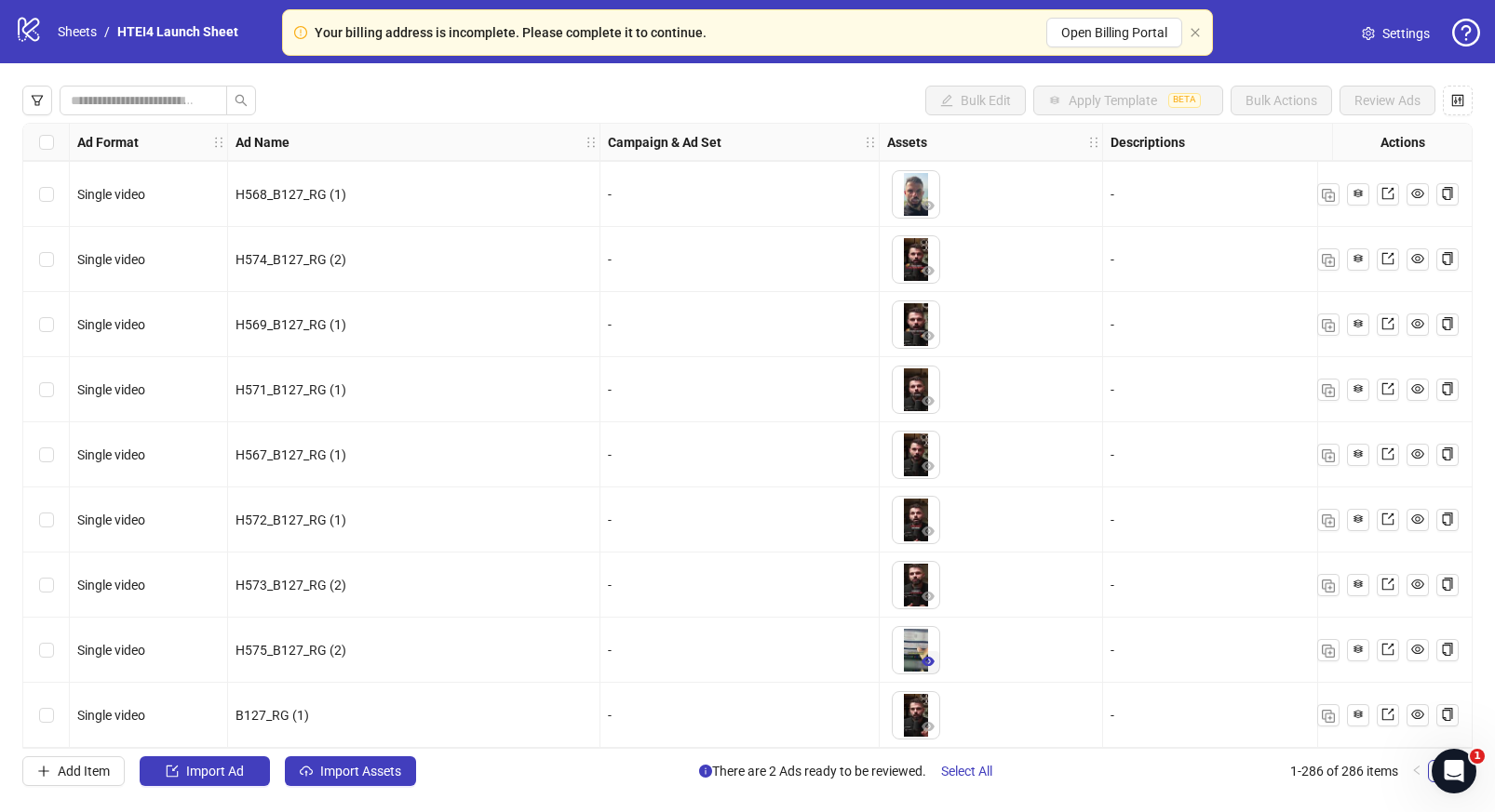
click at [934, 655] on icon "eye" at bounding box center [928, 662] width 14 height 14
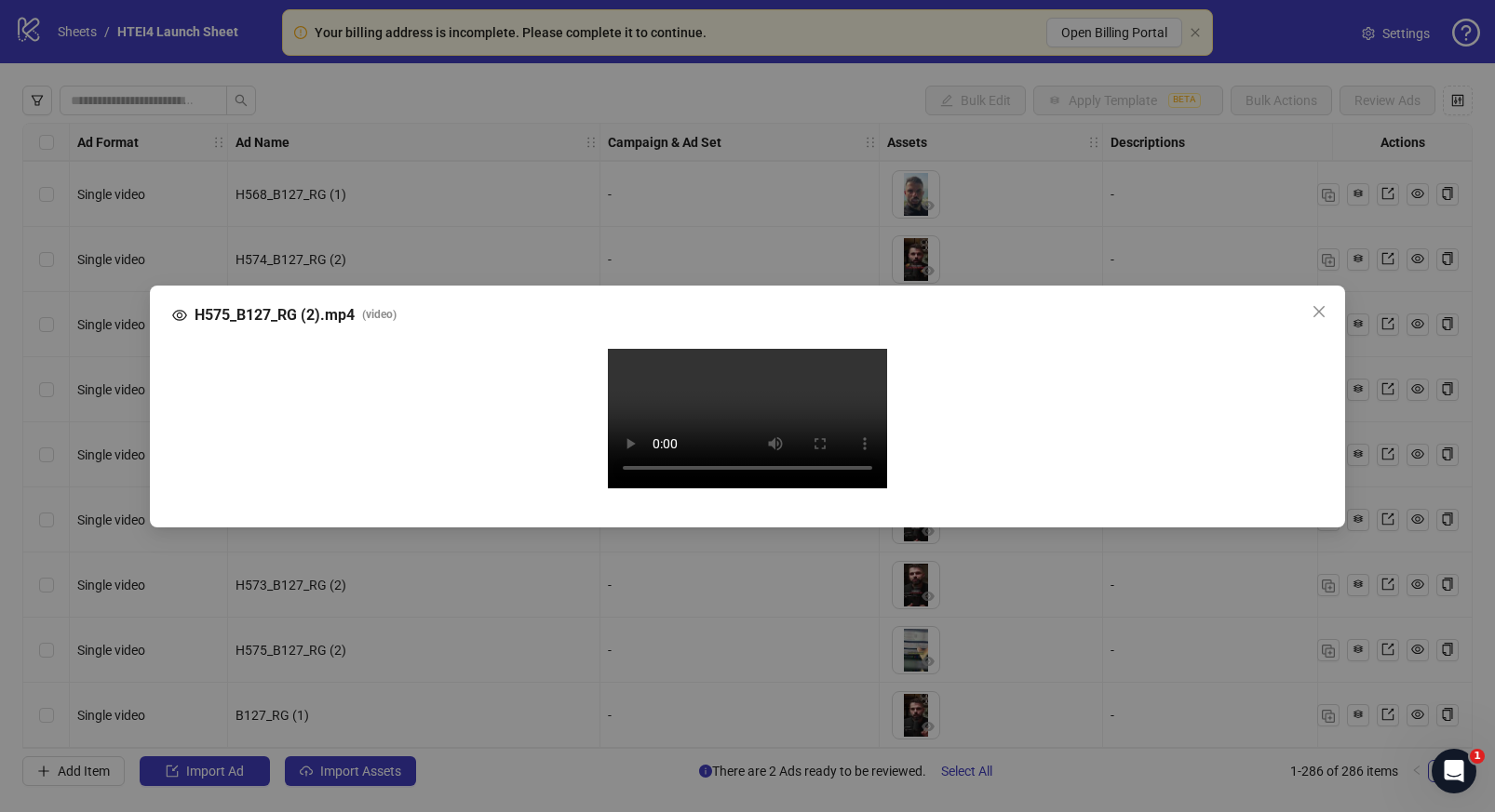
click at [744, 425] on video "Your browser does not support the video tag." at bounding box center [748, 419] width 280 height 140
